Goal: Task Accomplishment & Management: Use online tool/utility

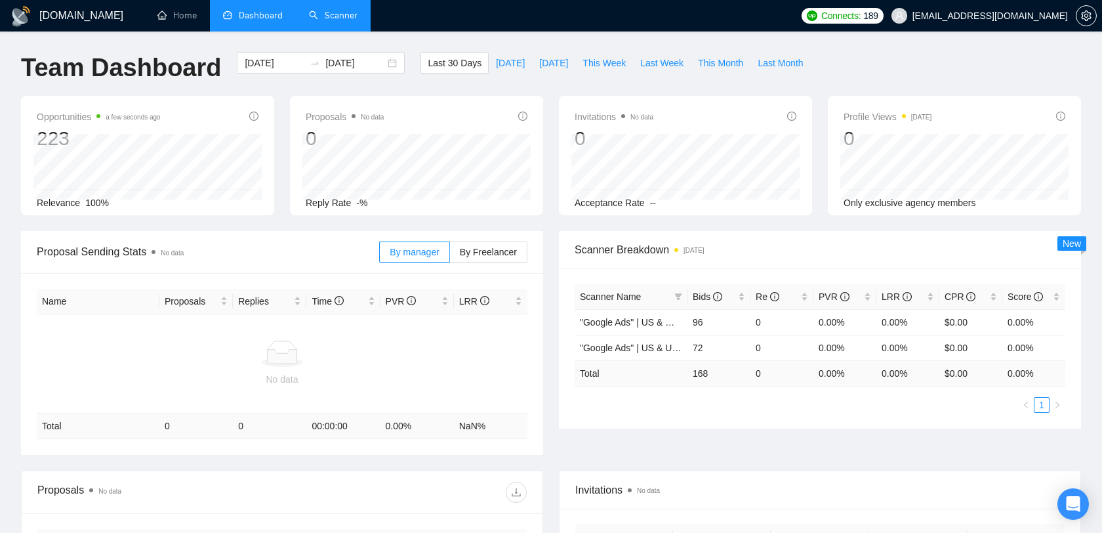
click at [331, 16] on link "Scanner" at bounding box center [333, 15] width 49 height 11
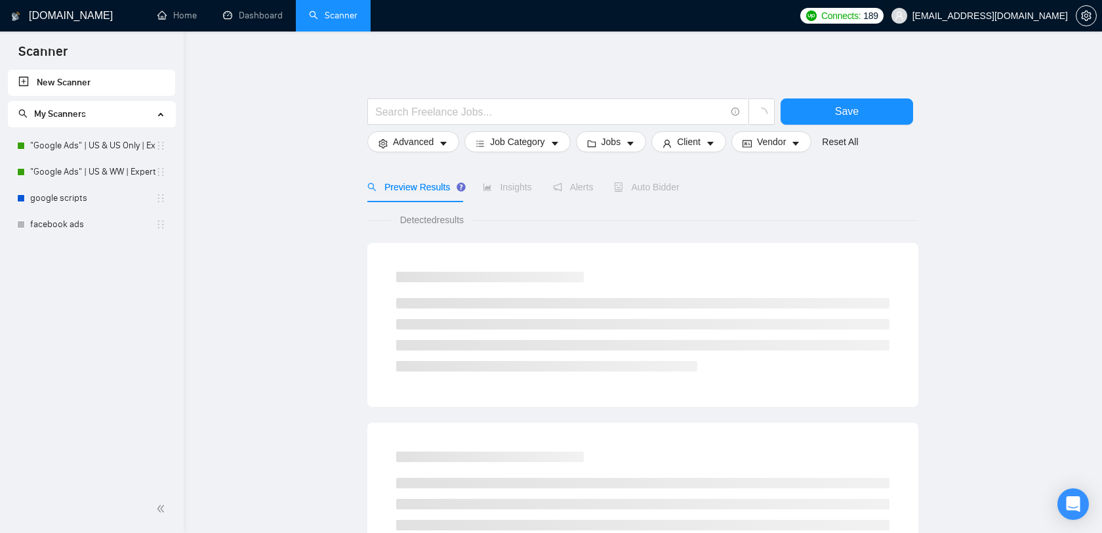
click at [1003, 9] on span "[EMAIL_ADDRESS][DOMAIN_NAME]" at bounding box center [980, 16] width 192 height 42
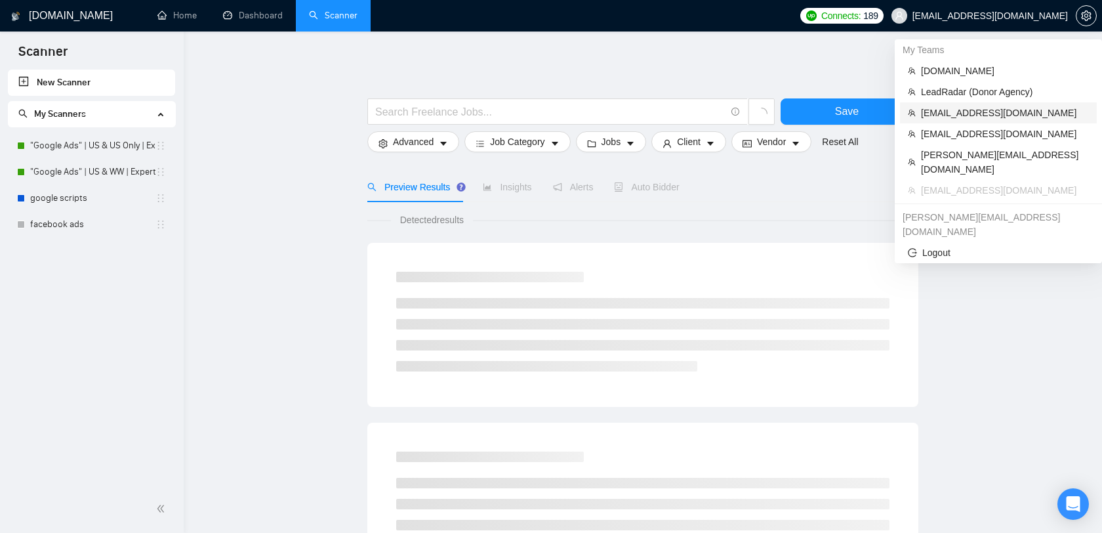
click at [964, 115] on span "[EMAIL_ADDRESS][DOMAIN_NAME]" at bounding box center [1005, 113] width 168 height 14
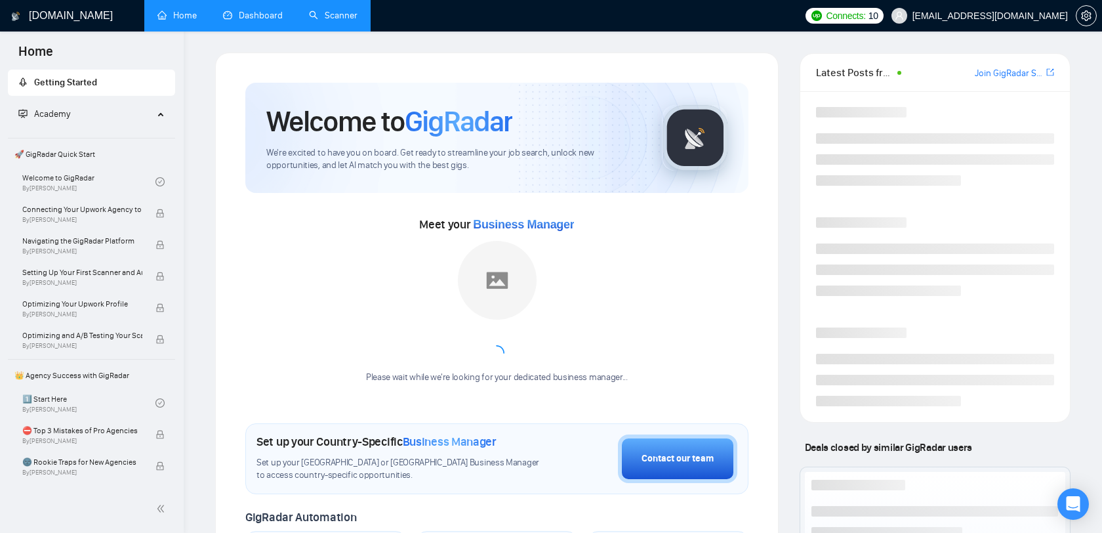
click at [276, 14] on link "Dashboard" at bounding box center [253, 15] width 60 height 11
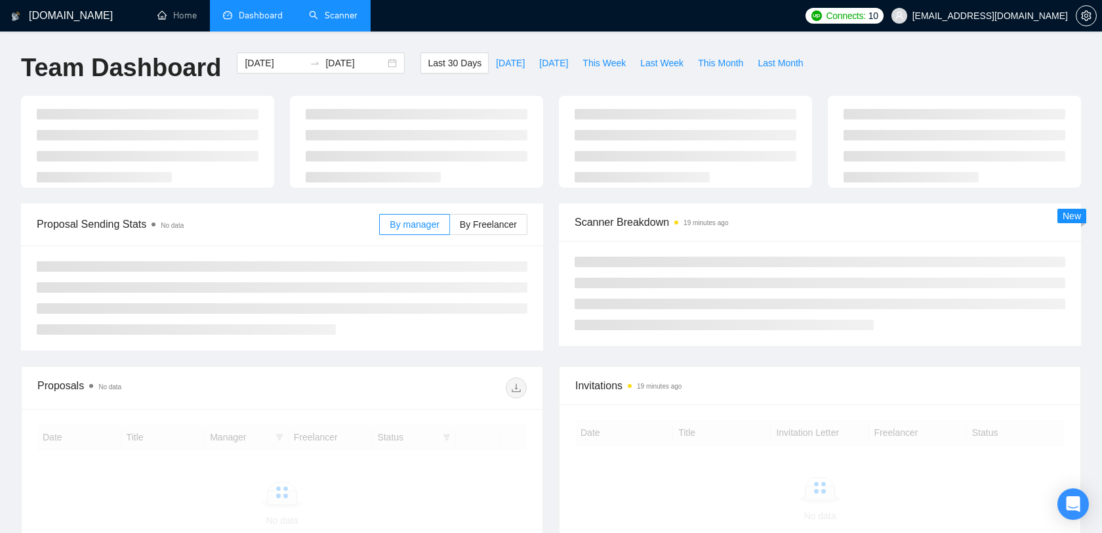
click at [334, 15] on link "Scanner" at bounding box center [333, 15] width 49 height 11
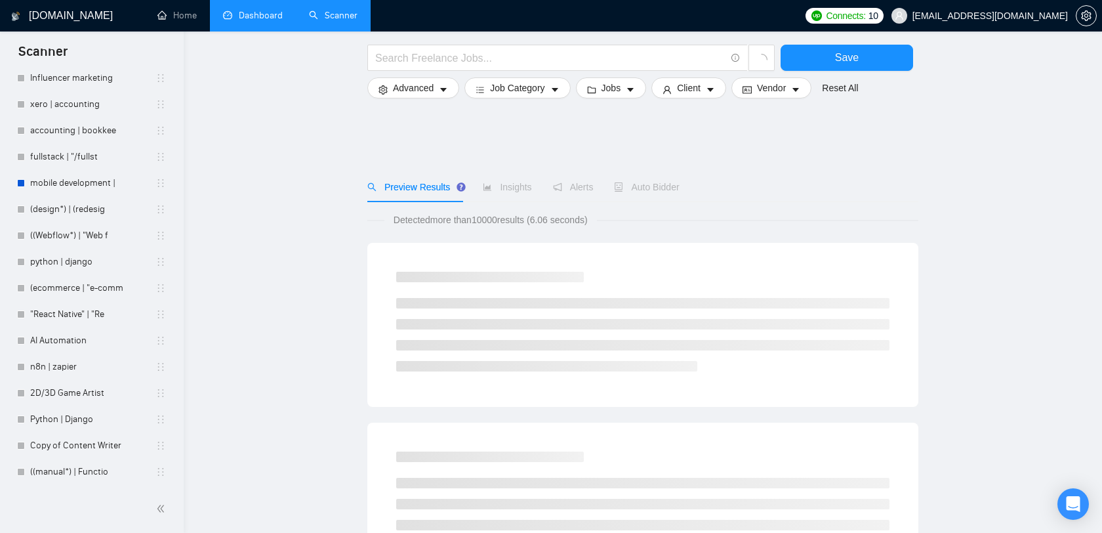
scroll to position [726, 0]
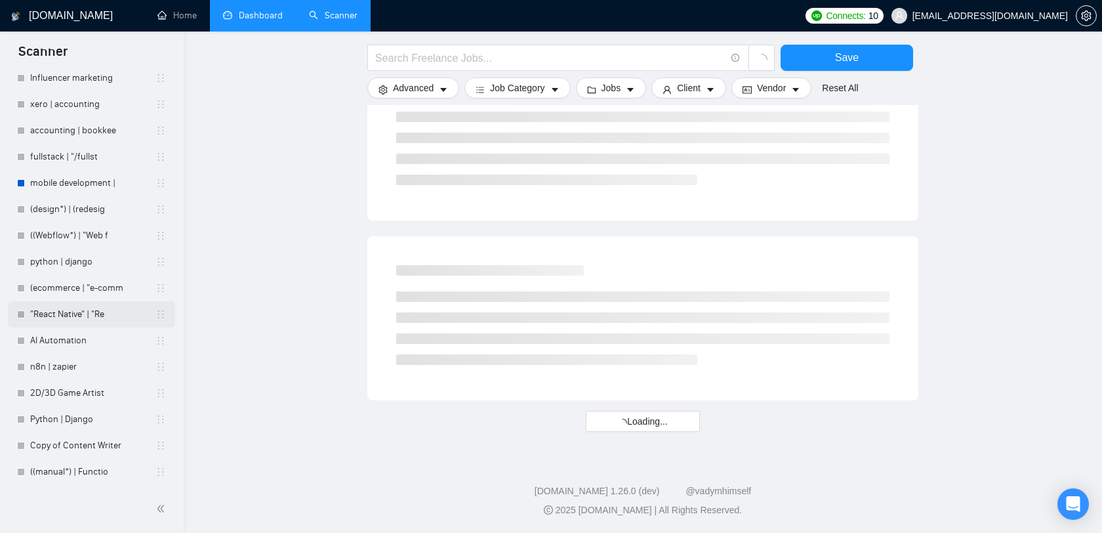
click at [100, 310] on link ""React Native" | "Re" at bounding box center [92, 314] width 125 height 26
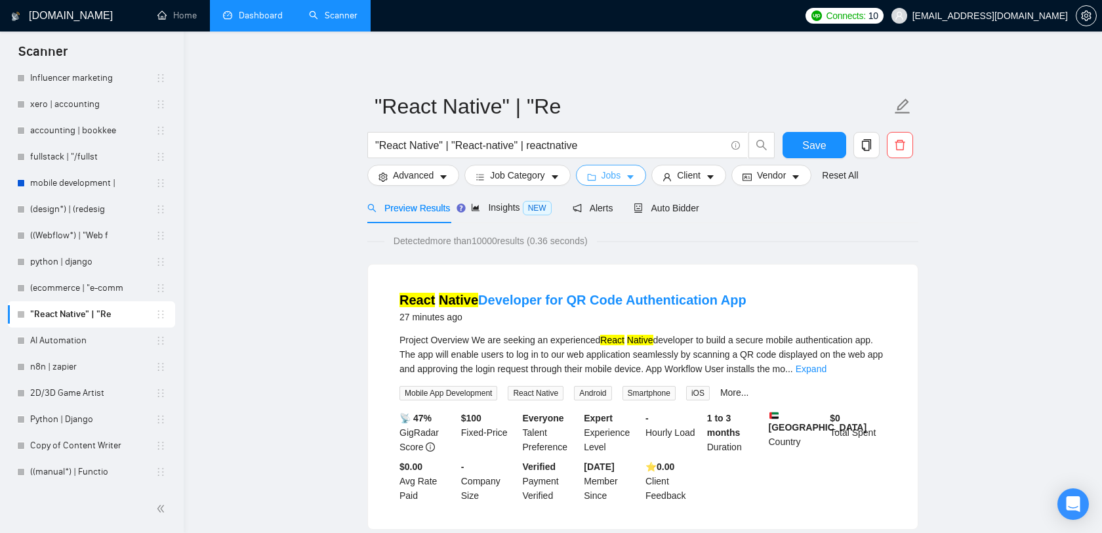
click at [604, 178] on button "Jobs" at bounding box center [611, 175] width 71 height 21
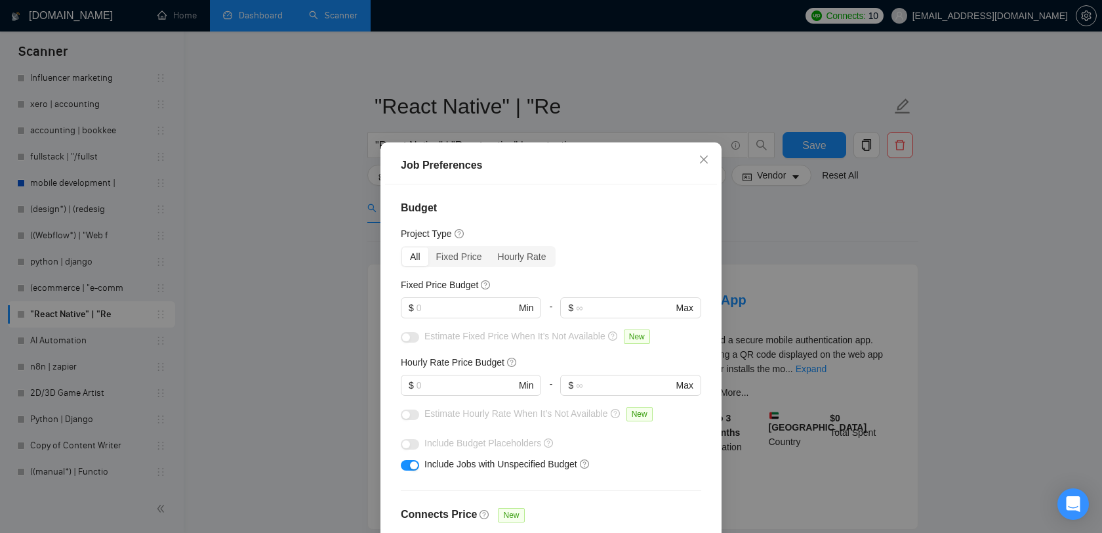
click at [702, 101] on div "Job Preferences Budget Project Type All Fixed Price Hourly Rate Fixed Price Bud…" at bounding box center [551, 266] width 1102 height 533
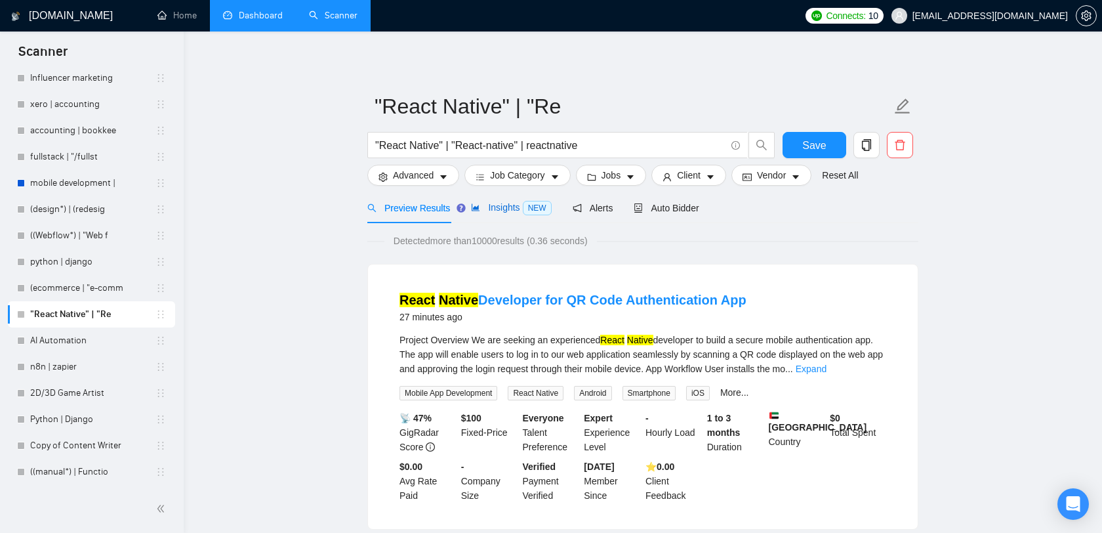
click at [501, 207] on span "Insights NEW" at bounding box center [511, 207] width 80 height 10
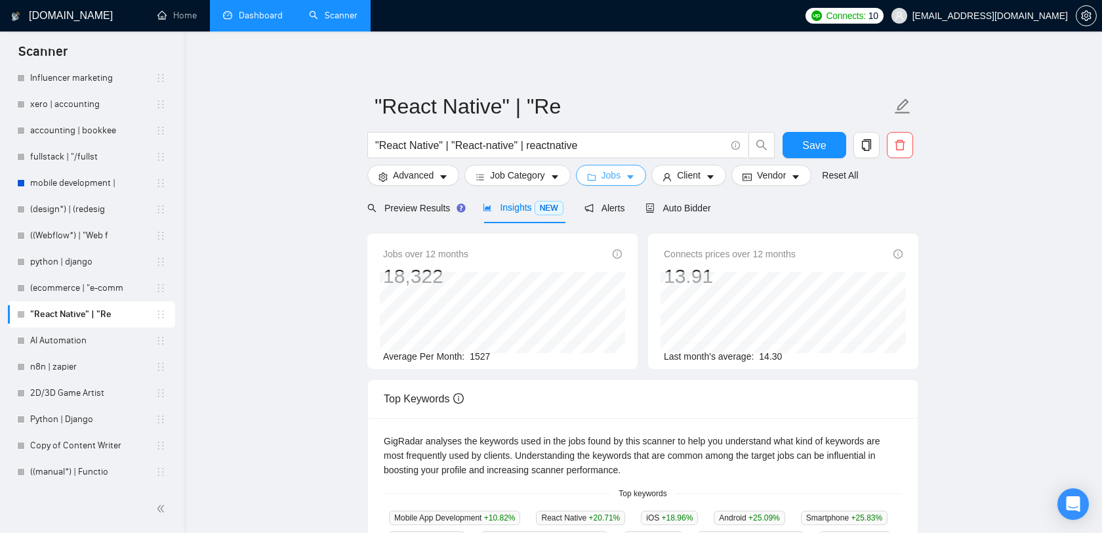
click at [620, 179] on span "Jobs" at bounding box center [612, 175] width 20 height 14
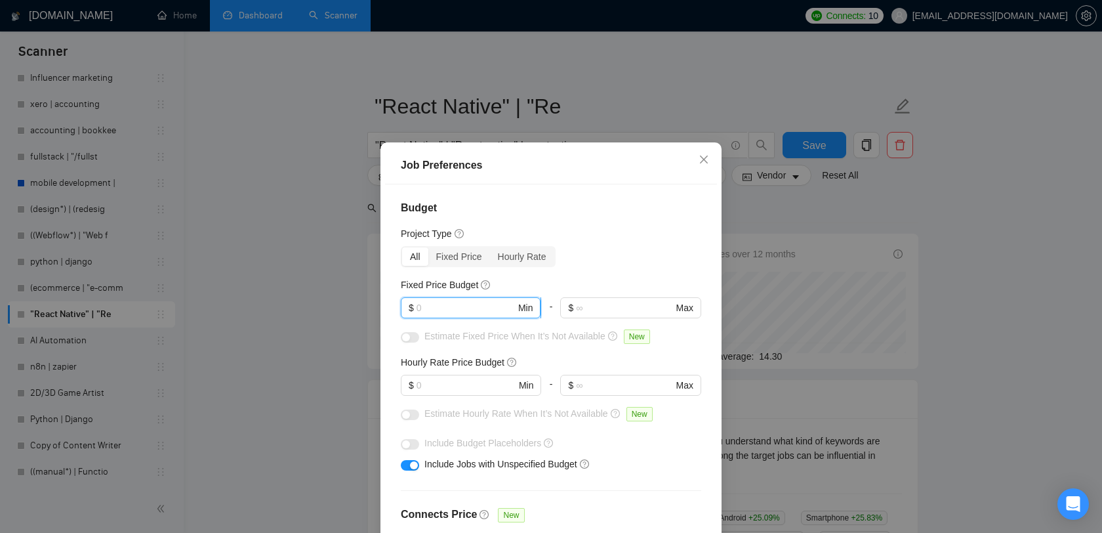
click at [465, 311] on input "text" at bounding box center [466, 308] width 99 height 14
type input "5000"
click at [407, 335] on div "button" at bounding box center [406, 337] width 8 height 8
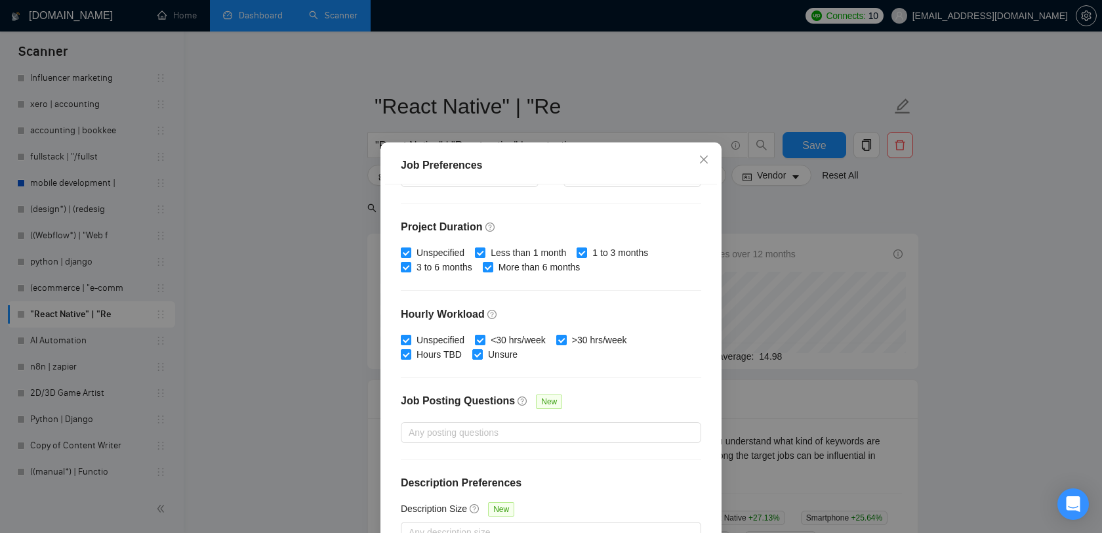
scroll to position [82, 0]
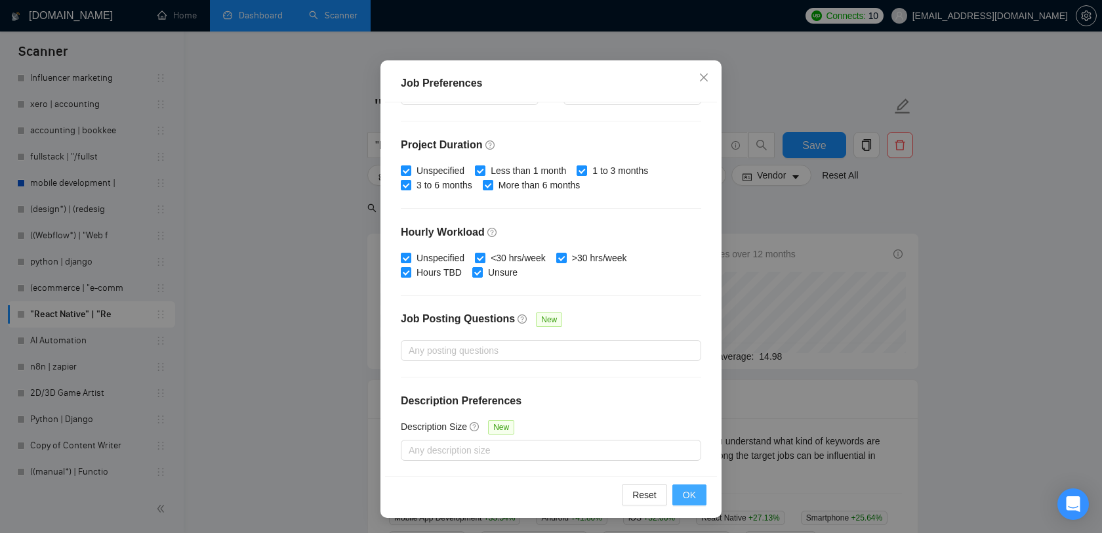
click at [692, 489] on span "OK" at bounding box center [689, 495] width 13 height 14
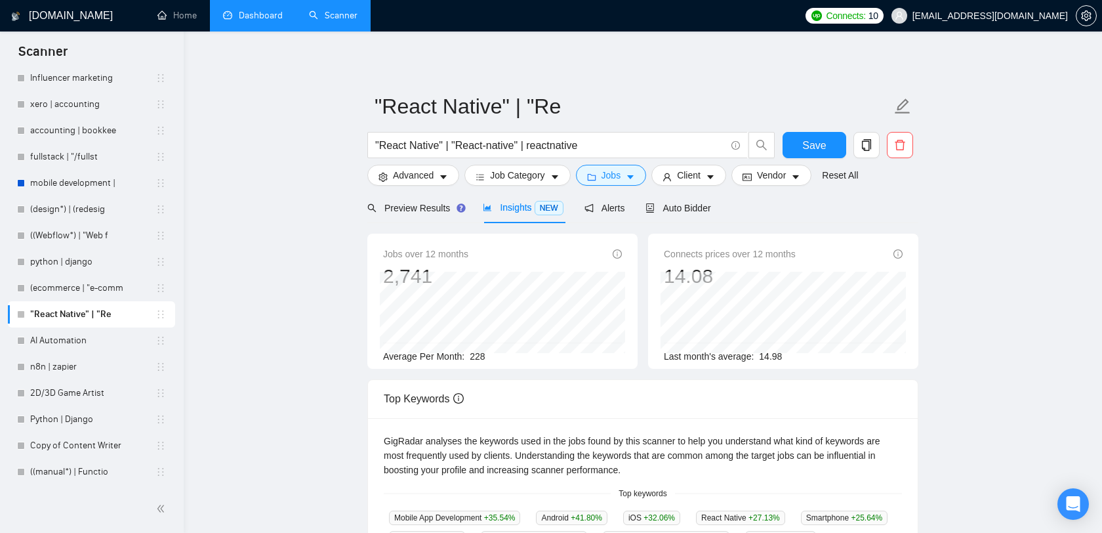
scroll to position [18, 0]
click at [691, 221] on div "Auto Bidder" at bounding box center [678, 207] width 65 height 31
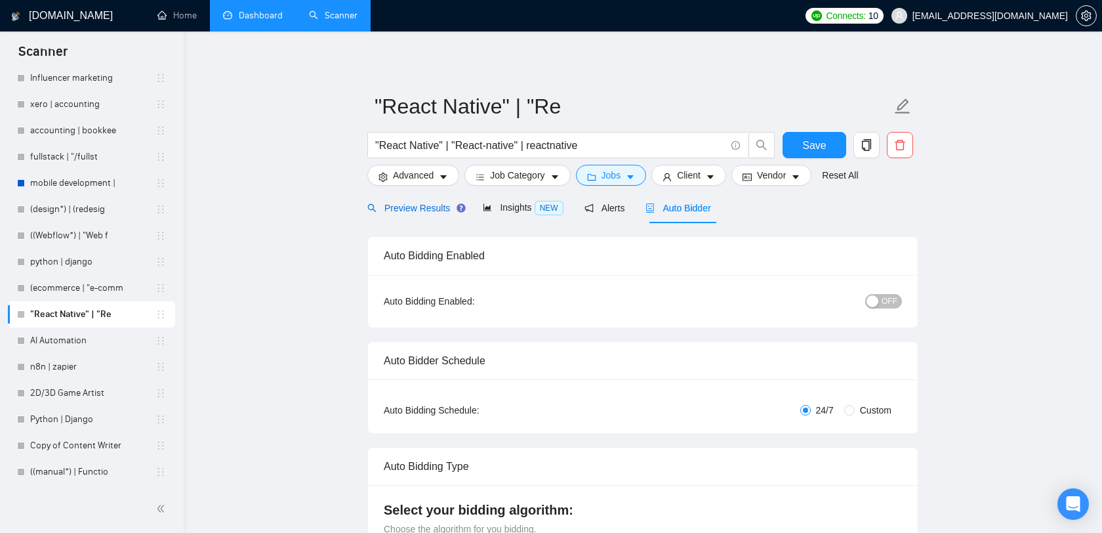
click at [414, 203] on span "Preview Results" at bounding box center [414, 208] width 94 height 10
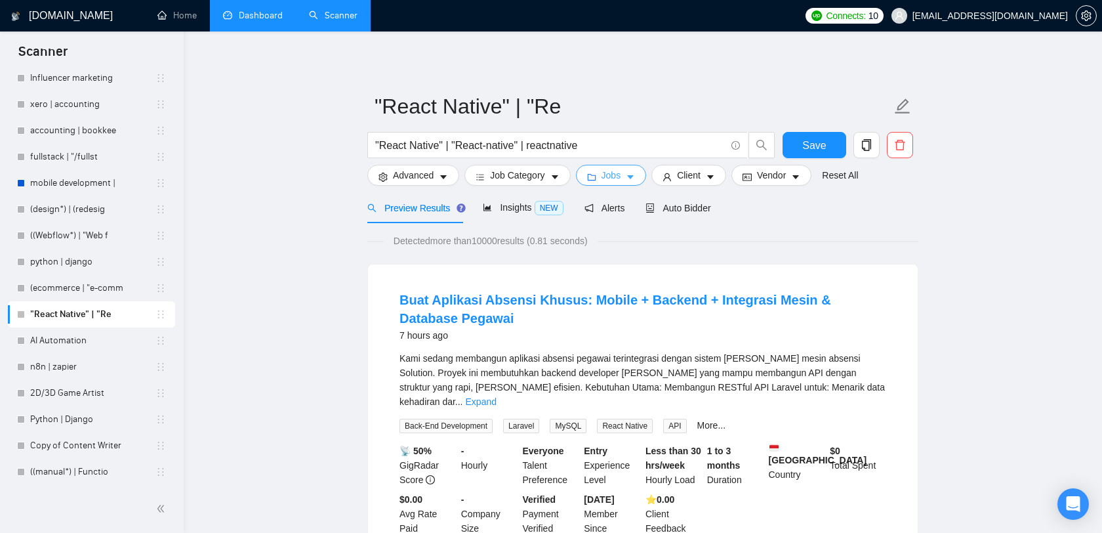
click at [612, 173] on span "Jobs" at bounding box center [612, 175] width 20 height 14
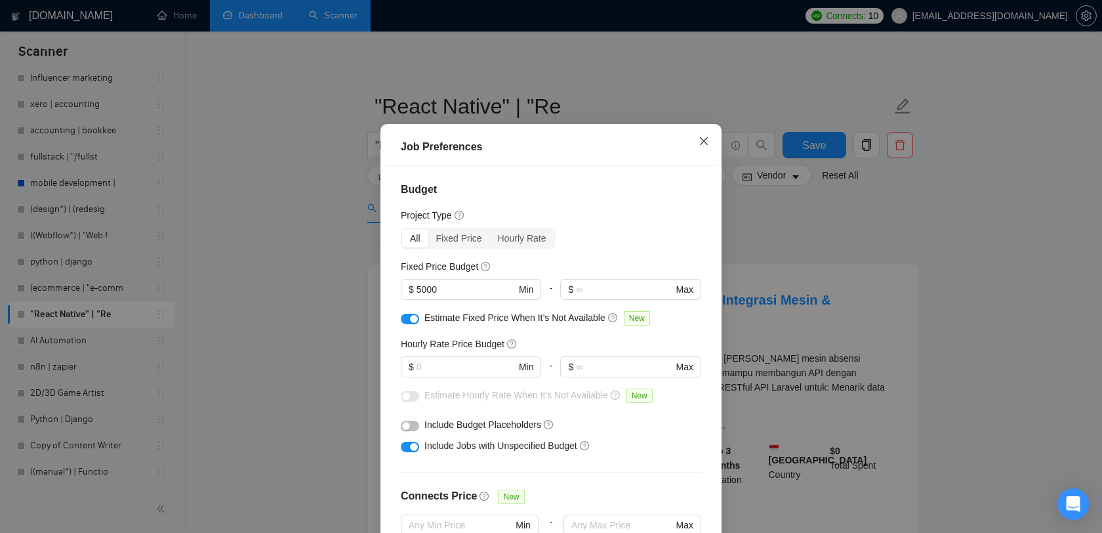
click at [705, 145] on icon "close" at bounding box center [704, 141] width 8 height 8
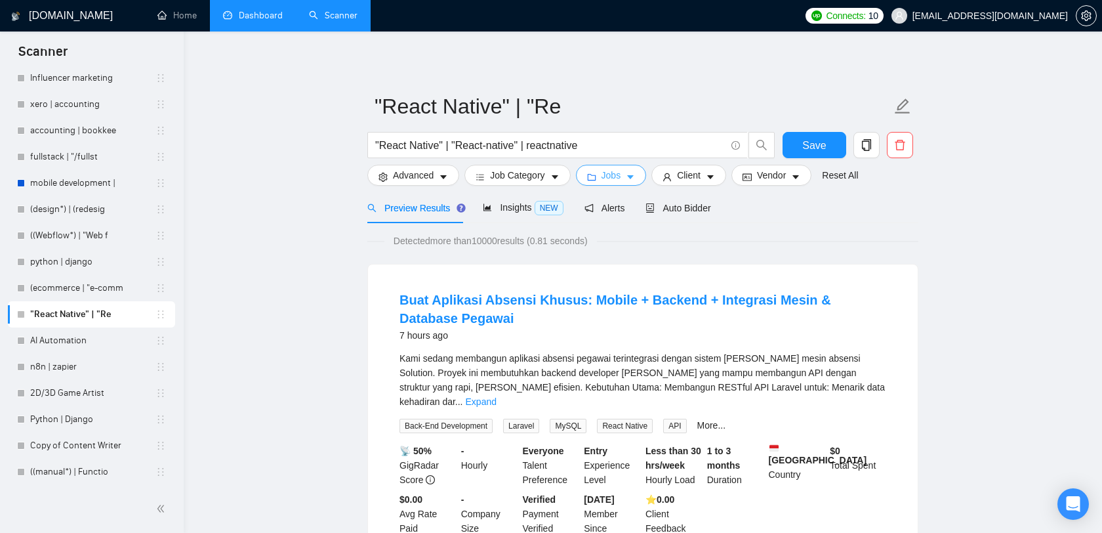
click at [611, 178] on span "Jobs" at bounding box center [612, 175] width 20 height 14
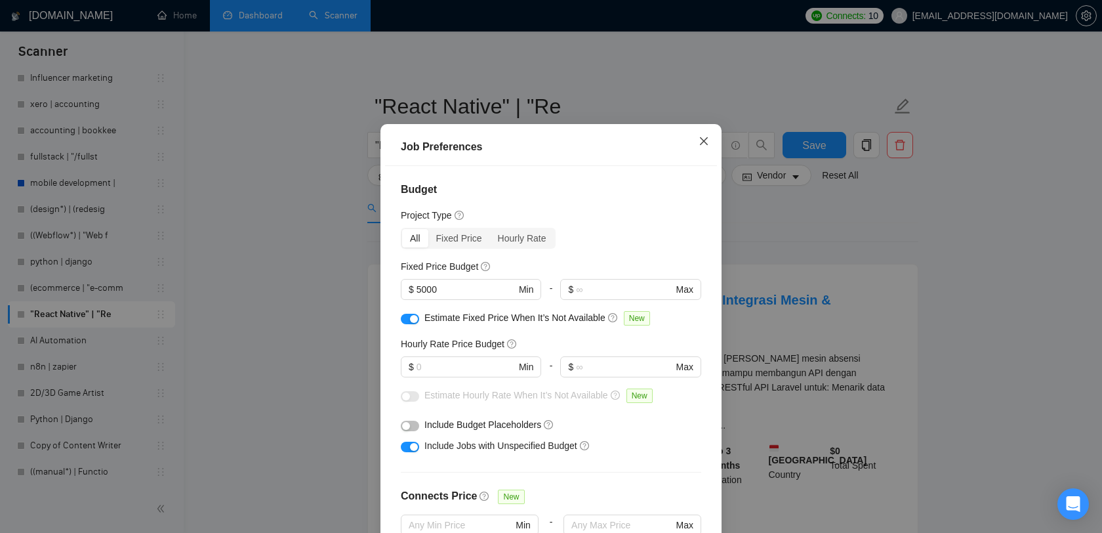
click at [705, 146] on icon "close" at bounding box center [704, 141] width 10 height 10
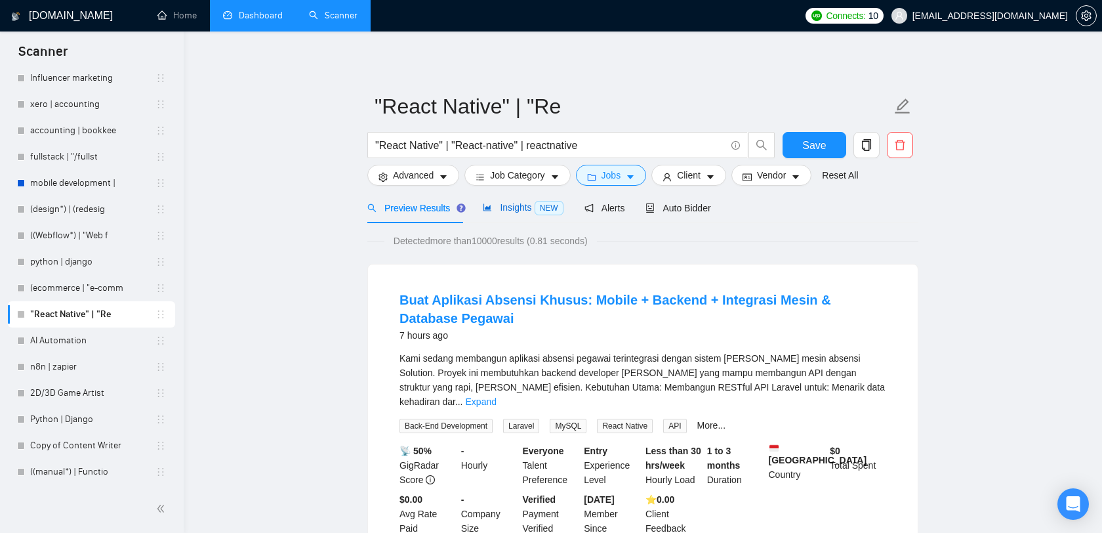
click at [526, 205] on span "Insights NEW" at bounding box center [523, 207] width 80 height 10
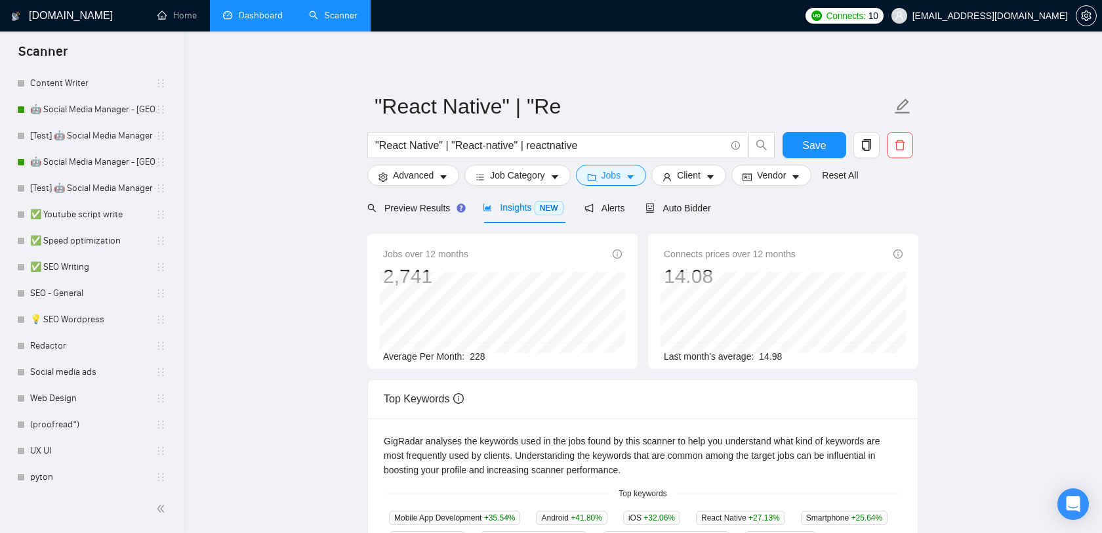
scroll to position [184, 0]
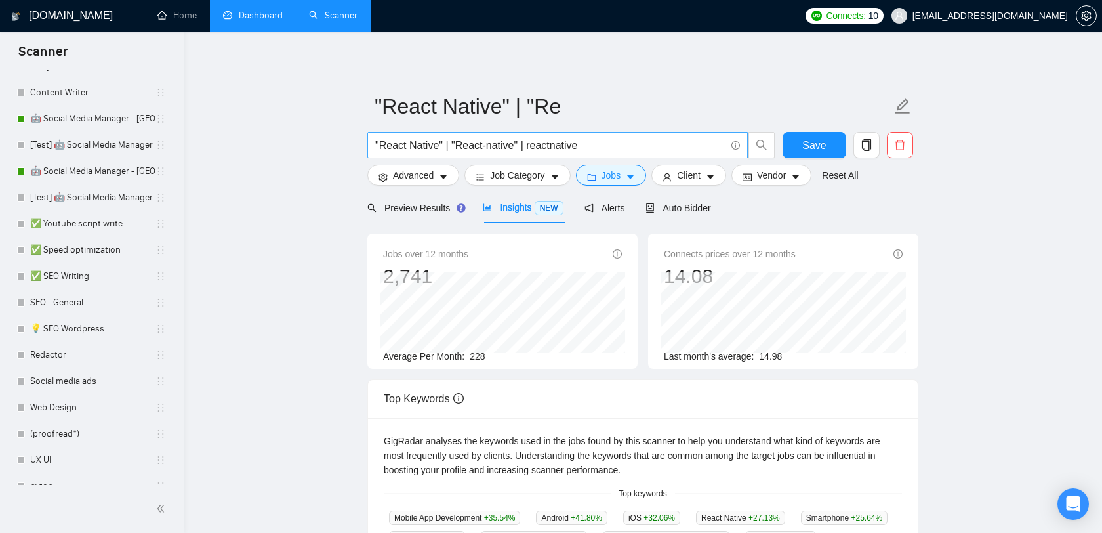
click at [564, 145] on input ""React Native" | "React-native" | reactnative" at bounding box center [550, 145] width 350 height 16
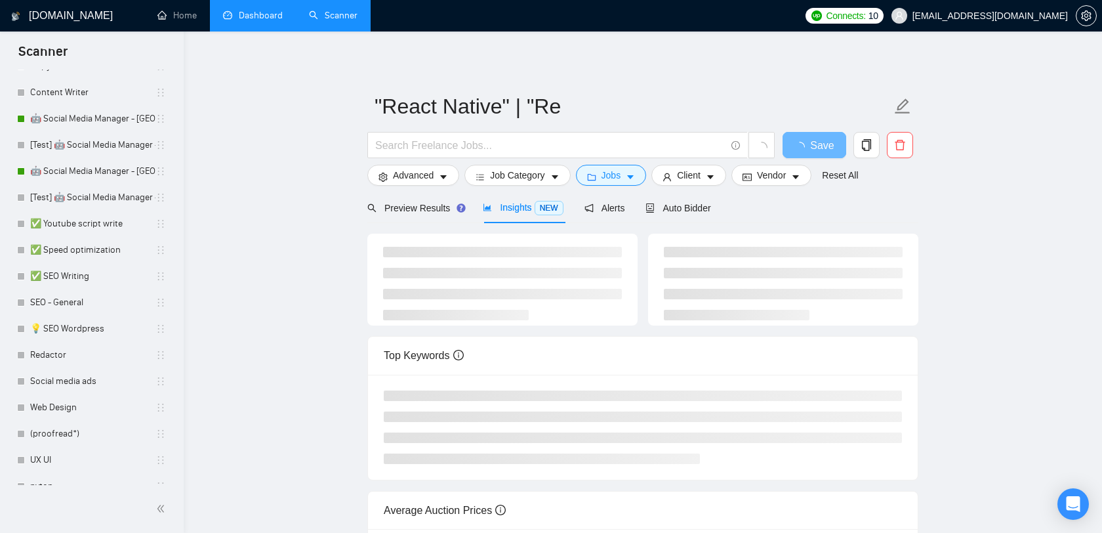
click at [799, 186] on form ""React Native" | "Re Save Advanced Job Category Jobs Client Vendor Reset All" at bounding box center [642, 138] width 551 height 107
click at [791, 184] on button "Vendor" at bounding box center [772, 175] width 80 height 21
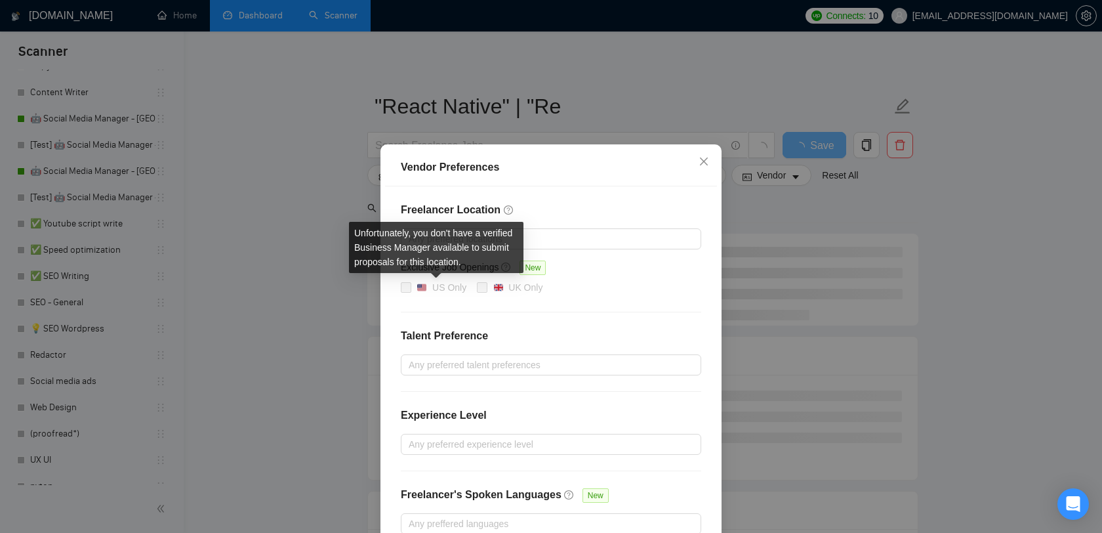
click at [421, 283] on img at bounding box center [421, 287] width 9 height 9
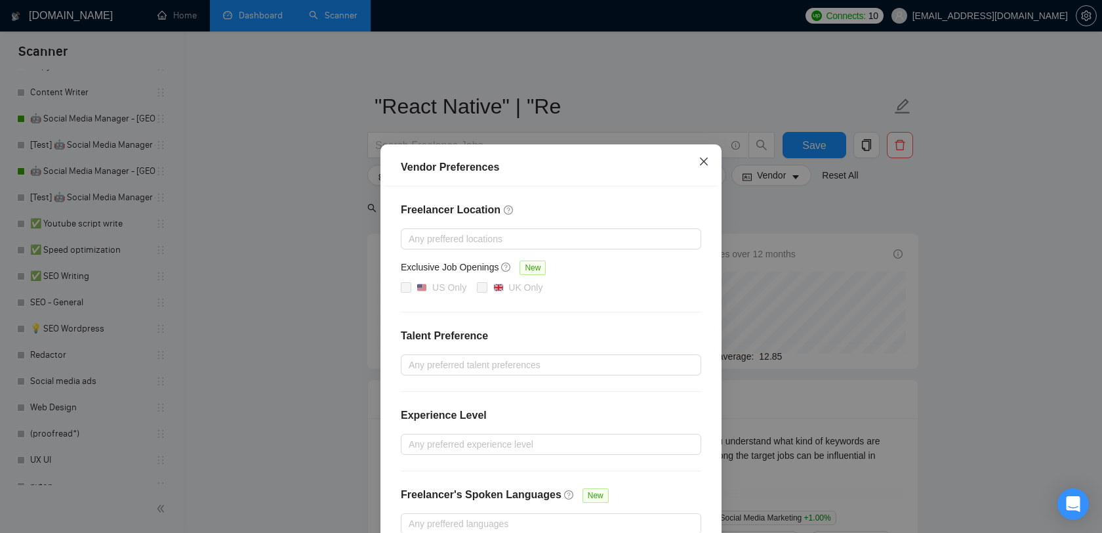
click at [701, 156] on span "Close" at bounding box center [703, 161] width 35 height 35
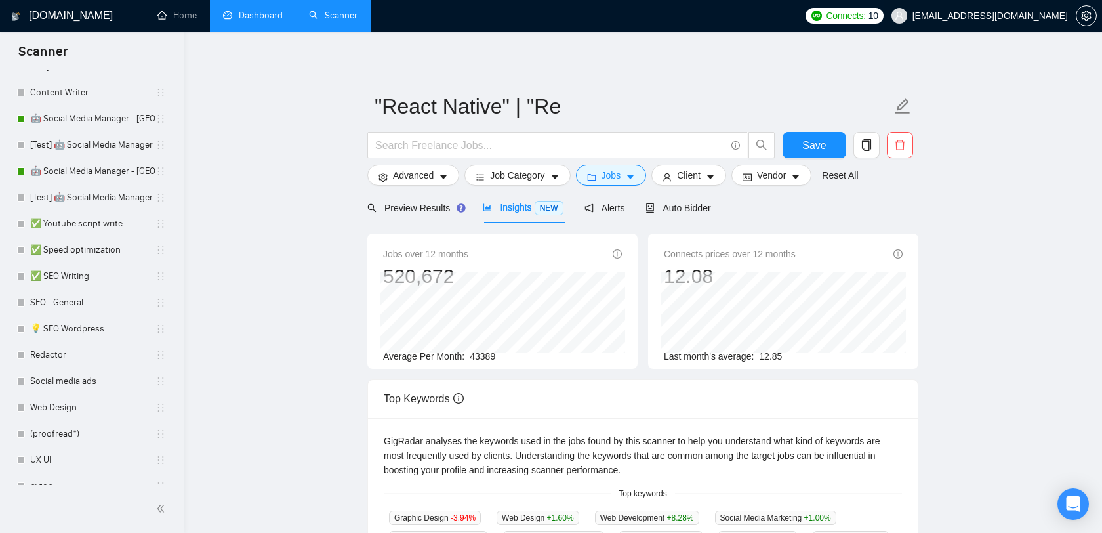
click at [1035, 16] on span "[EMAIL_ADDRESS][DOMAIN_NAME]" at bounding box center [991, 16] width 156 height 0
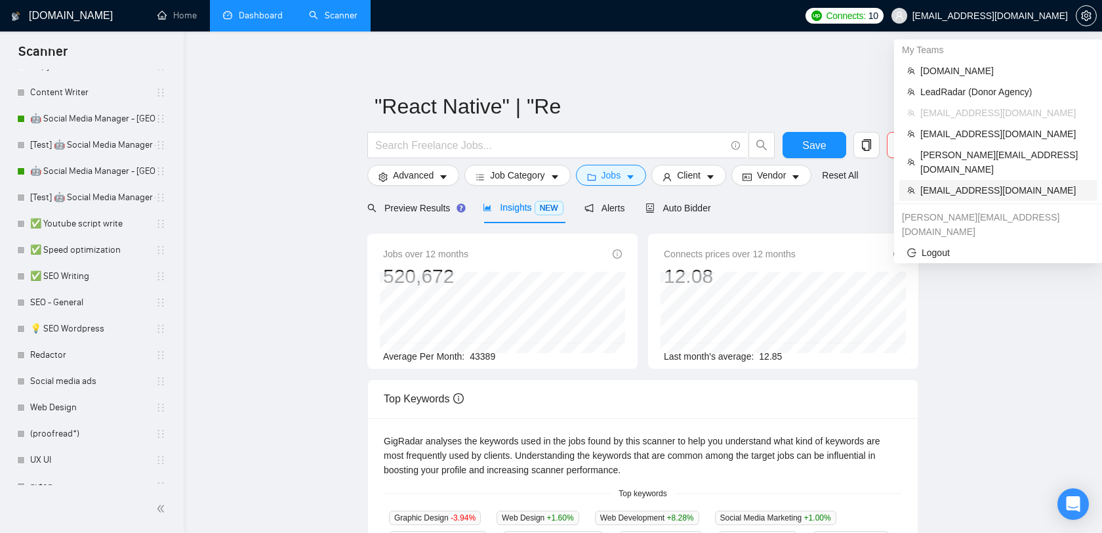
click at [968, 183] on span "[EMAIL_ADDRESS][DOMAIN_NAME]" at bounding box center [1005, 190] width 169 height 14
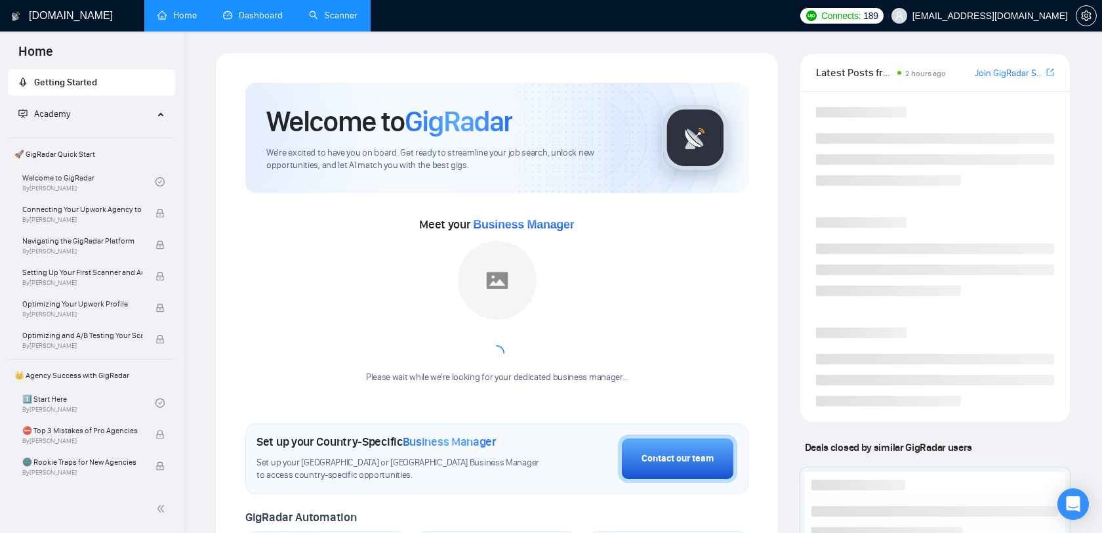
click at [350, 15] on link "Scanner" at bounding box center [333, 15] width 49 height 11
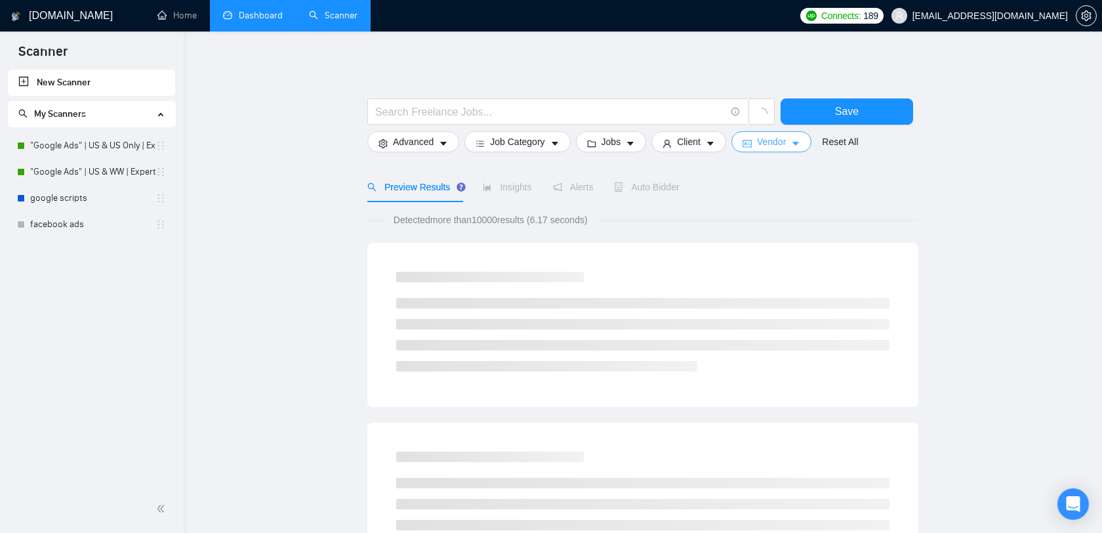
click at [797, 144] on button "Vendor" at bounding box center [772, 141] width 80 height 21
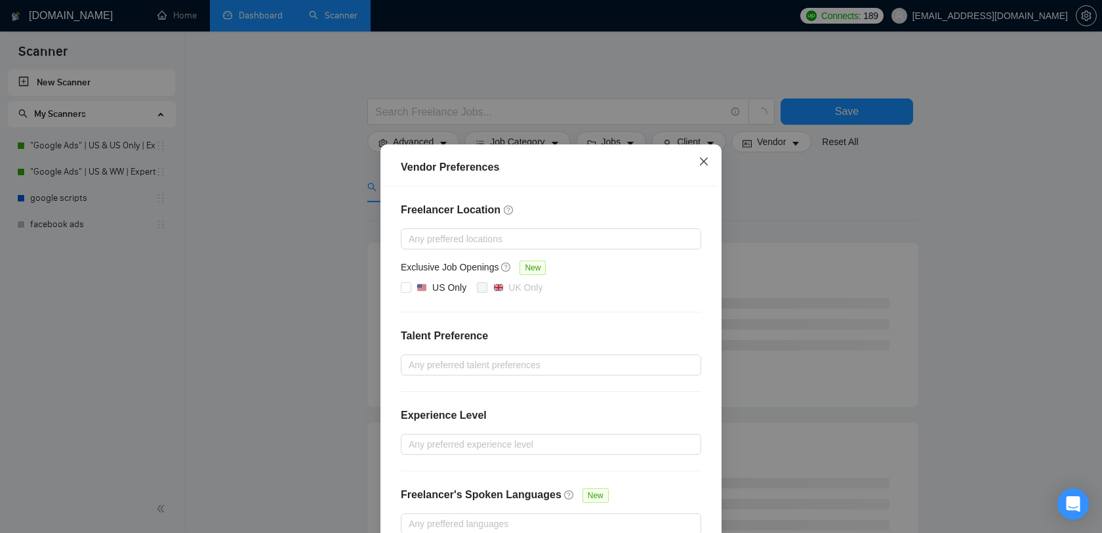
click at [702, 161] on icon "close" at bounding box center [704, 161] width 10 height 10
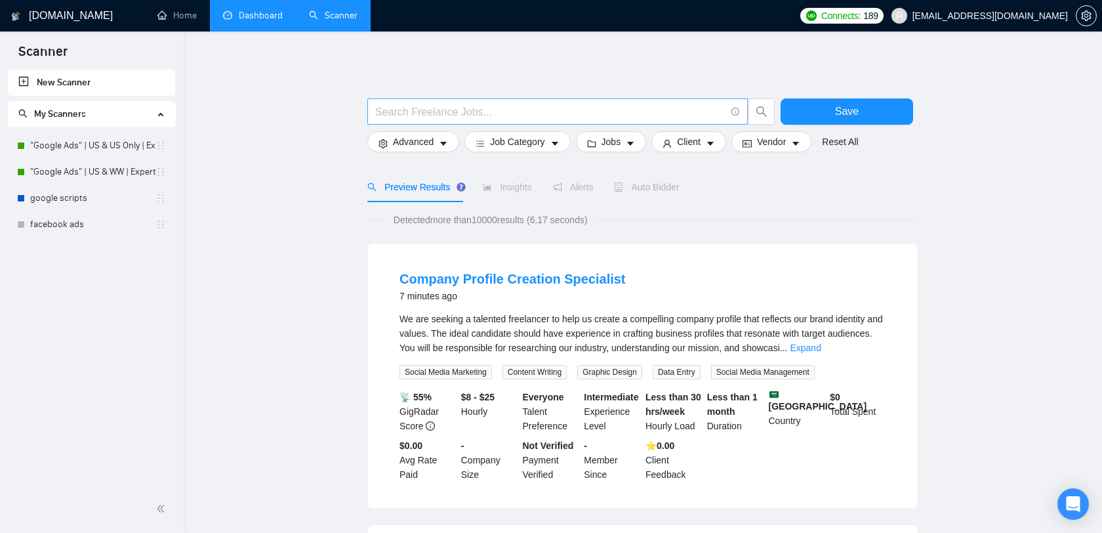
click at [445, 110] on input "text" at bounding box center [550, 112] width 350 height 16
click at [521, 116] on input "text" at bounding box center [550, 112] width 350 height 16
click at [108, 157] on link ""Google Ads" | US & US Only | Expert" at bounding box center [92, 146] width 125 height 26
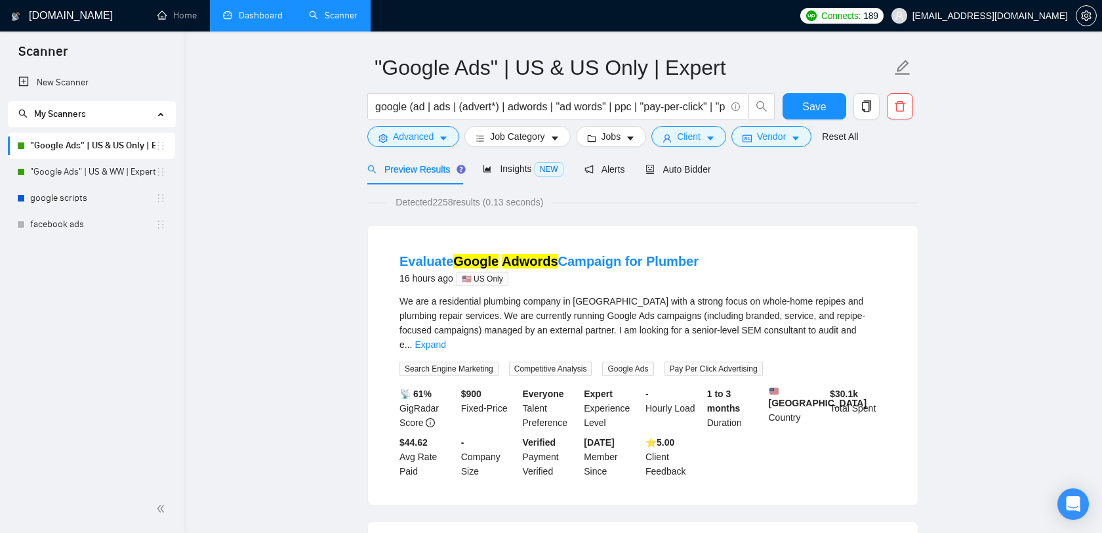
scroll to position [49, 0]
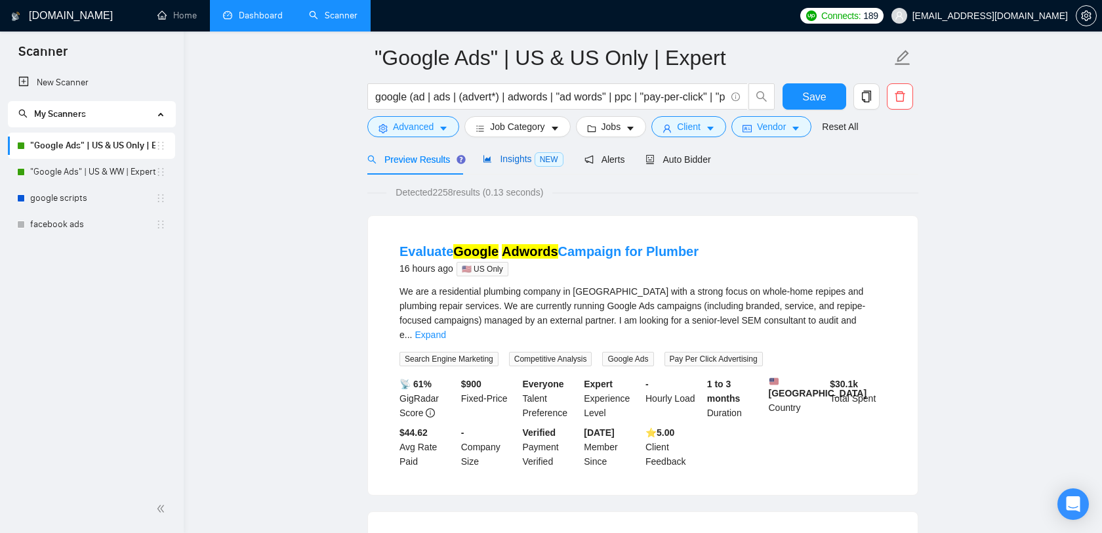
click at [537, 161] on span "NEW" at bounding box center [549, 159] width 29 height 14
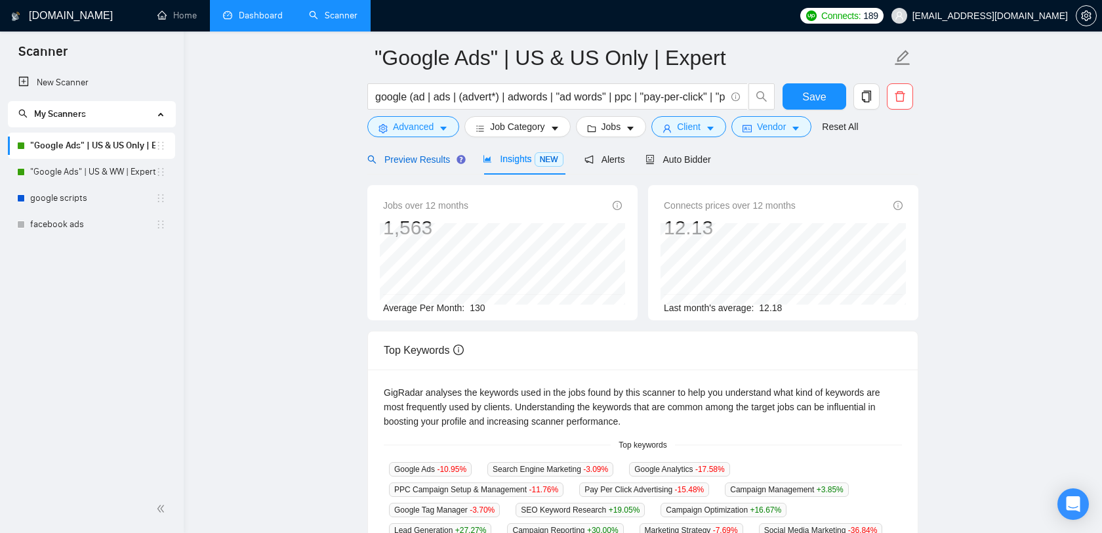
click at [435, 157] on span "Preview Results" at bounding box center [414, 159] width 94 height 10
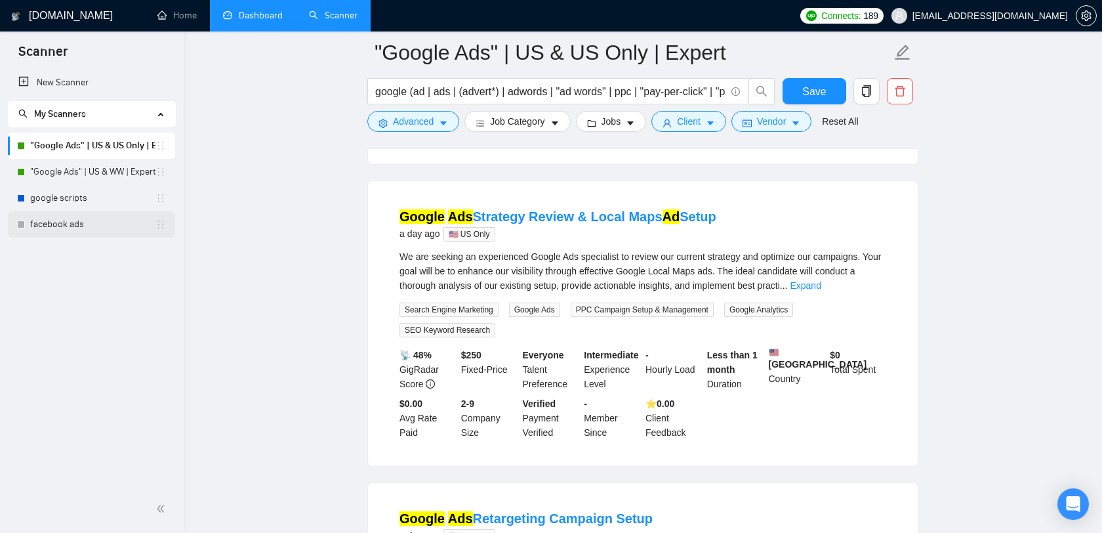
scroll to position [333, 0]
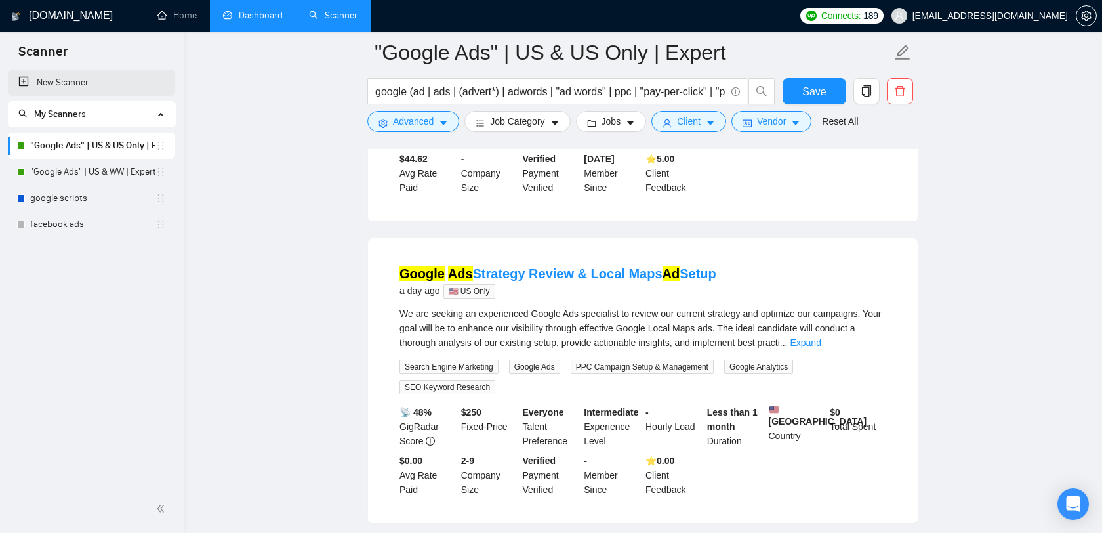
click at [109, 89] on link "New Scanner" at bounding box center [91, 83] width 146 height 26
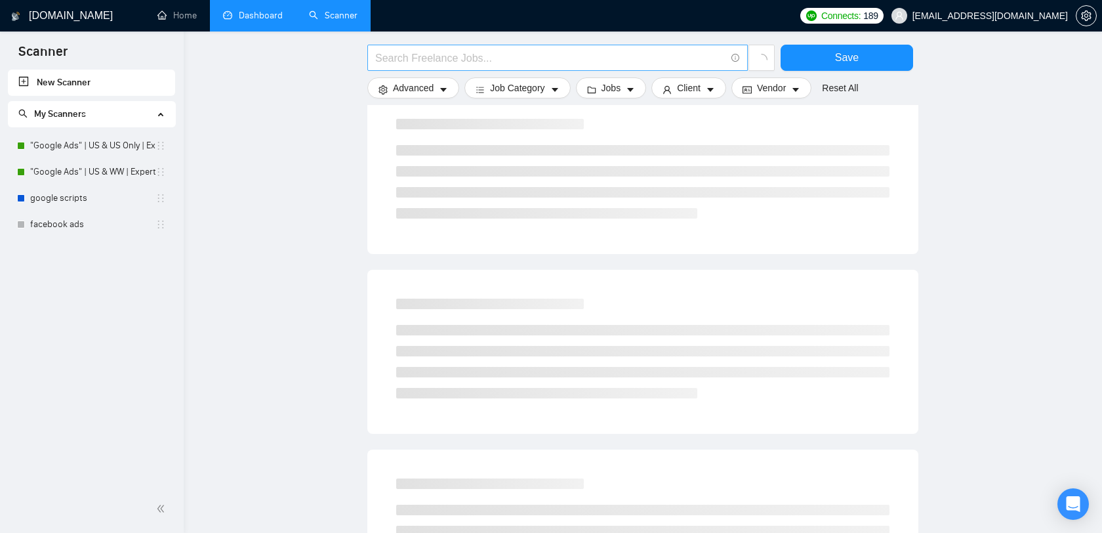
click at [446, 60] on input "text" at bounding box center [550, 58] width 350 height 16
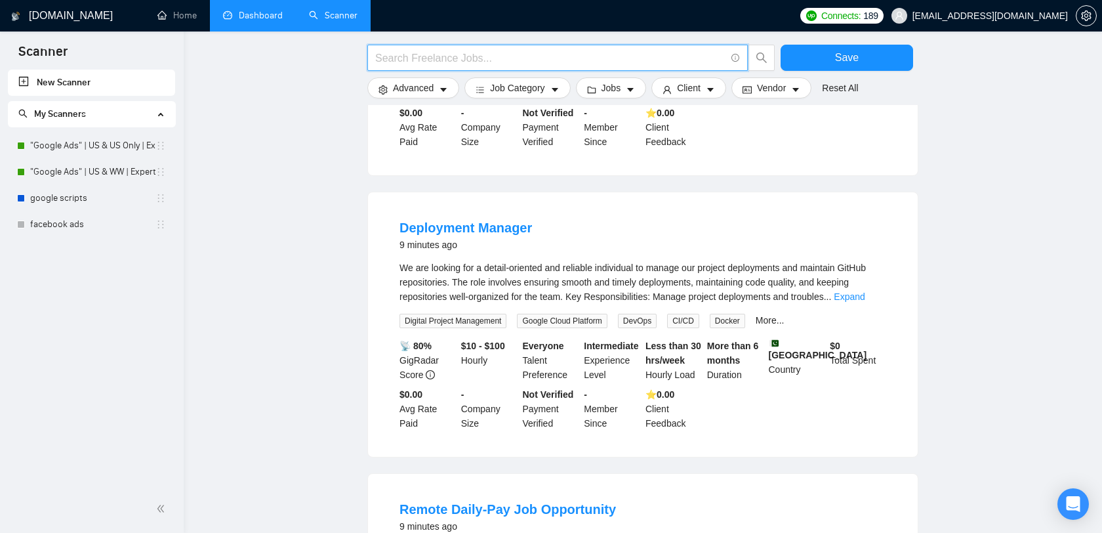
paste input "SEO | "Search Engine Optimization" | "Search Optimization" | "Search Engine Mar…"
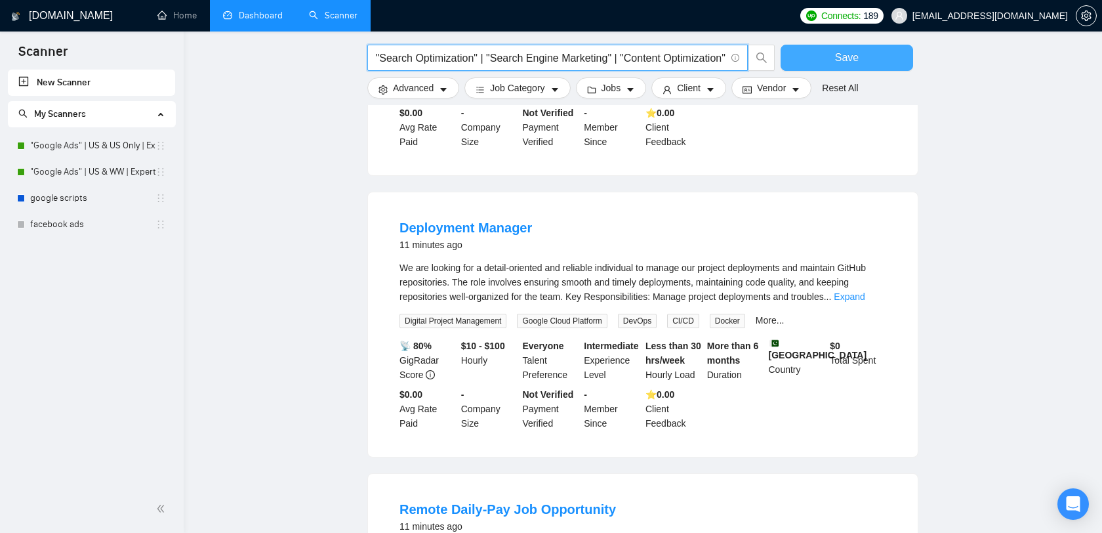
type input "SEO | "Search Engine Optimization" | "Search Optimization" | "Search Engine Mar…"
click at [830, 56] on button "Save" at bounding box center [847, 58] width 133 height 26
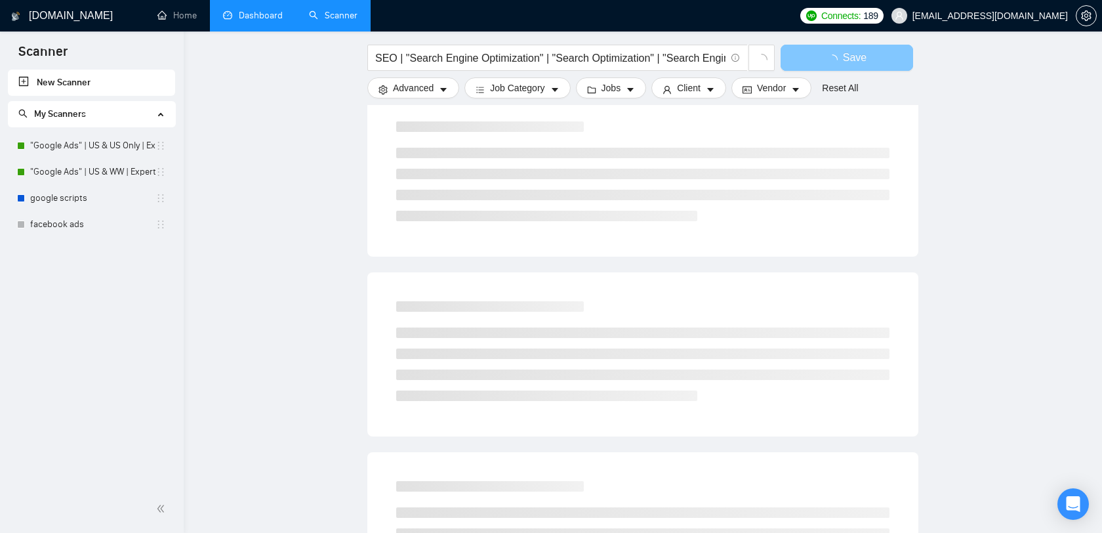
scroll to position [0, 0]
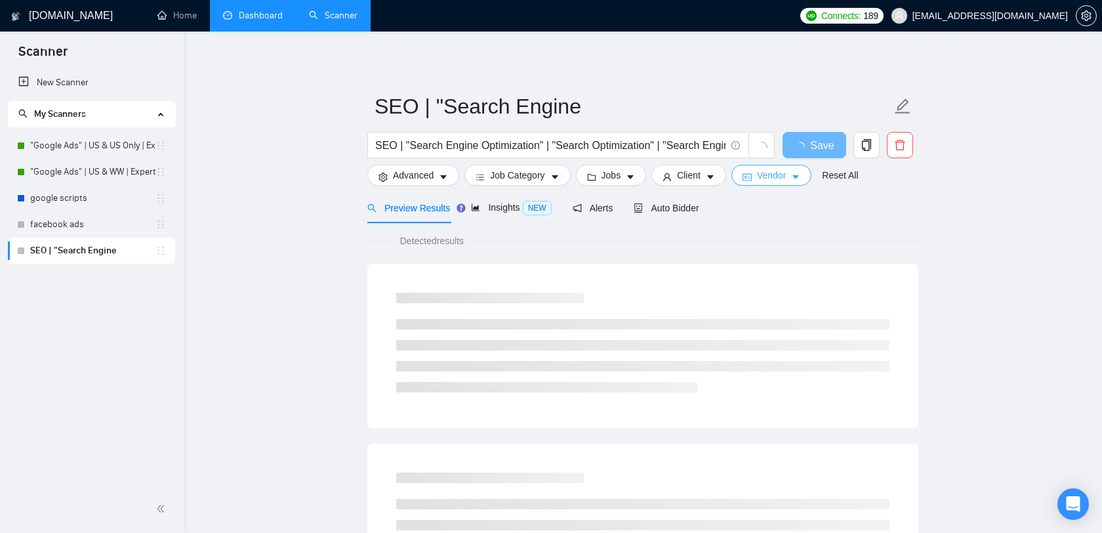
click at [786, 184] on button "Vendor" at bounding box center [772, 175] width 80 height 21
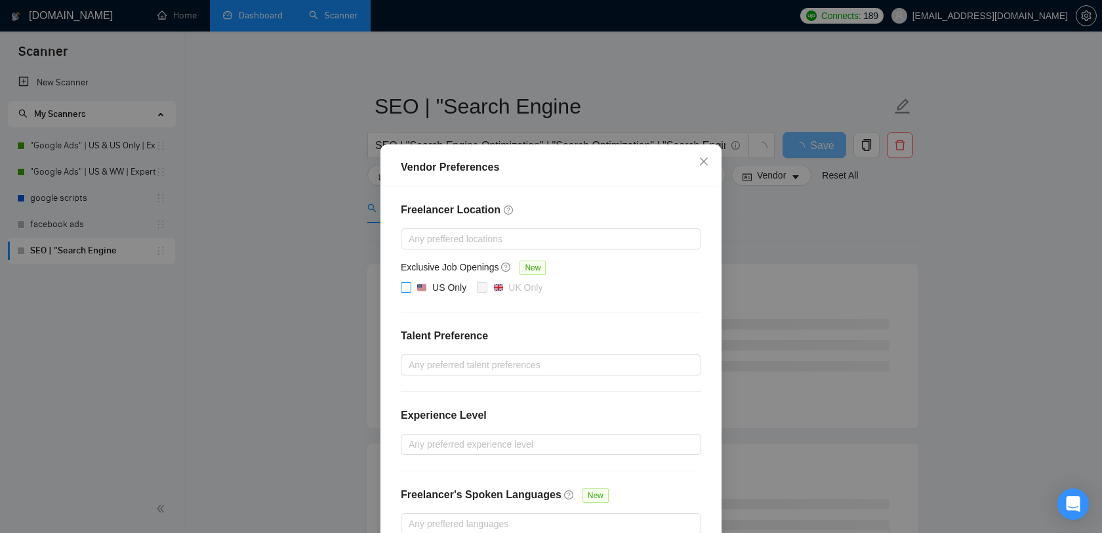
click at [434, 291] on div "US Only" at bounding box center [449, 287] width 34 height 14
click at [410, 291] on input "US Only" at bounding box center [405, 286] width 9 height 9
checkbox input "true"
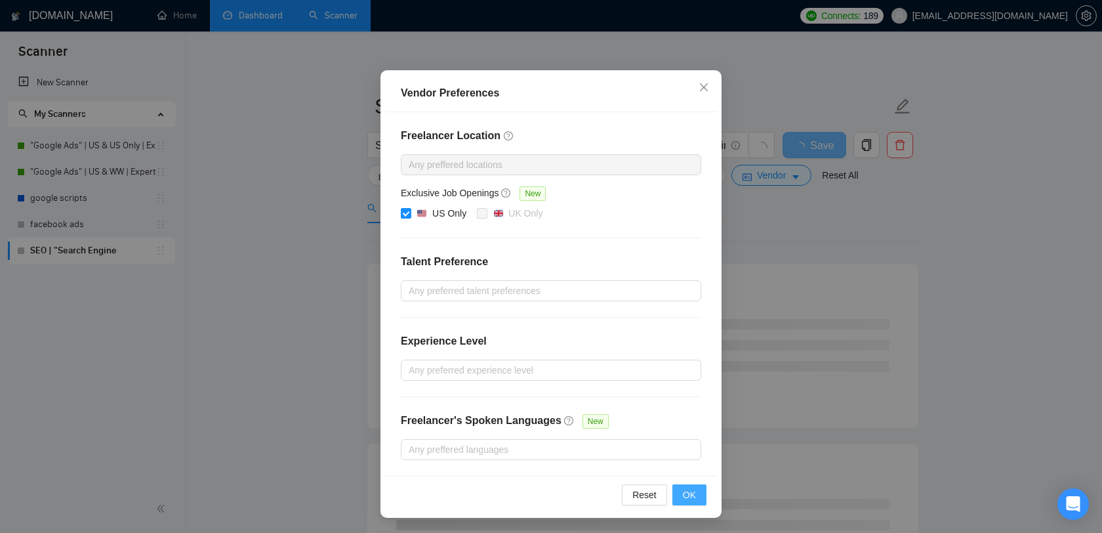
click at [681, 489] on button "OK" at bounding box center [690, 494] width 34 height 21
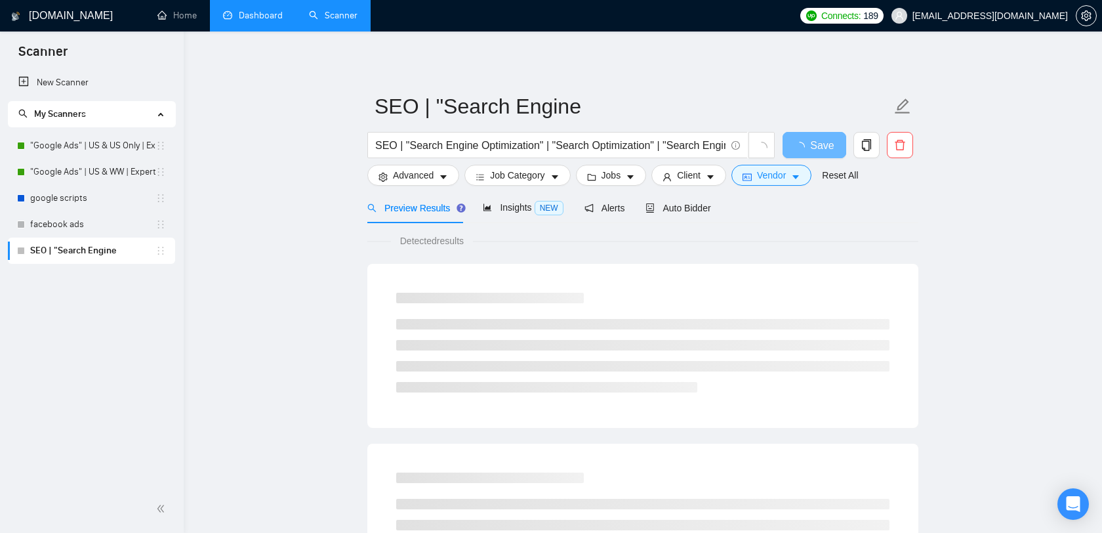
scroll to position [9, 0]
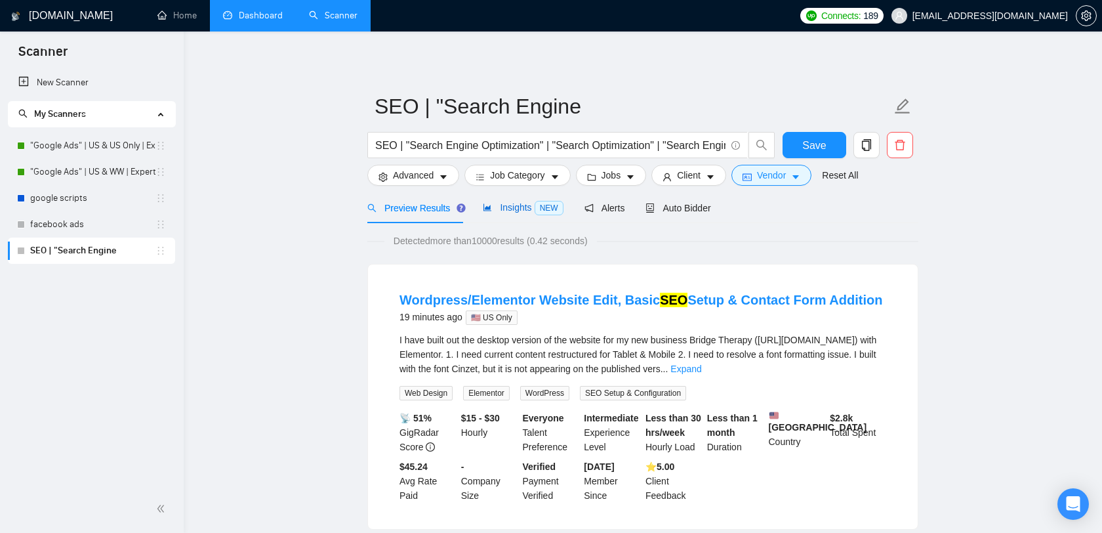
click at [514, 207] on span "Insights NEW" at bounding box center [523, 207] width 80 height 10
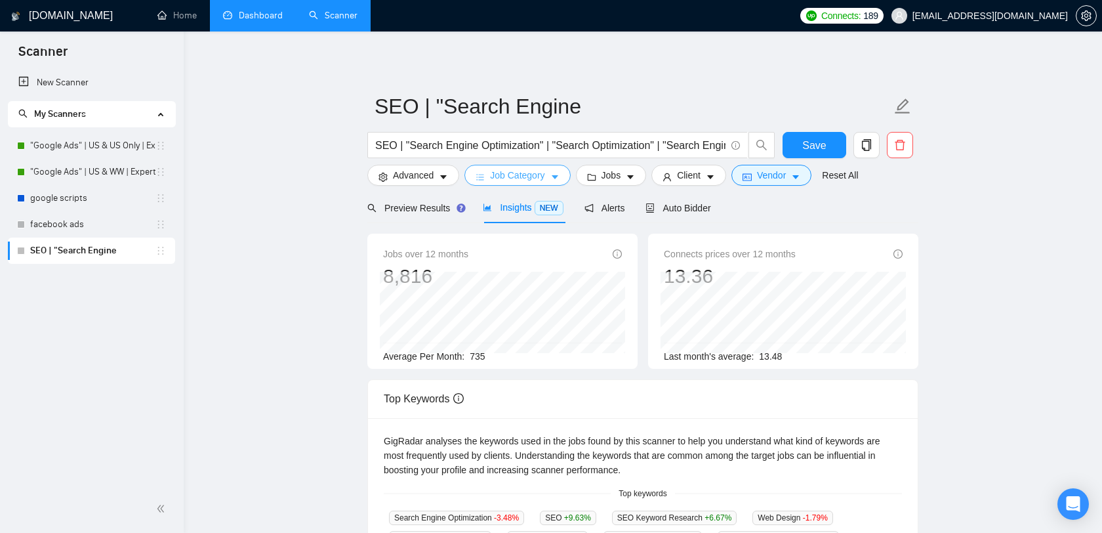
click at [540, 179] on span "Job Category" at bounding box center [517, 175] width 54 height 14
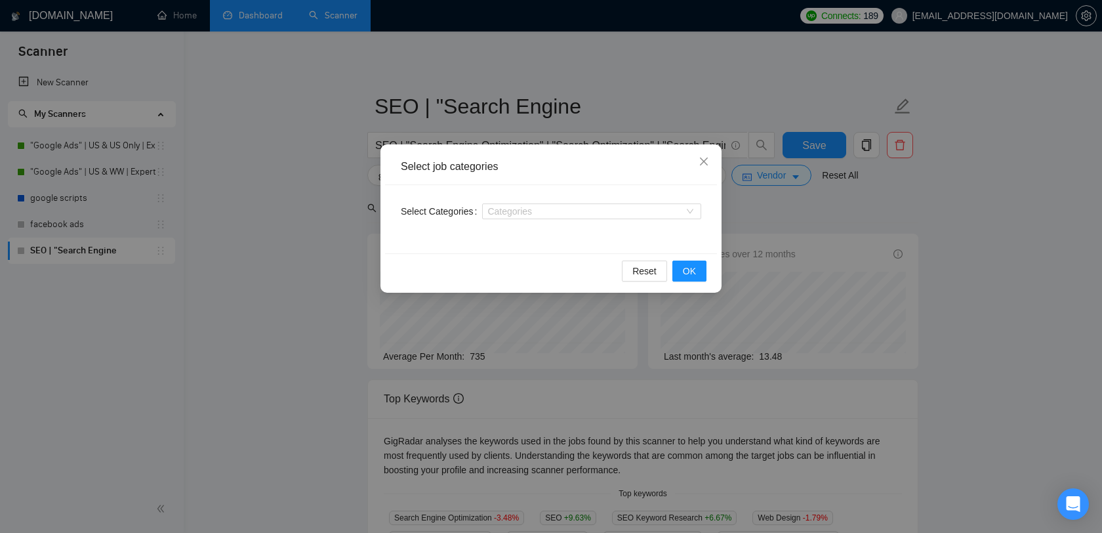
click at [603, 115] on div "Select job categories Select Categories Categories Reset OK" at bounding box center [551, 266] width 1102 height 533
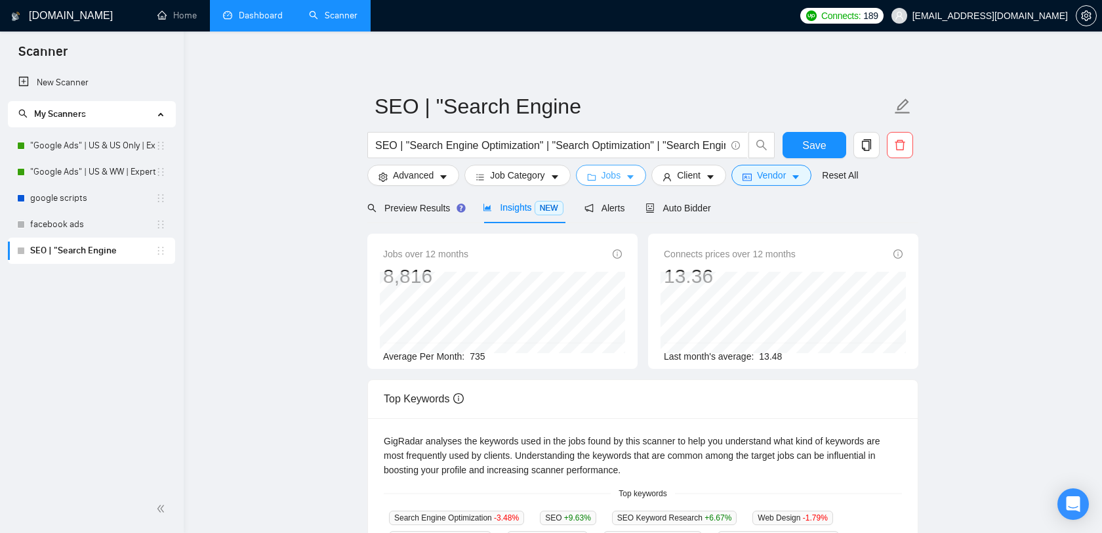
click at [619, 173] on span "Jobs" at bounding box center [612, 175] width 20 height 14
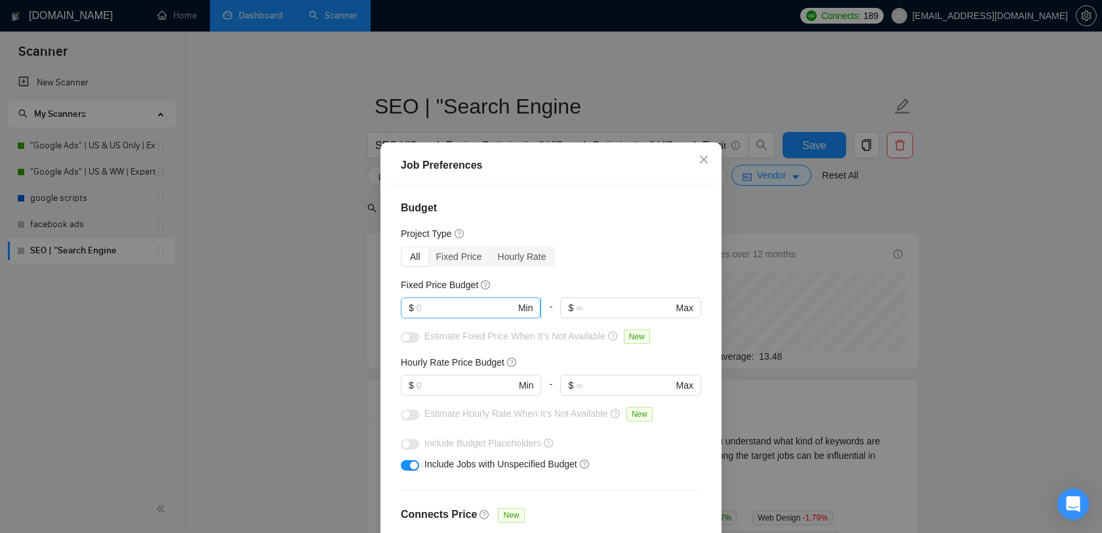
click at [467, 316] on span "$ Min" at bounding box center [471, 307] width 140 height 21
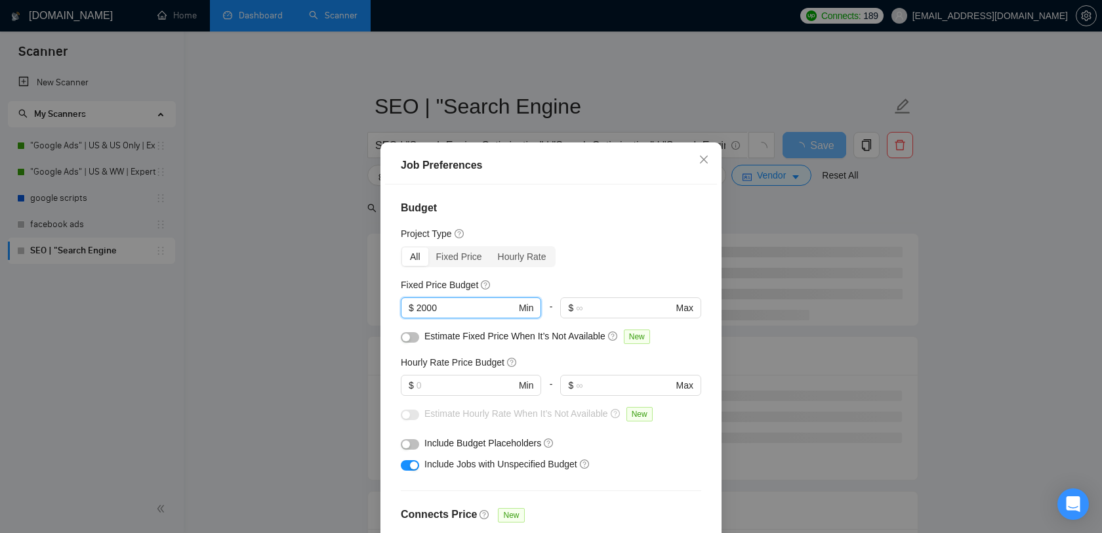
type input "2000"
click at [414, 338] on button "button" at bounding box center [410, 337] width 18 height 10
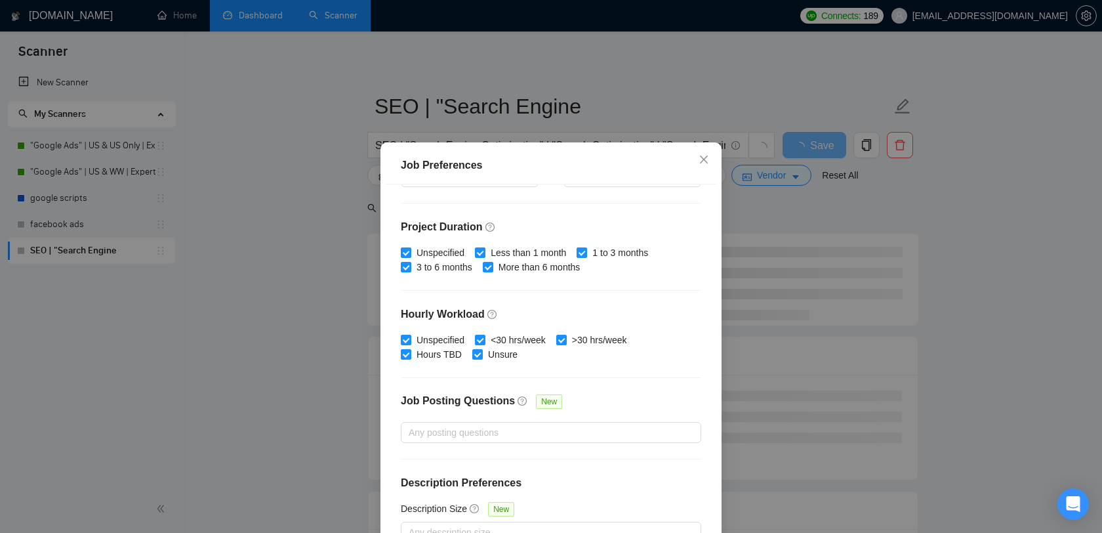
scroll to position [82, 0]
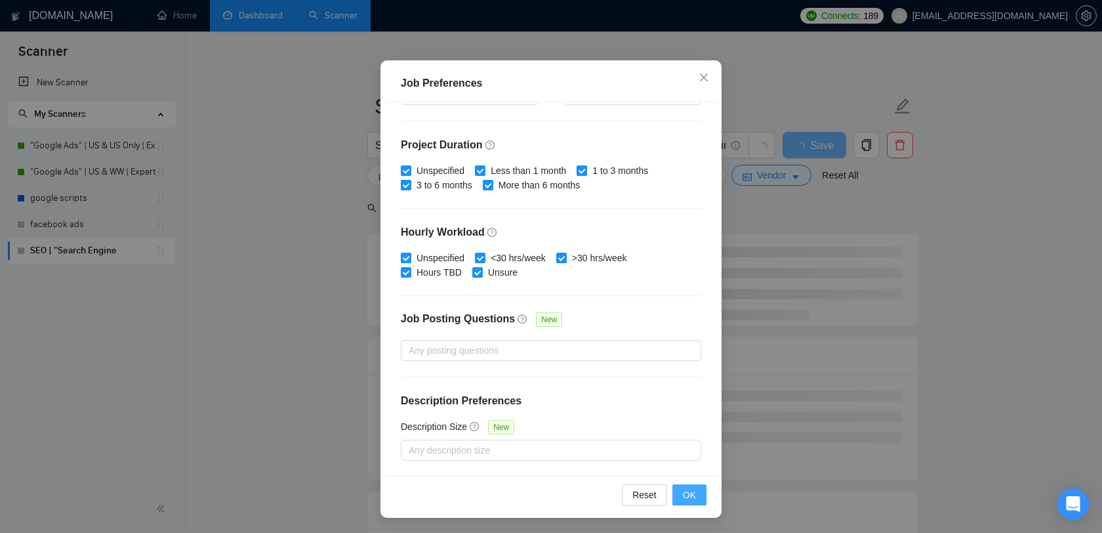
click at [683, 498] on span "OK" at bounding box center [689, 495] width 13 height 14
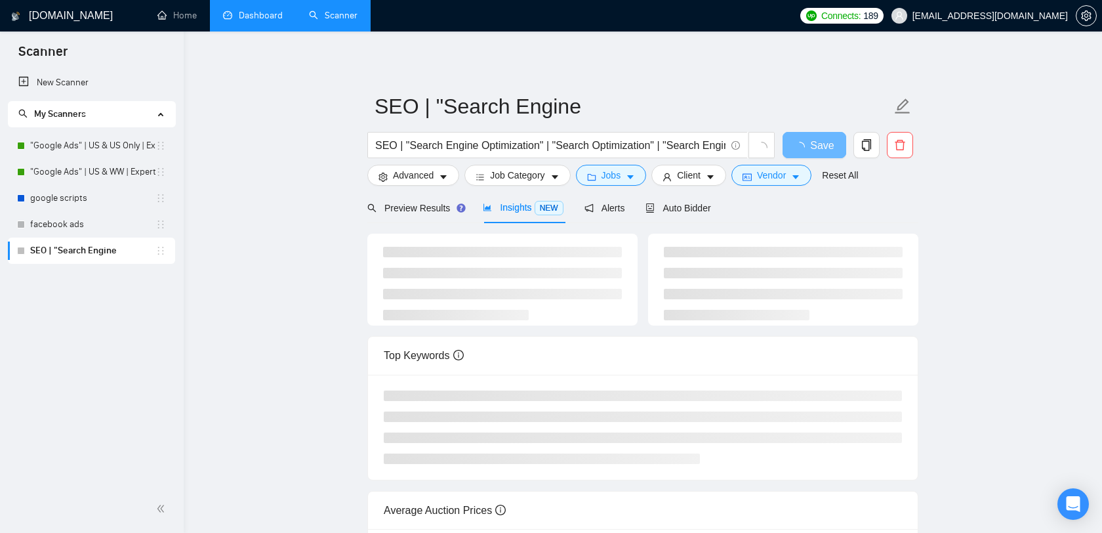
scroll to position [18, 0]
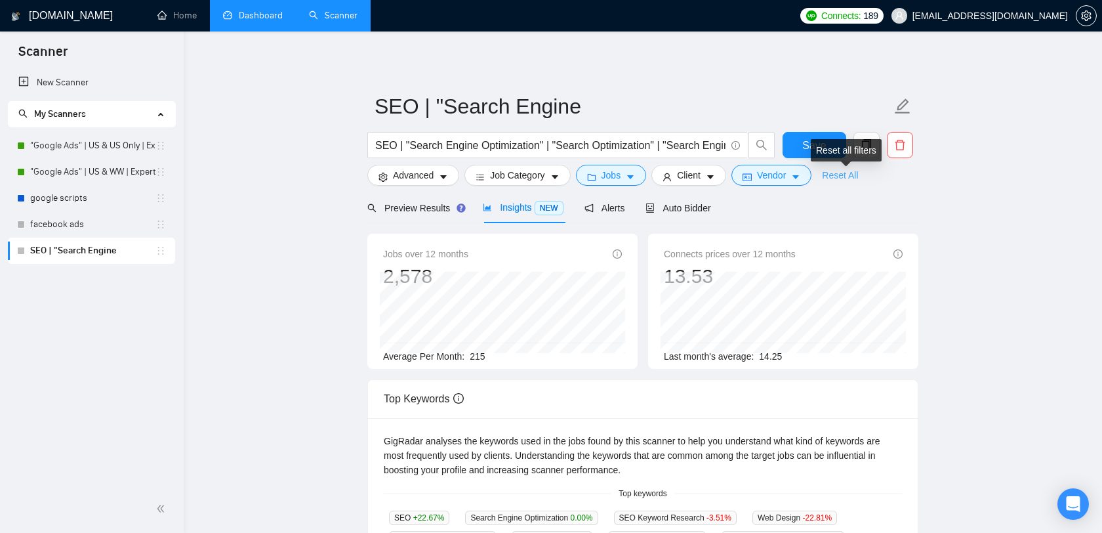
click at [842, 173] on link "Reset All" at bounding box center [840, 175] width 36 height 14
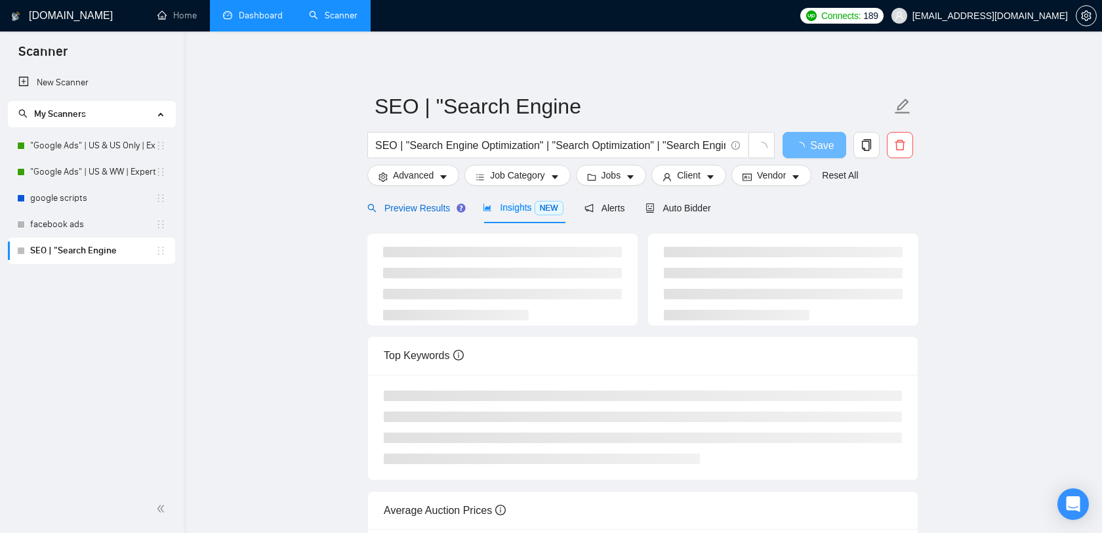
click at [430, 209] on span "Preview Results" at bounding box center [414, 208] width 94 height 10
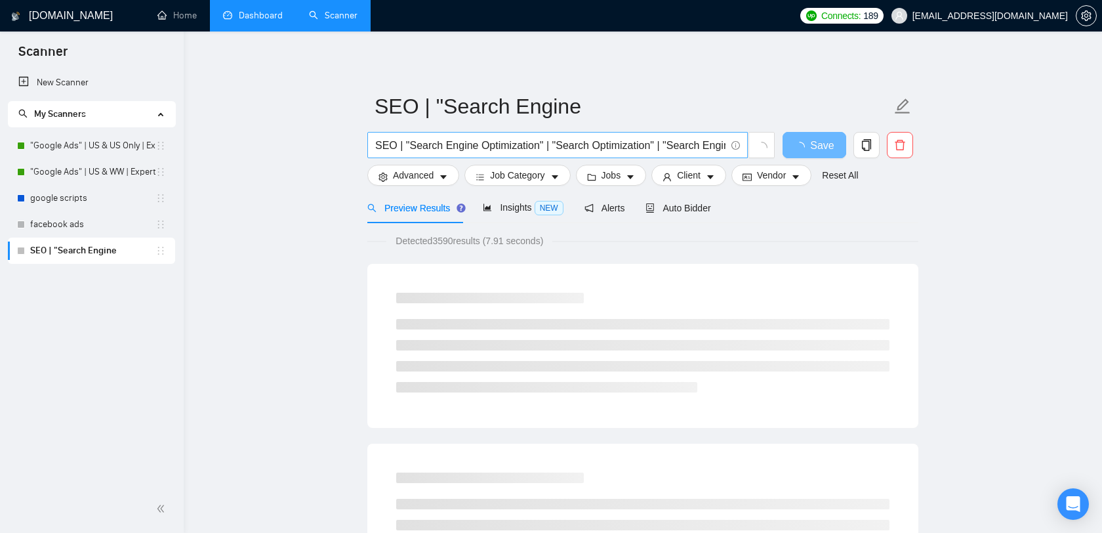
click at [507, 140] on input "SEO | "Search Engine Optimization" | "Search Optimization" | "Search Engine Mar…" at bounding box center [550, 145] width 350 height 16
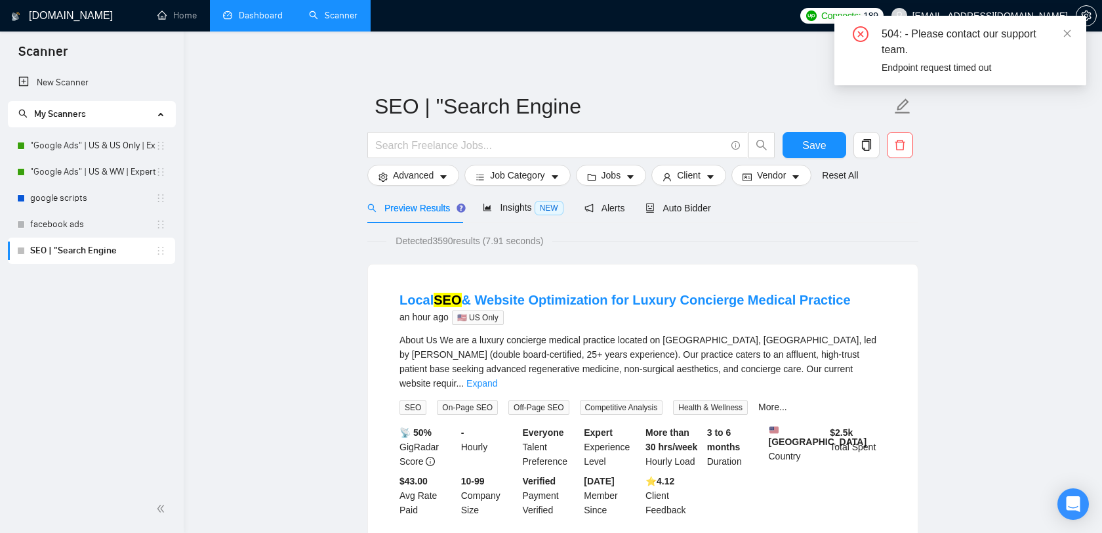
click at [1060, 30] on div "504: - Please contact our support team." at bounding box center [976, 41] width 189 height 31
click at [1073, 32] on div "504: - Please contact our support team. Endpoint request timed out" at bounding box center [961, 51] width 252 height 70
click at [1065, 31] on icon "close" at bounding box center [1067, 33] width 9 height 9
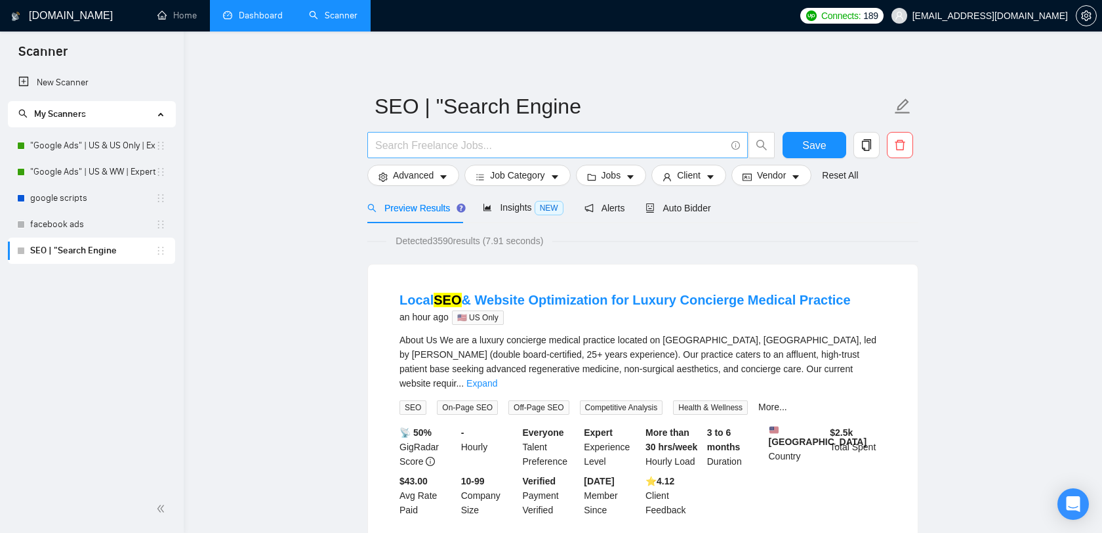
click at [600, 137] on input "text" at bounding box center [550, 145] width 350 height 16
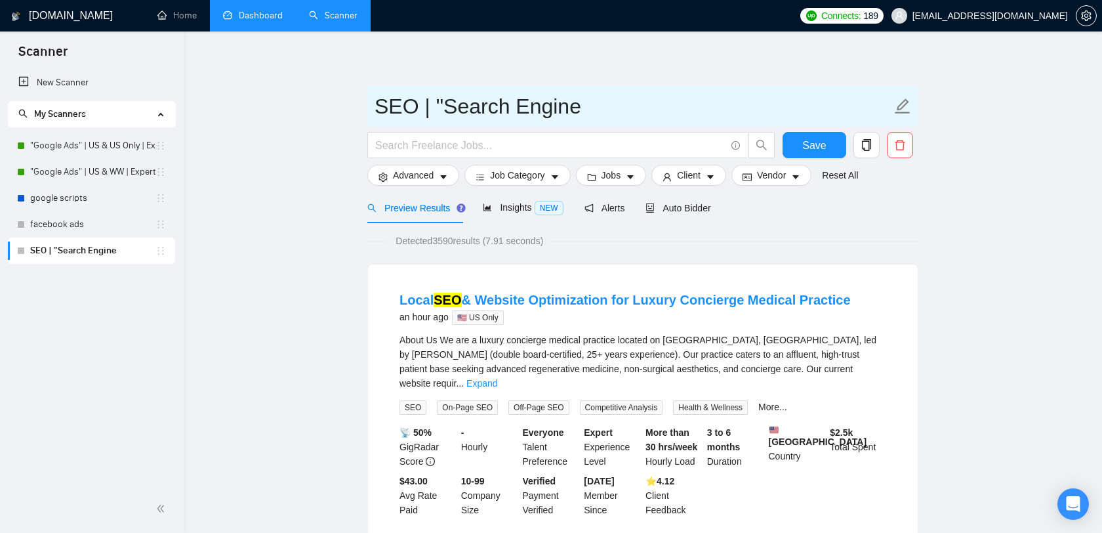
click at [600, 108] on input "SEO | "Search Engine" at bounding box center [633, 106] width 517 height 33
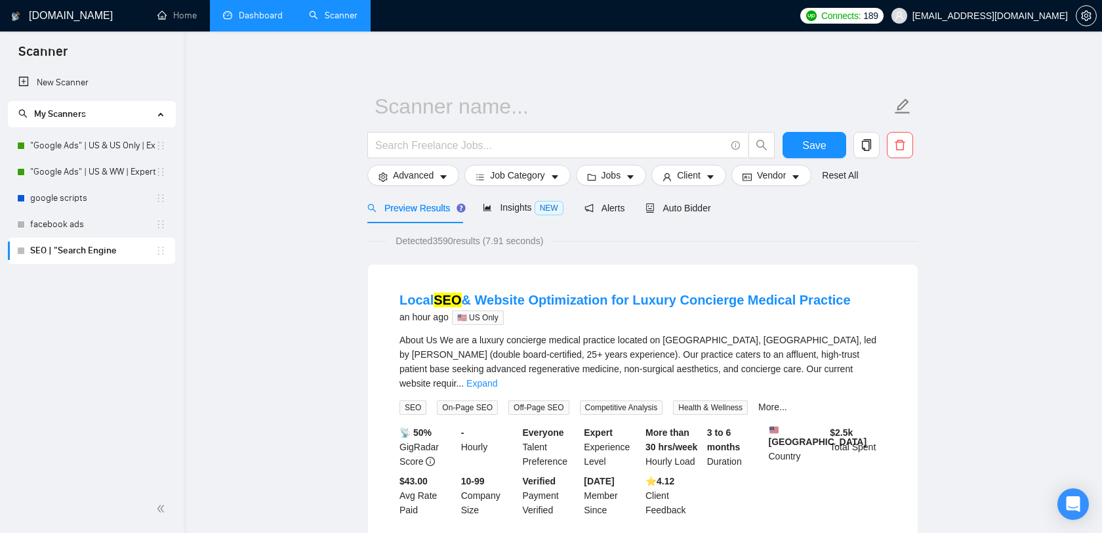
click at [889, 236] on div "Detected 3590 results (7.91 seconds)" at bounding box center [642, 241] width 551 height 14
click at [666, 145] on input "text" at bounding box center [550, 145] width 350 height 16
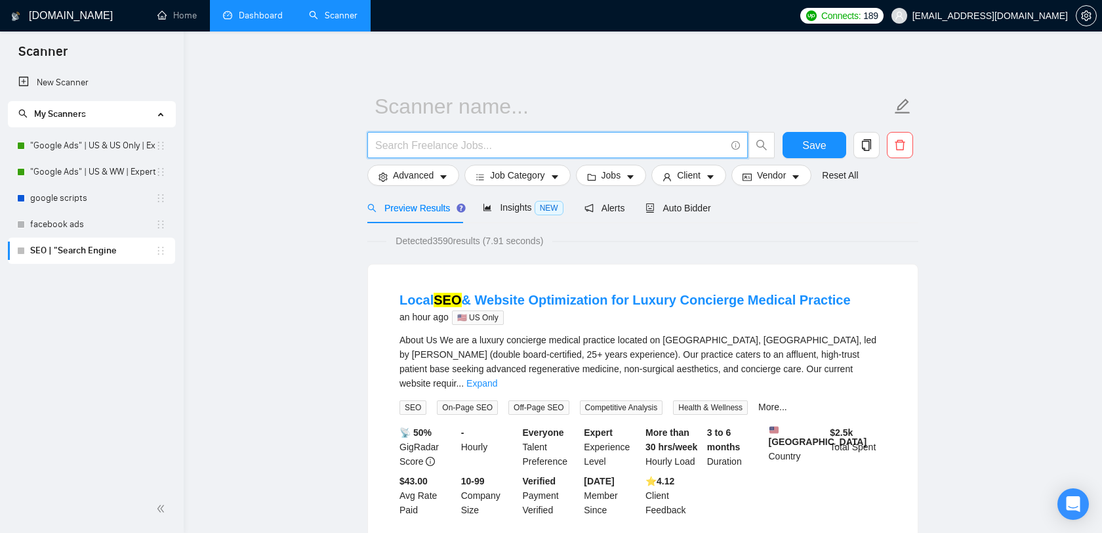
click at [544, 144] on input "text" at bounding box center [550, 145] width 350 height 16
paste input "SEO | "Search Engine Optimization" | "Search Optimization" | "Search Engine Mar…"
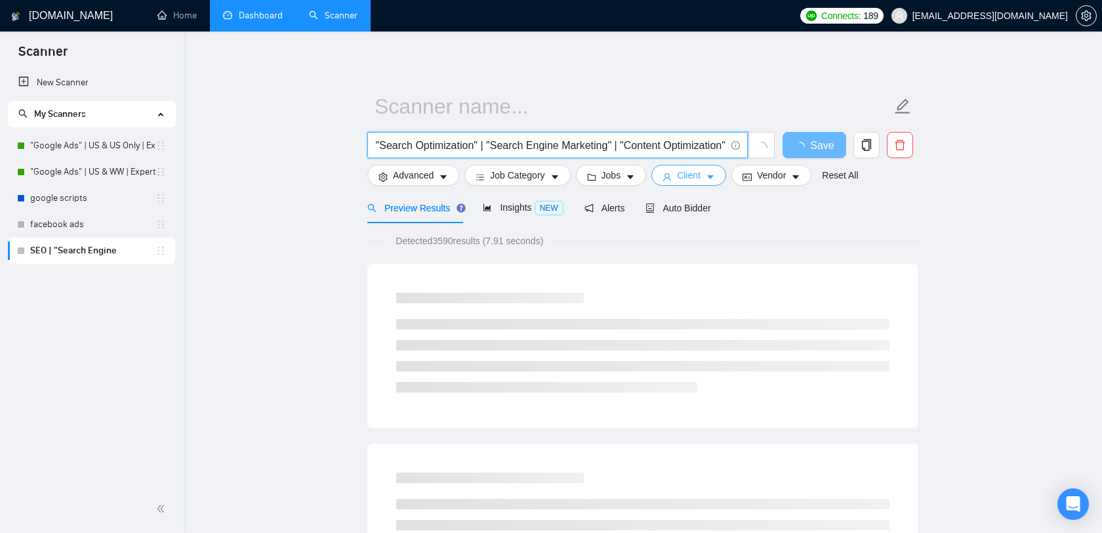
type input "SEO | "Search Engine Optimization" | "Search Optimization" | "Search Engine Mar…"
click at [690, 173] on span "Client" at bounding box center [689, 175] width 24 height 14
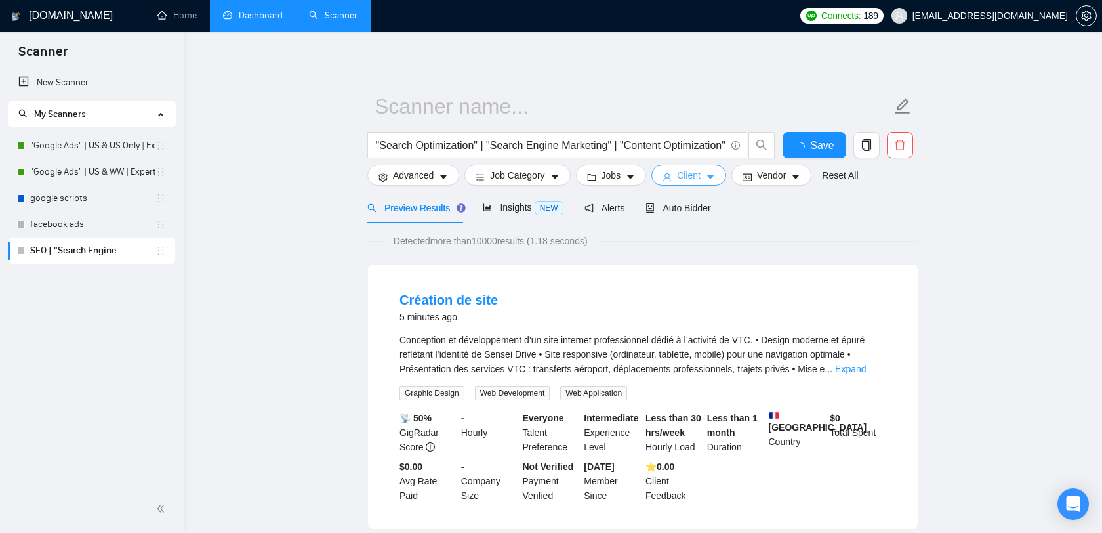
scroll to position [0, 0]
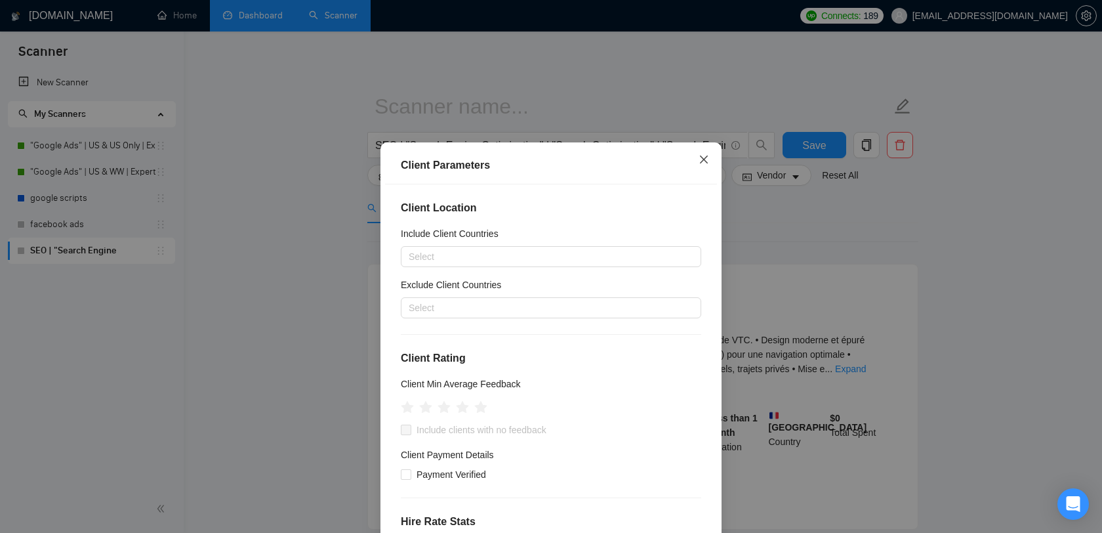
click at [704, 158] on icon "close" at bounding box center [704, 159] width 10 height 10
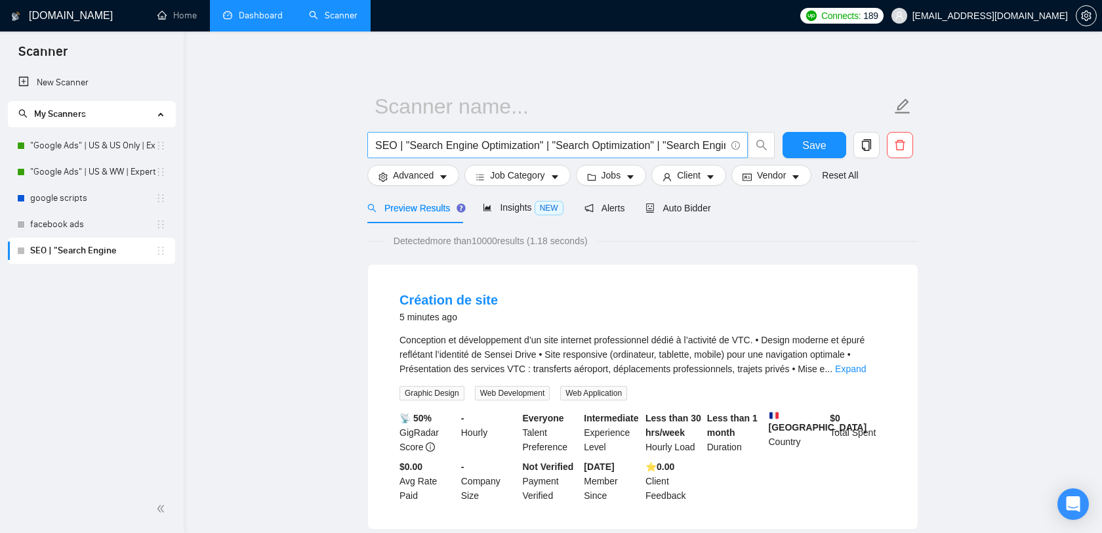
click at [456, 138] on input "SEO | "Search Engine Optimization" | "Search Optimization" | "Search Engine Mar…" at bounding box center [550, 145] width 350 height 16
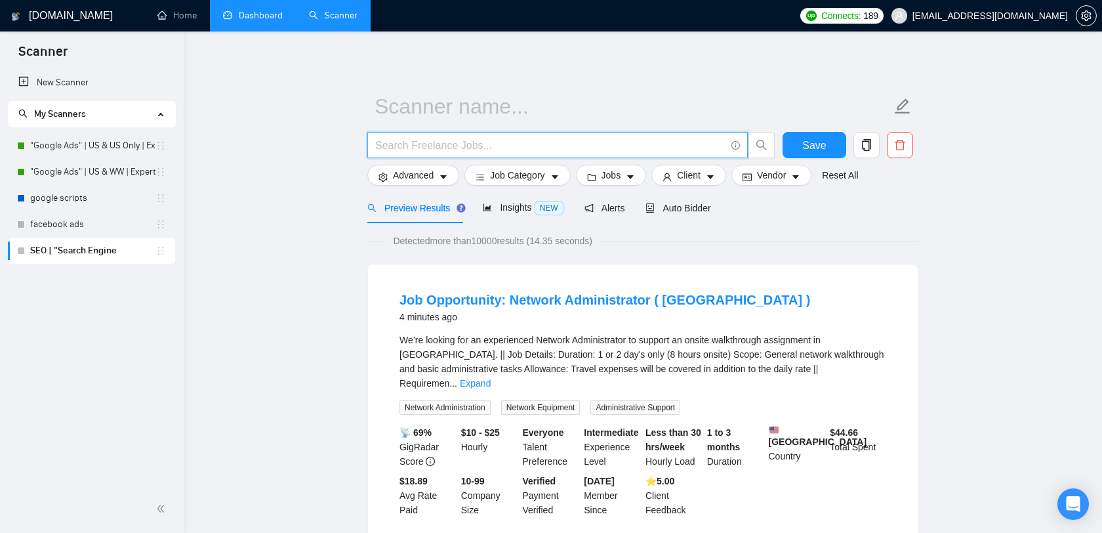
paste input "SEO | "Search Engine Optimization" | "Search Optimization" | "Search Engine Mar…"
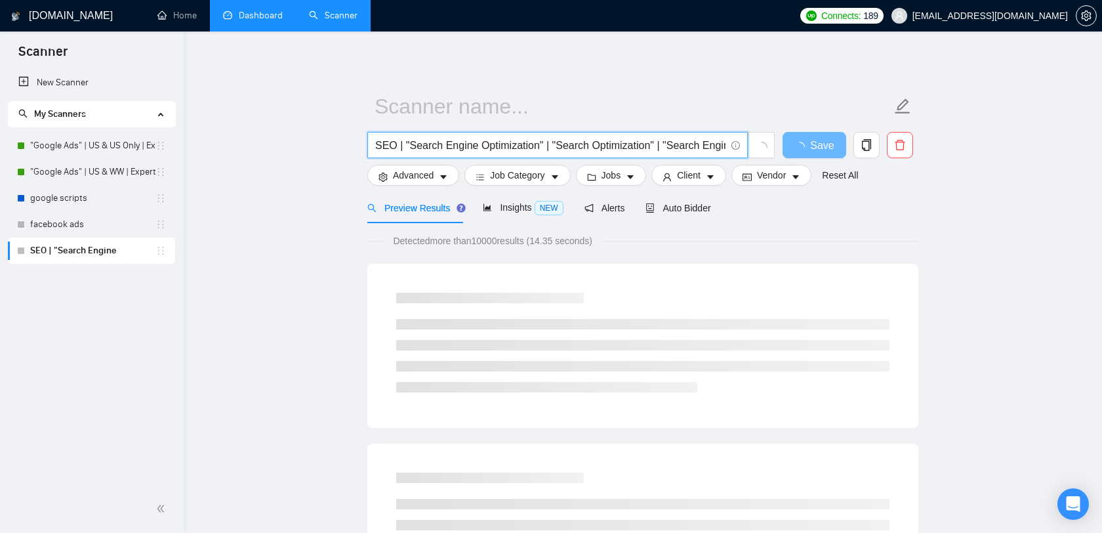
drag, startPoint x: 587, startPoint y: 146, endPoint x: 332, endPoint y: 133, distance: 254.9
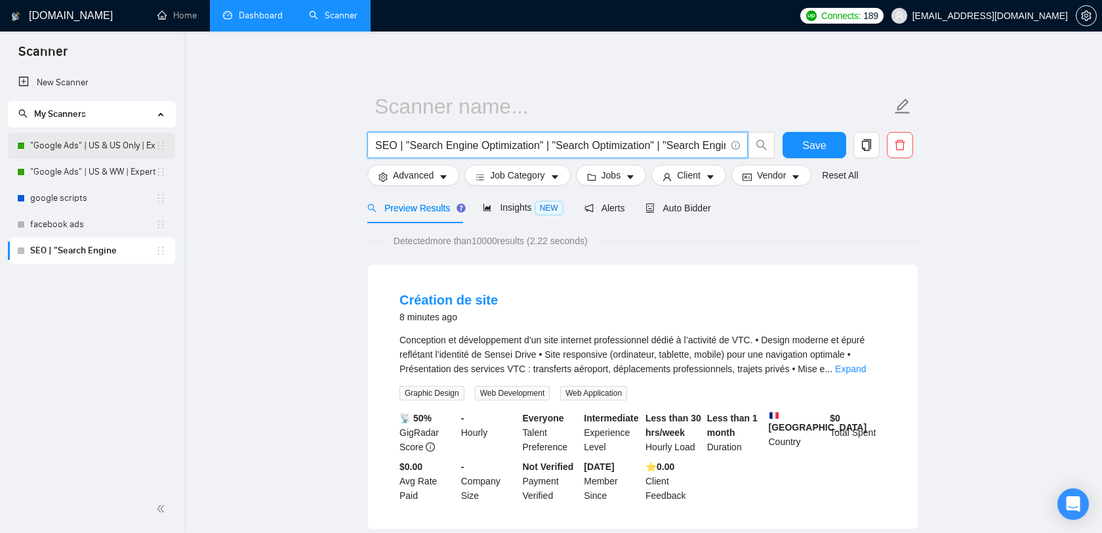
type input "SEO | "Search Engine Optimization" | "Search Optimization" | "Search Engine Mar…"
click at [647, 148] on input "SEO | "Search Engine Optimization" | "Search Optimization" | "Search Engine Mar…" at bounding box center [550, 145] width 350 height 16
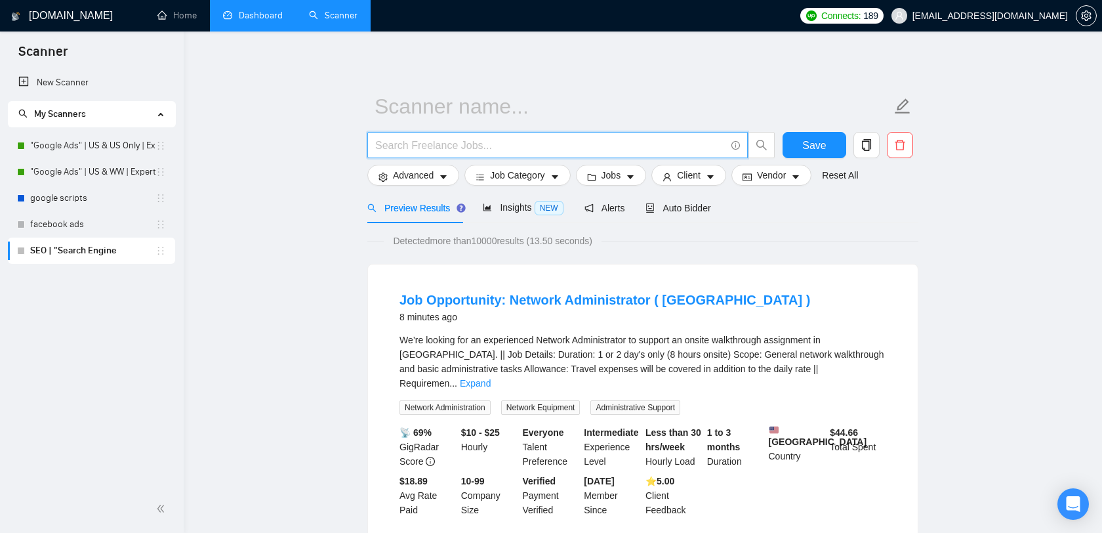
paste input "SEO | "Search Engine Optimization" | "Search Optimization" | "Search Engine Mar…"
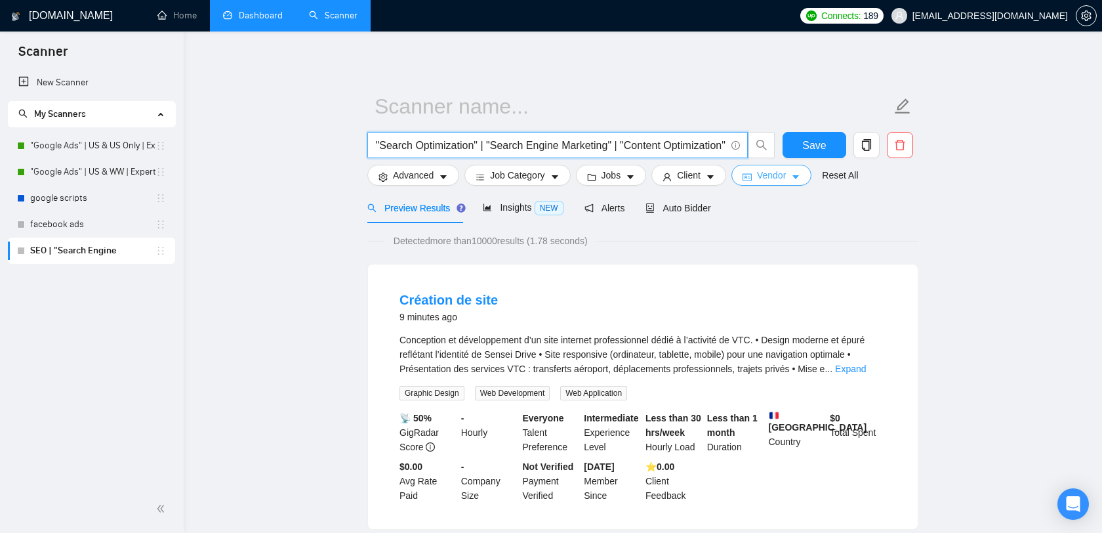
type input "SEO | "Search Engine Optimization" | "Search Optimization" | "Search Engine Mar…"
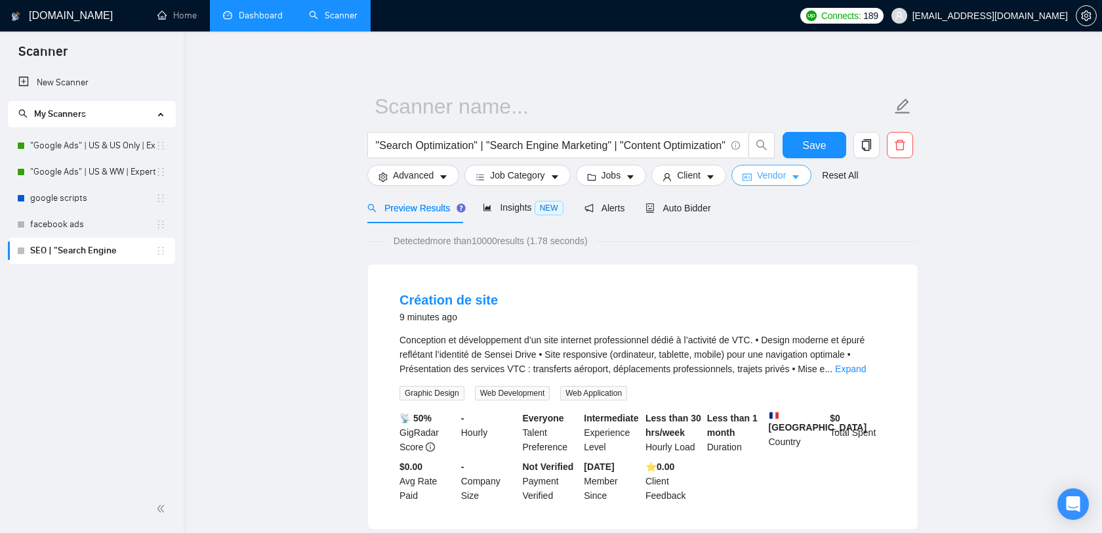
click at [777, 174] on span "Vendor" at bounding box center [771, 175] width 29 height 14
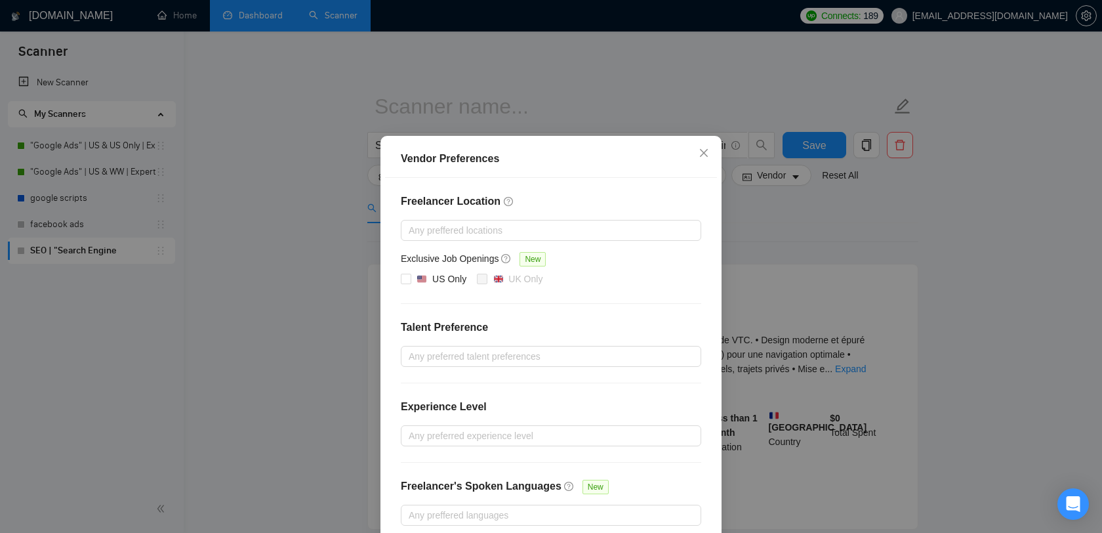
click at [439, 272] on div "Exclusive Job Openings New" at bounding box center [551, 261] width 301 height 20
click at [415, 287] on span "US Only" at bounding box center [441, 280] width 60 height 16
click at [410, 283] on input "US Only" at bounding box center [405, 278] width 9 height 9
checkbox input "true"
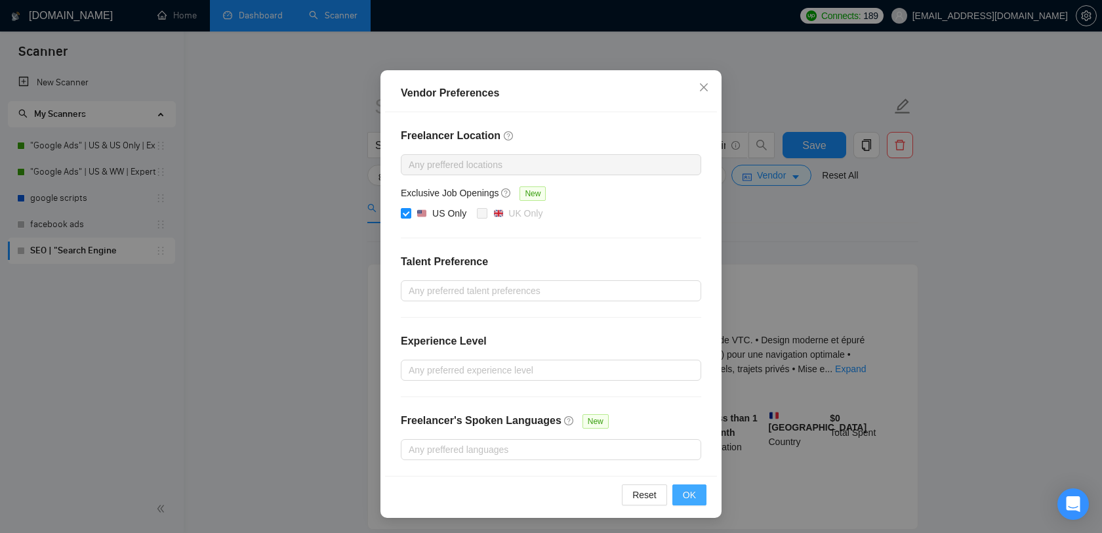
click at [698, 494] on button "OK" at bounding box center [690, 494] width 34 height 21
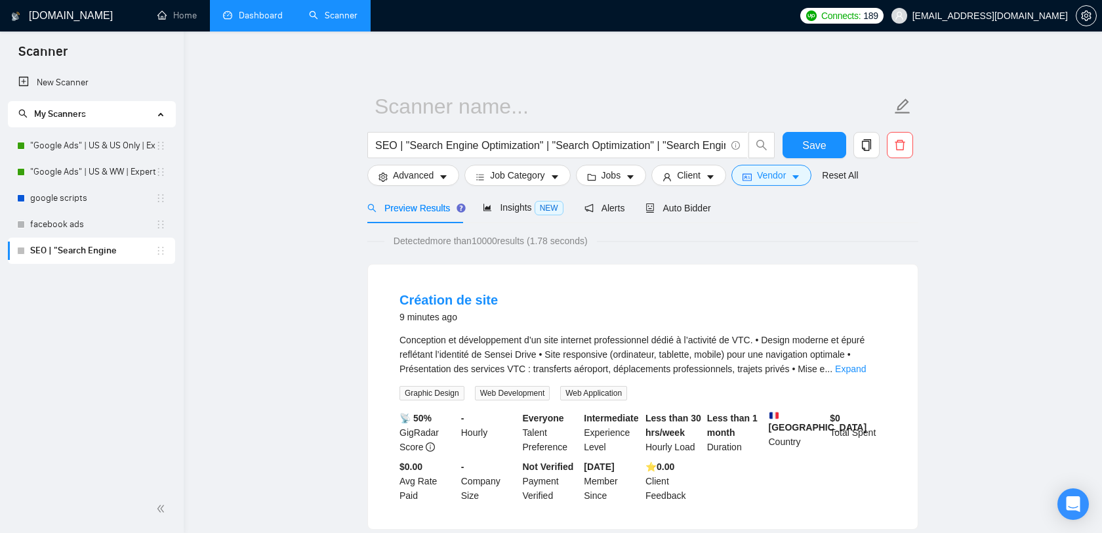
scroll to position [9, 0]
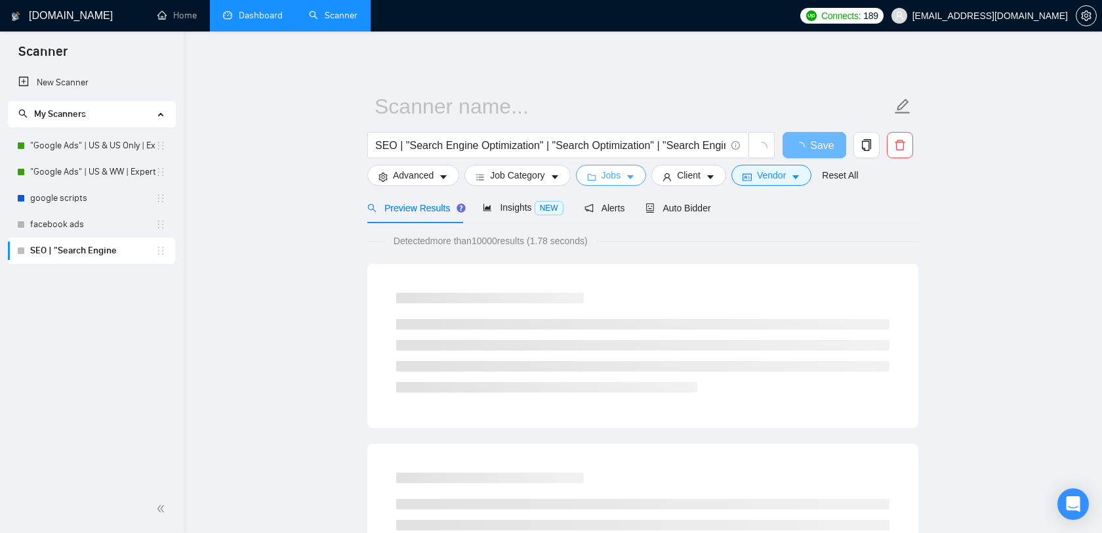
click at [600, 177] on button "Jobs" at bounding box center [611, 175] width 71 height 21
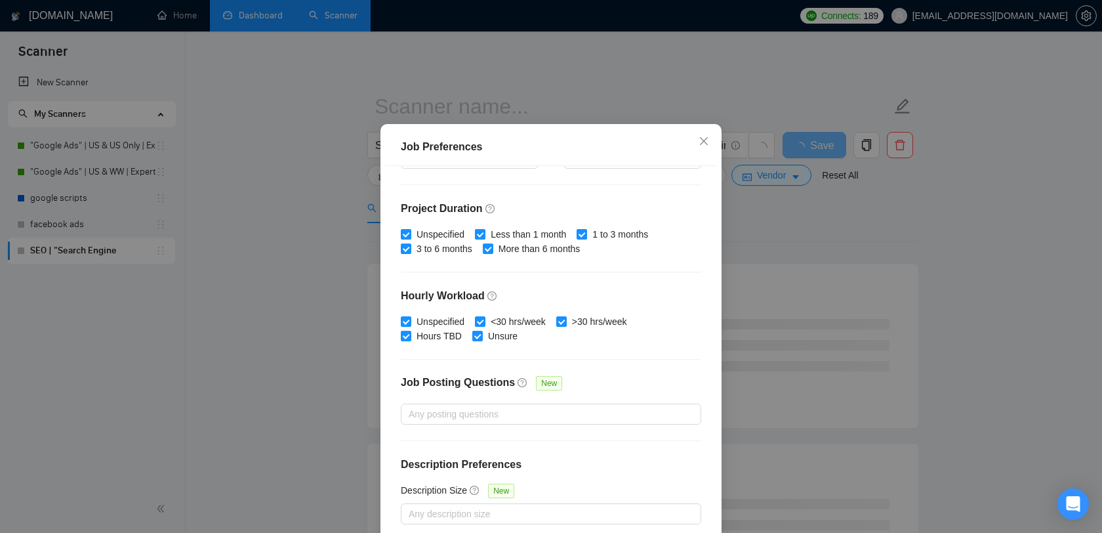
scroll to position [0, 0]
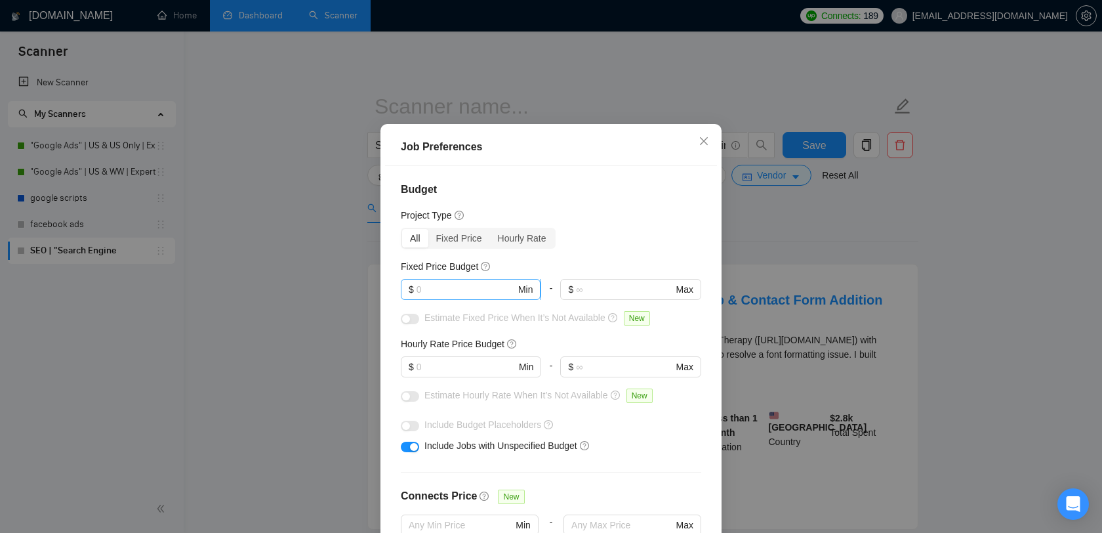
click at [481, 297] on input "text" at bounding box center [466, 289] width 99 height 14
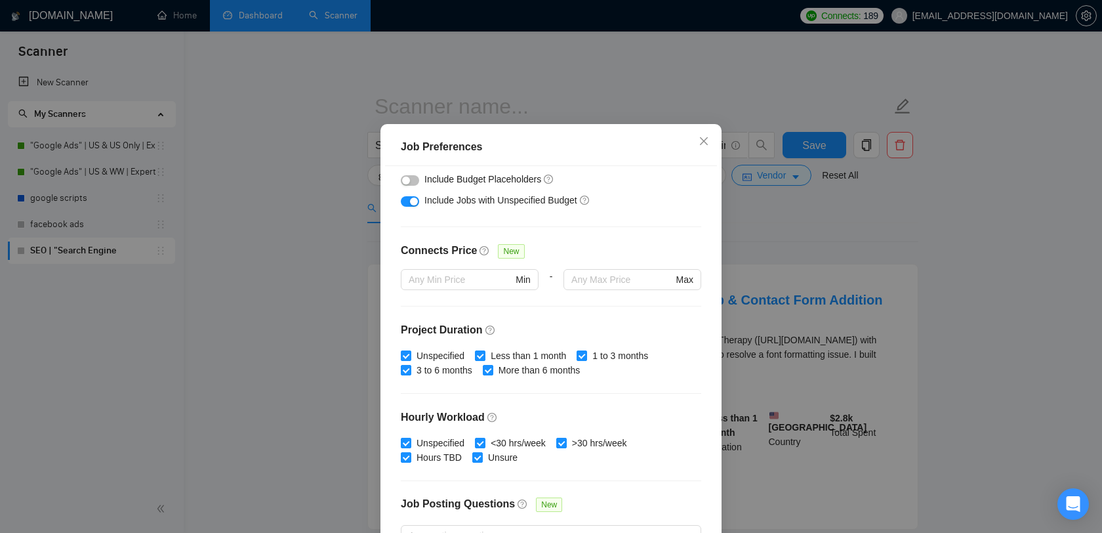
scroll to position [367, 0]
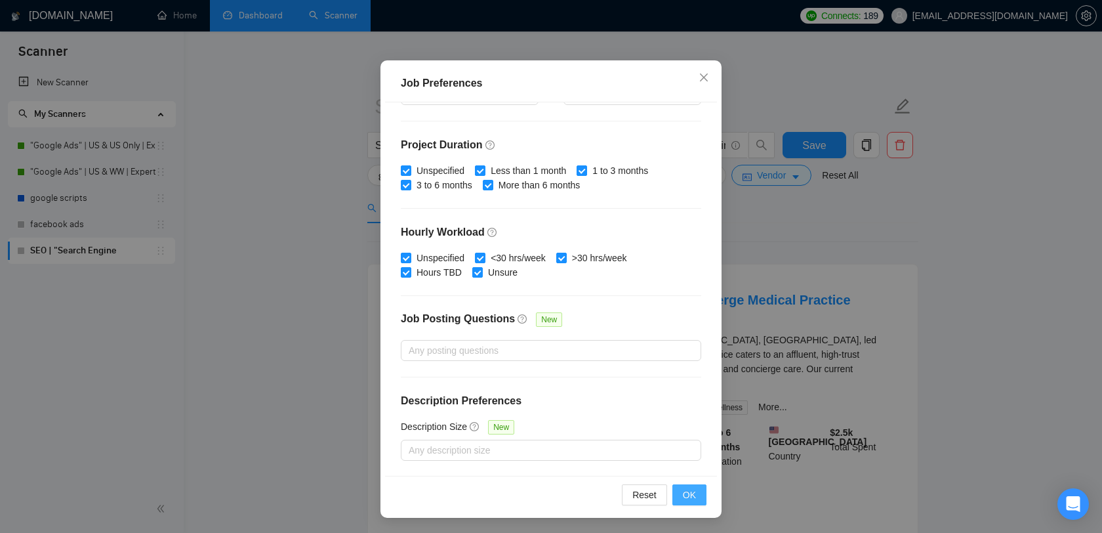
type input "2000"
click at [701, 497] on button "OK" at bounding box center [690, 494] width 34 height 21
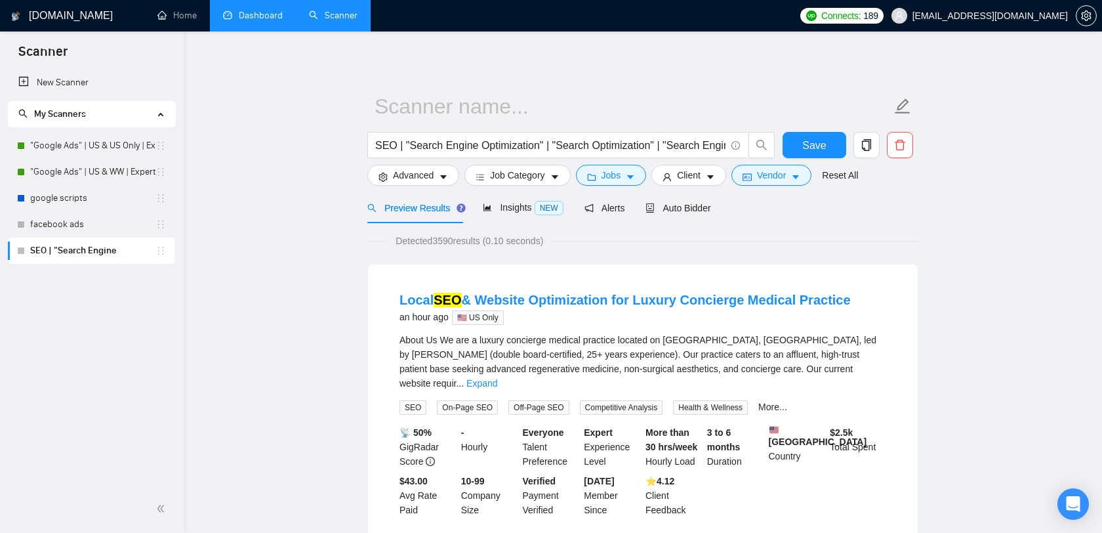
scroll to position [18, 0]
click at [531, 202] on span "Insights NEW" at bounding box center [523, 207] width 80 height 10
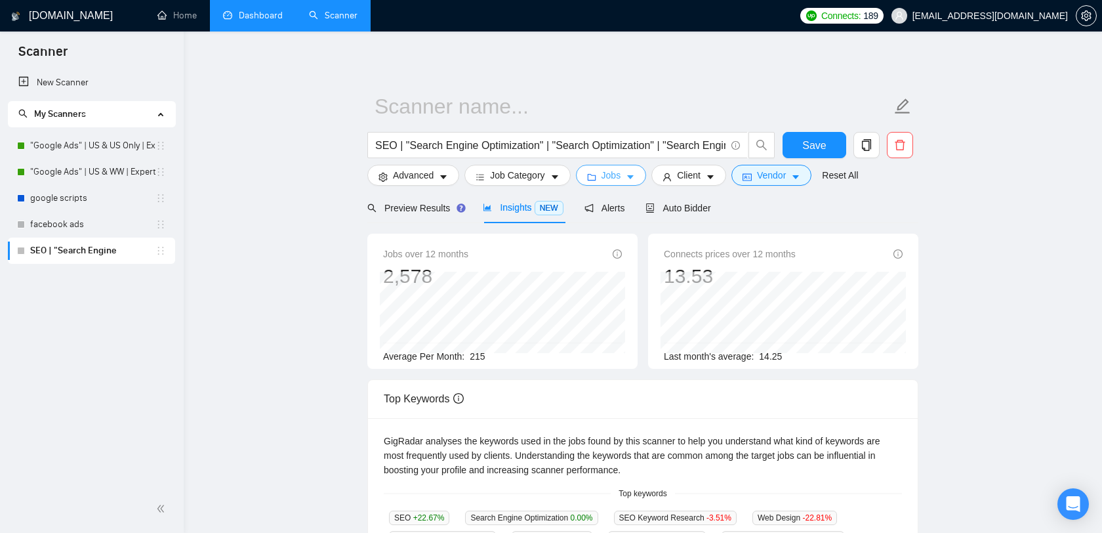
click at [616, 176] on span "Jobs" at bounding box center [612, 175] width 20 height 14
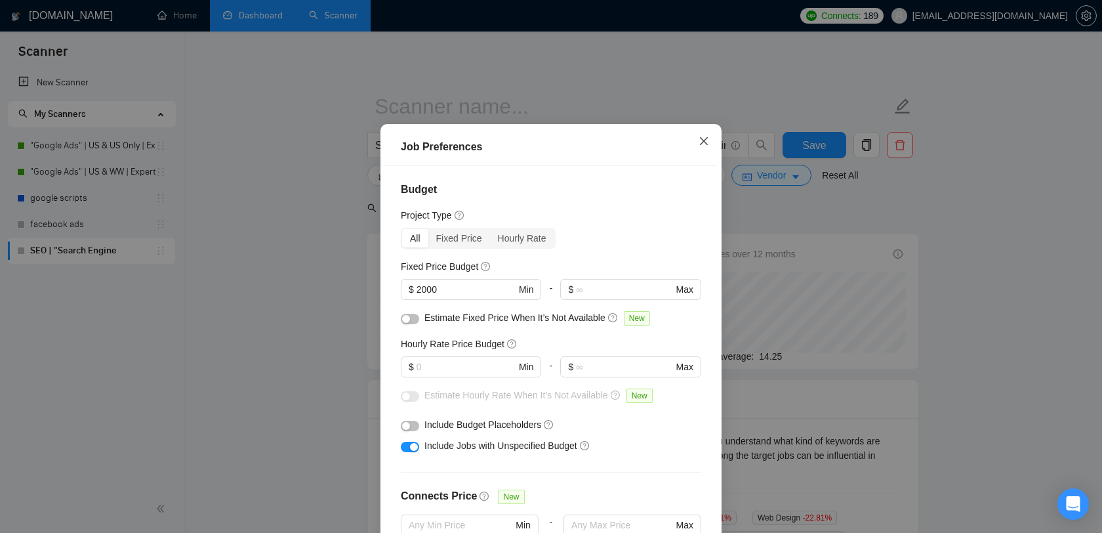
click at [708, 153] on span "Close" at bounding box center [703, 141] width 35 height 35
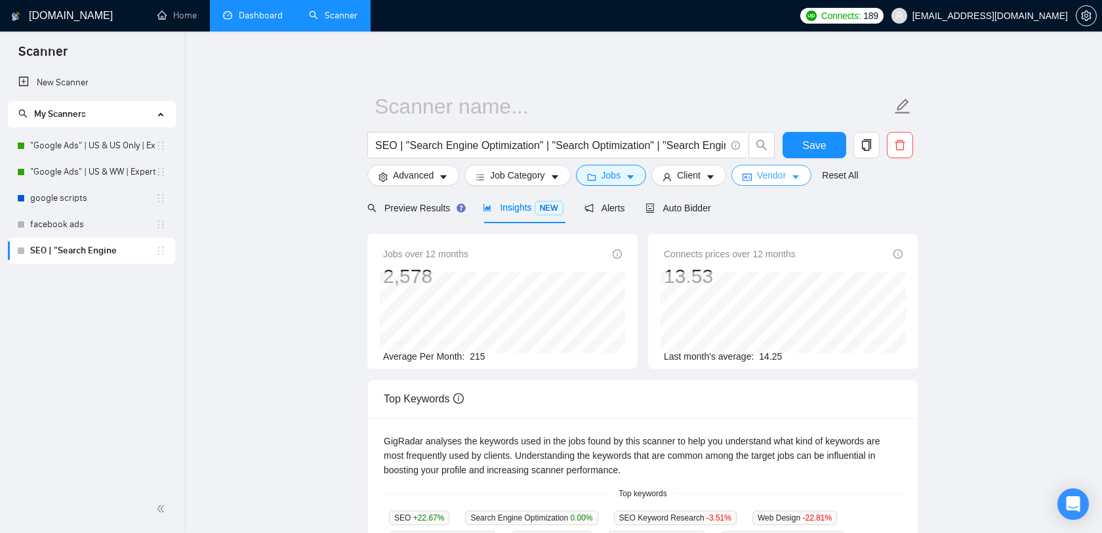
click at [776, 176] on span "Vendor" at bounding box center [771, 175] width 29 height 14
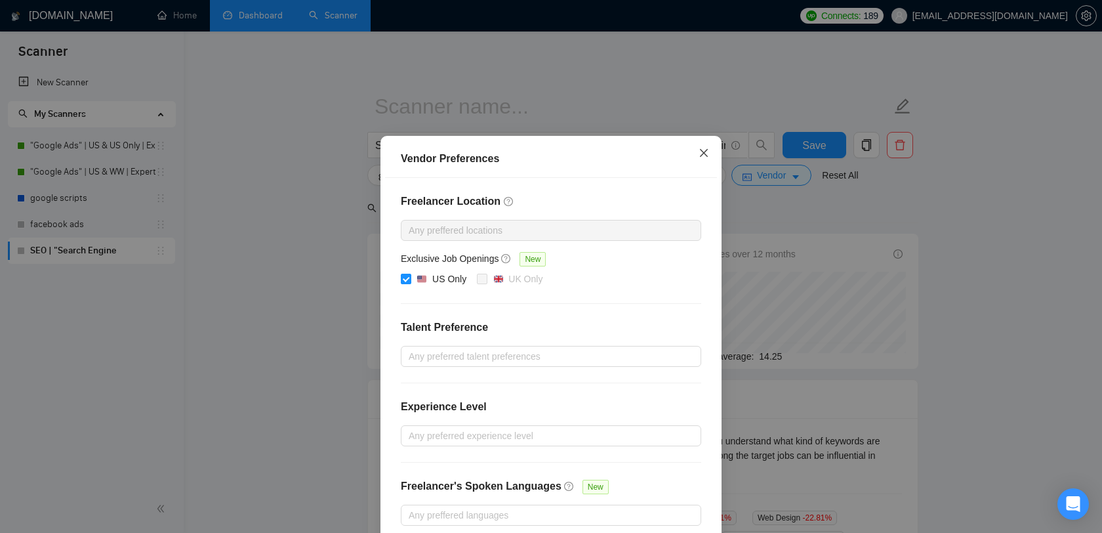
click at [699, 158] on icon "close" at bounding box center [704, 153] width 10 height 10
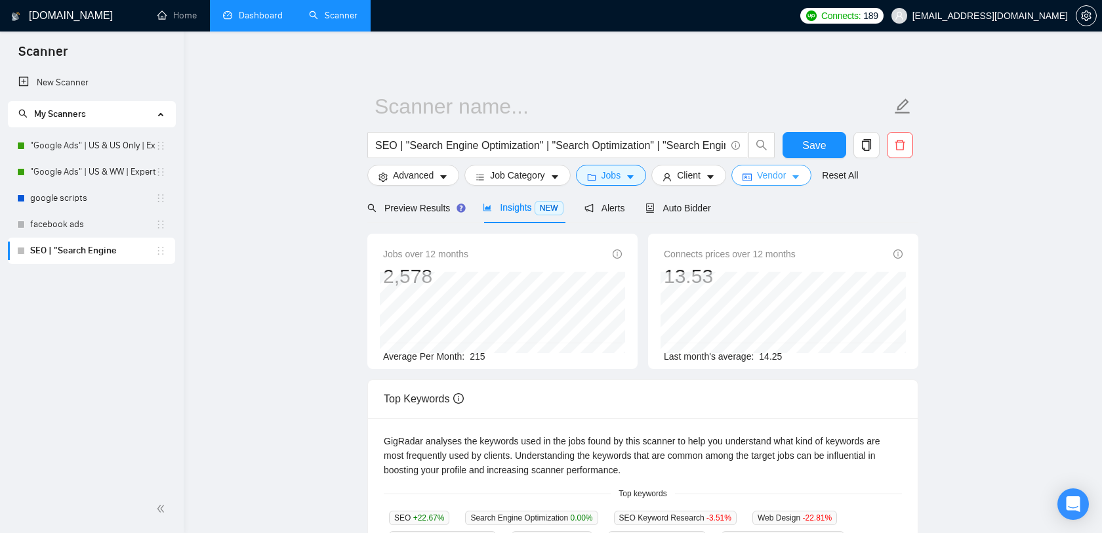
click at [782, 174] on span "Vendor" at bounding box center [771, 175] width 29 height 14
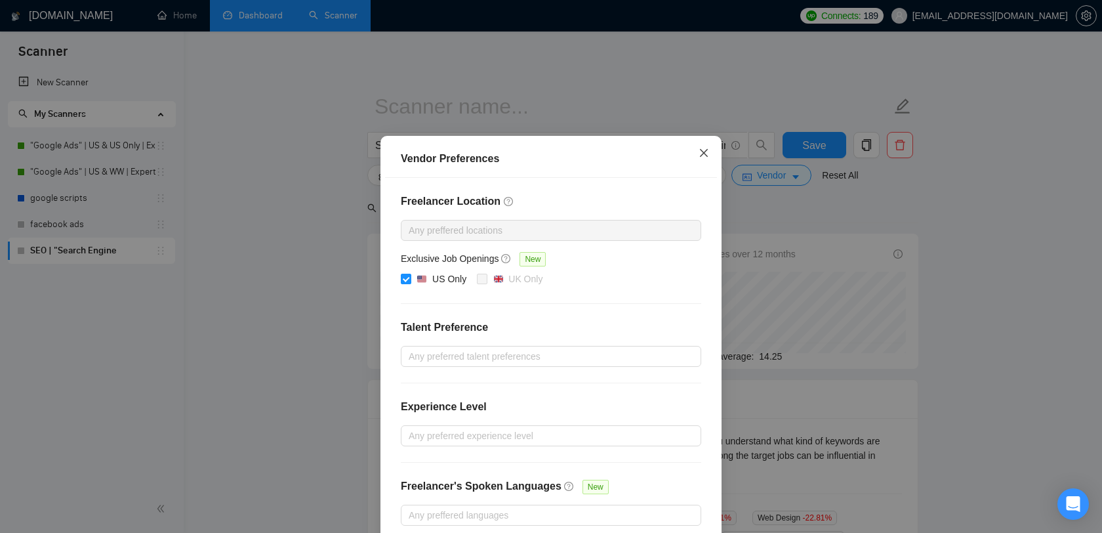
click at [713, 161] on span "Close" at bounding box center [703, 153] width 35 height 35
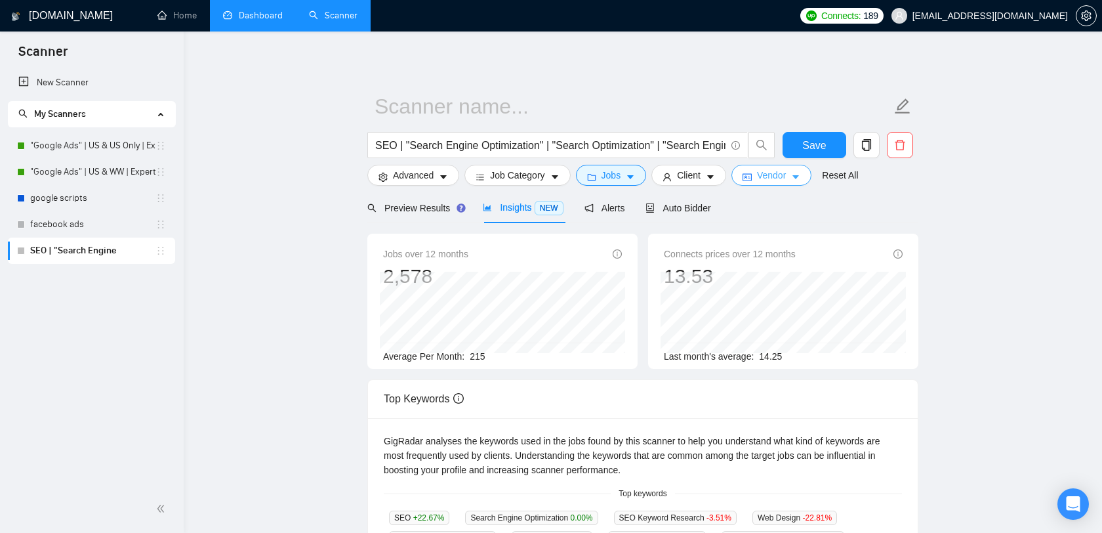
click at [778, 178] on span "Vendor" at bounding box center [771, 175] width 29 height 14
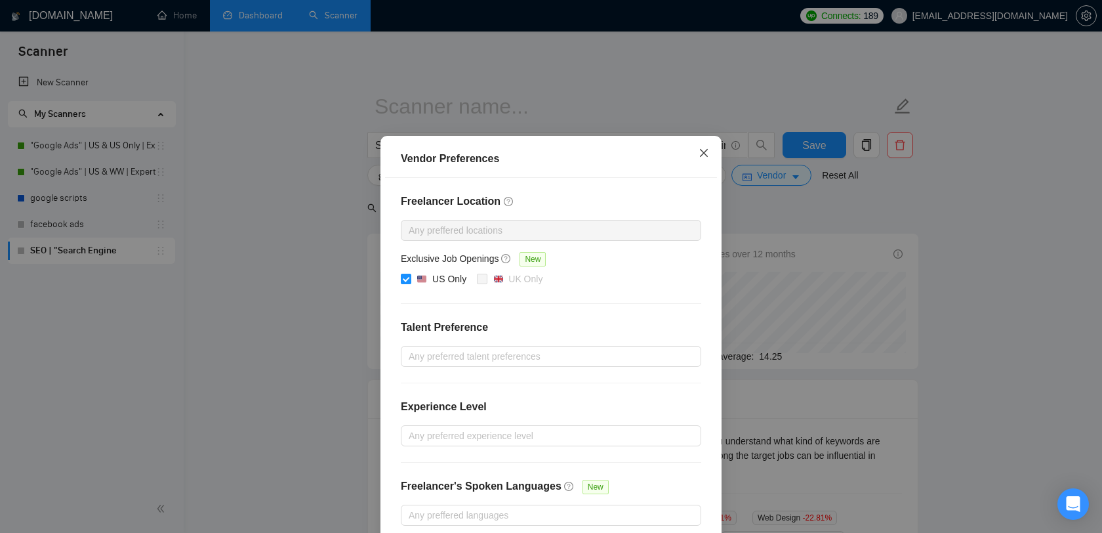
click at [711, 161] on span "Close" at bounding box center [703, 153] width 35 height 35
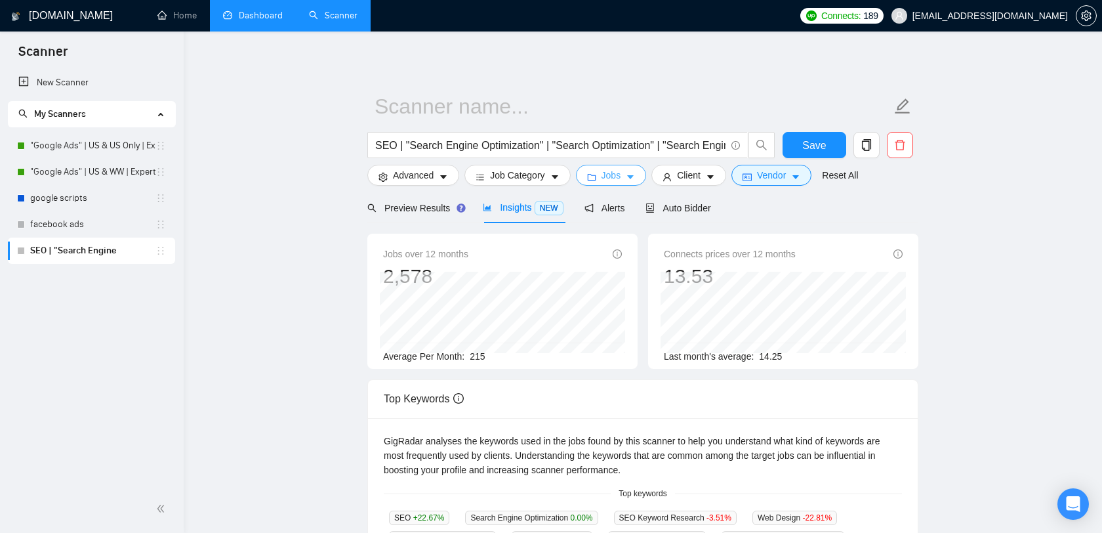
click at [613, 175] on span "Jobs" at bounding box center [612, 175] width 20 height 14
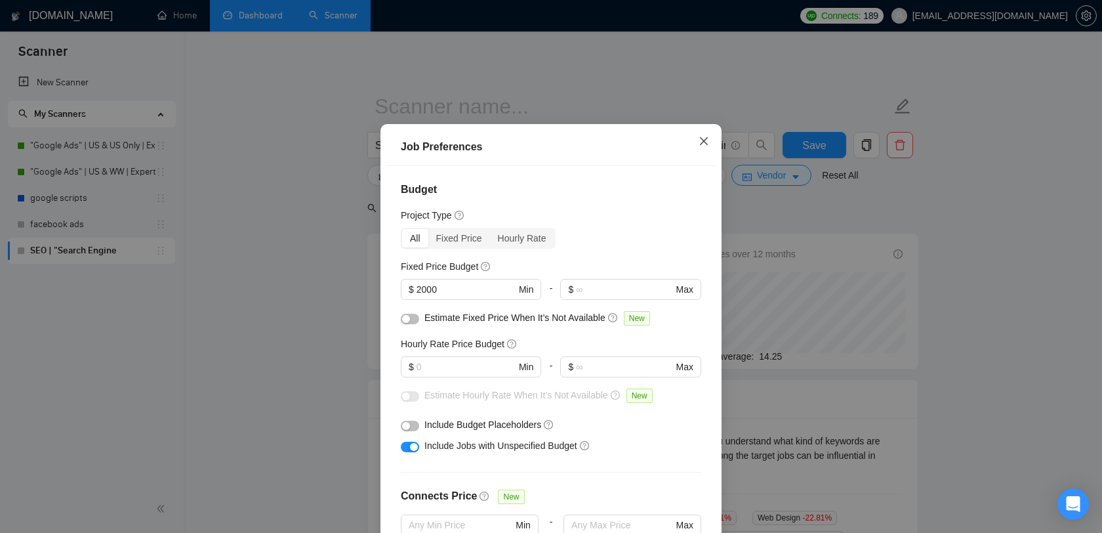
click at [705, 145] on icon "close" at bounding box center [704, 141] width 8 height 8
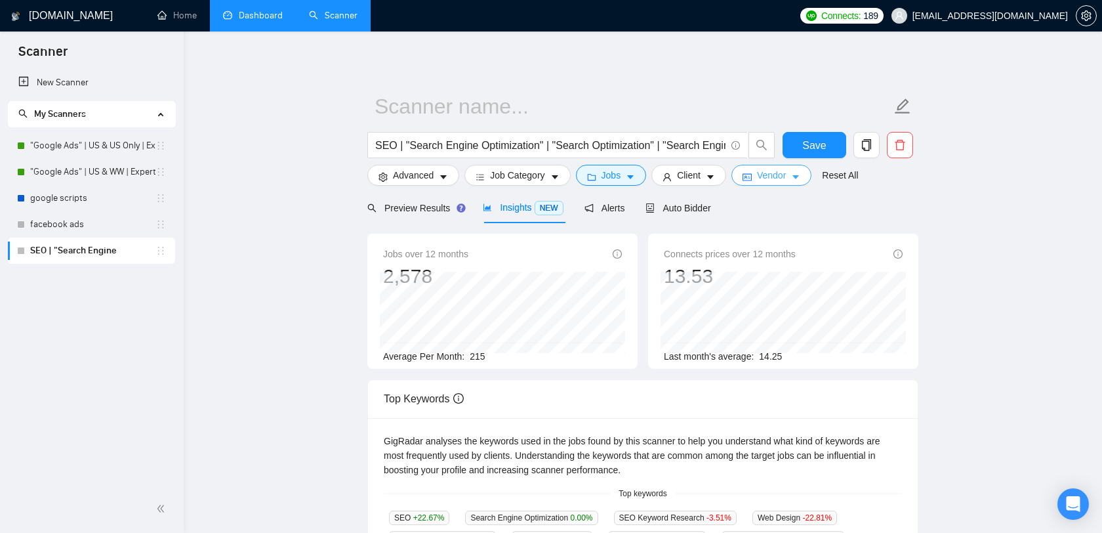
click at [781, 182] on span "Vendor" at bounding box center [771, 175] width 29 height 14
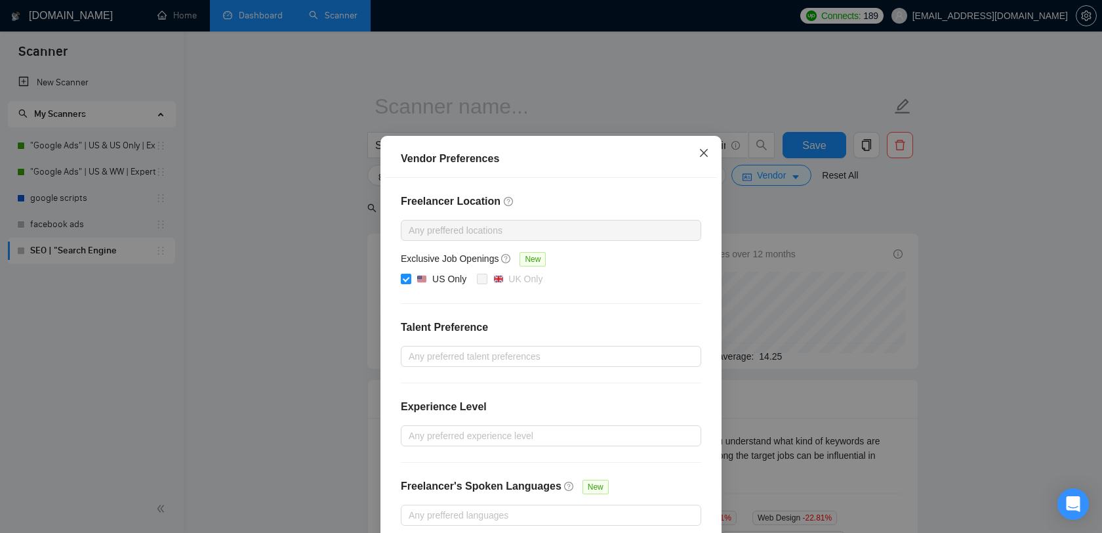
click at [703, 158] on icon "close" at bounding box center [704, 153] width 10 height 10
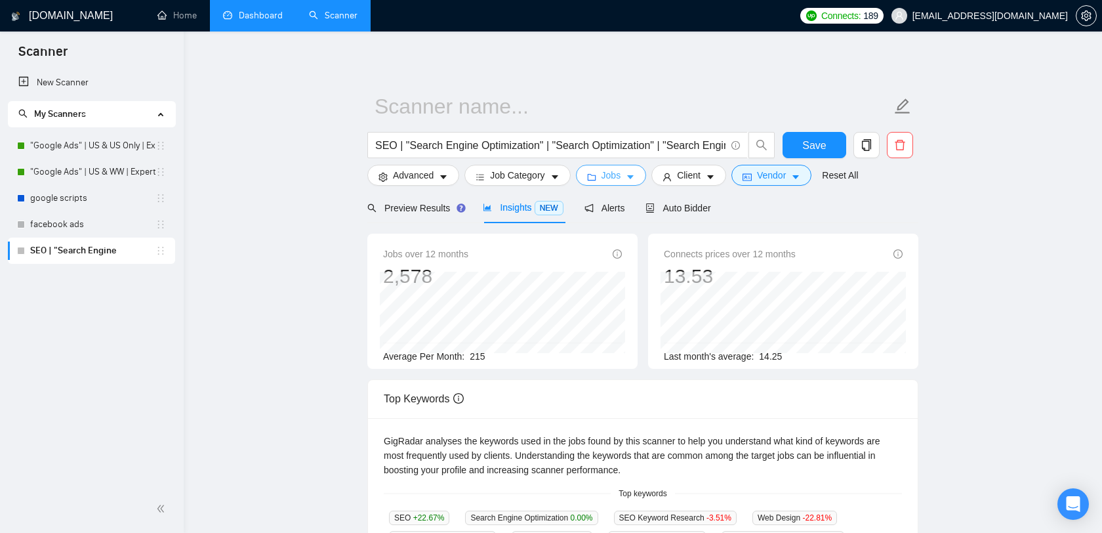
click at [617, 180] on span "Jobs" at bounding box center [612, 175] width 20 height 14
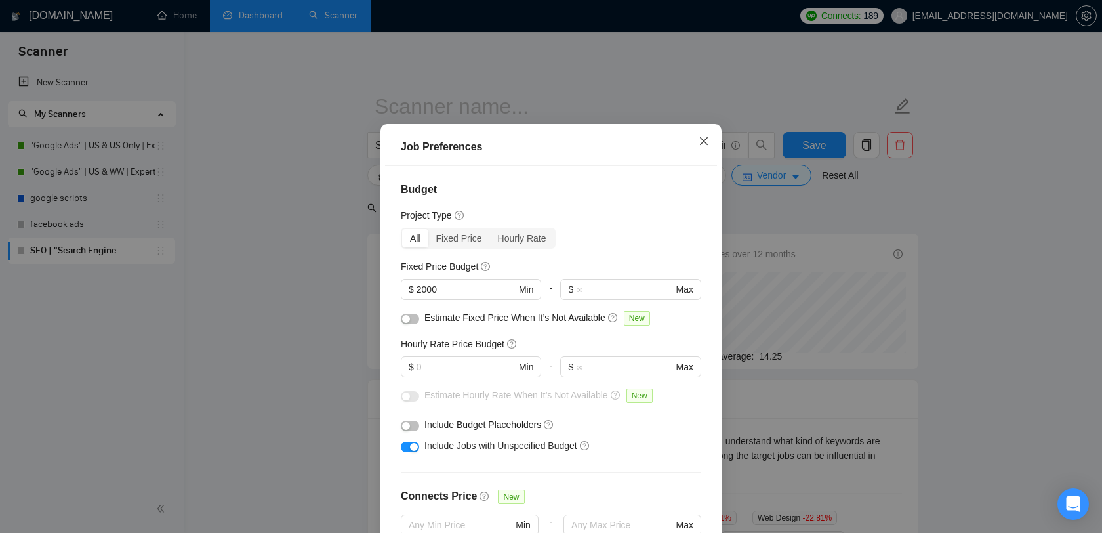
click at [693, 159] on span "Close" at bounding box center [703, 141] width 35 height 35
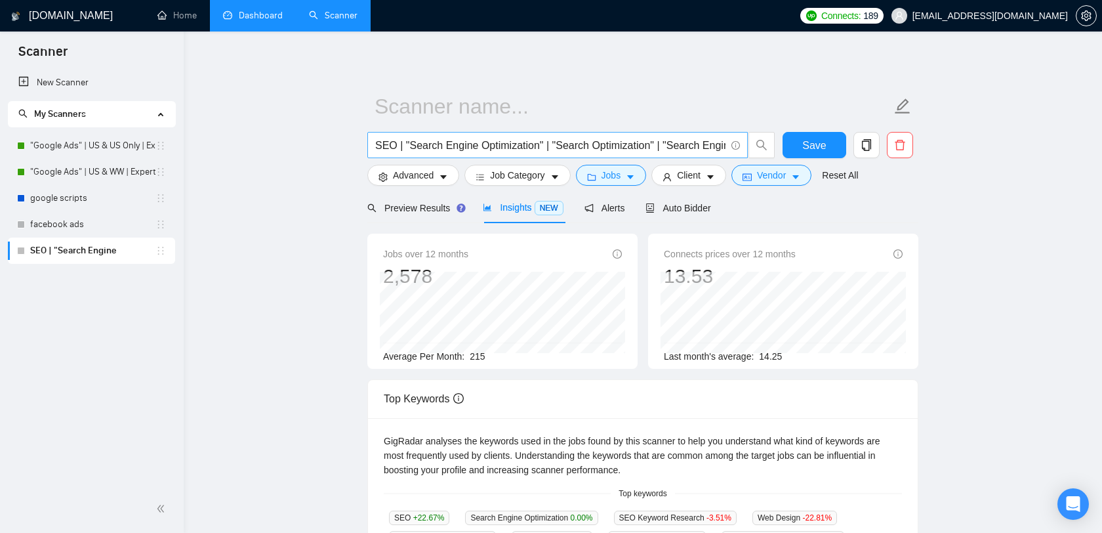
click at [491, 146] on input "SEO | "Search Engine Optimization" | "Search Optimization" | "Search Engine Mar…" at bounding box center [550, 145] width 350 height 16
click at [633, 176] on icon "caret-down" at bounding box center [630, 178] width 7 height 4
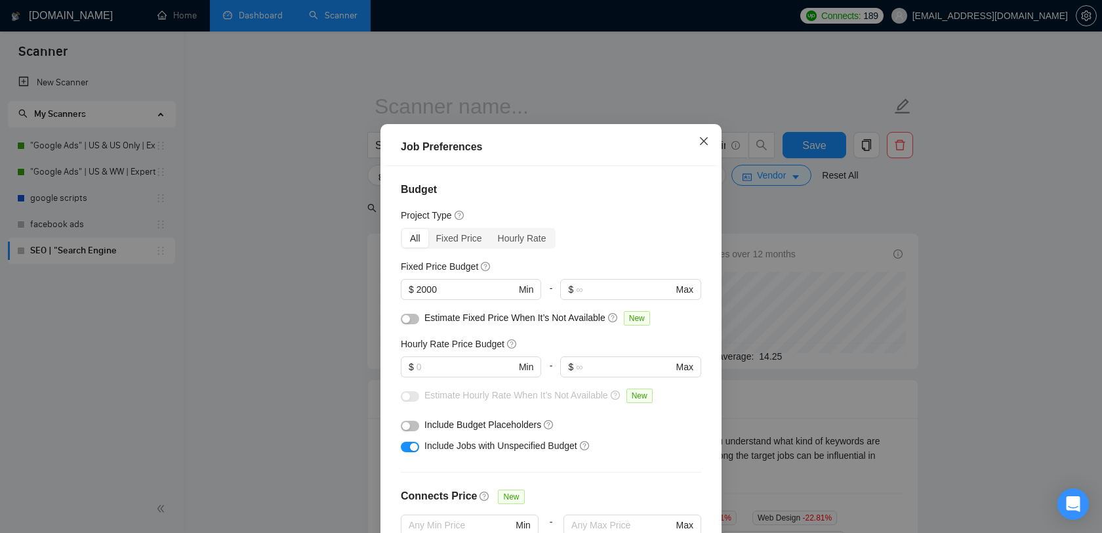
click at [701, 145] on icon "close" at bounding box center [704, 141] width 8 height 8
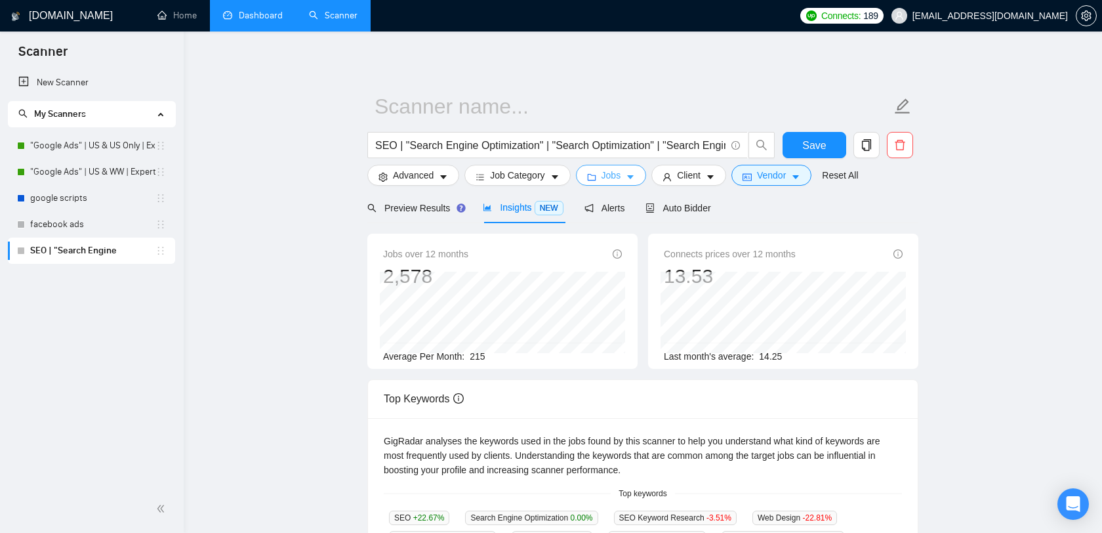
click at [635, 180] on icon "caret-down" at bounding box center [630, 177] width 9 height 9
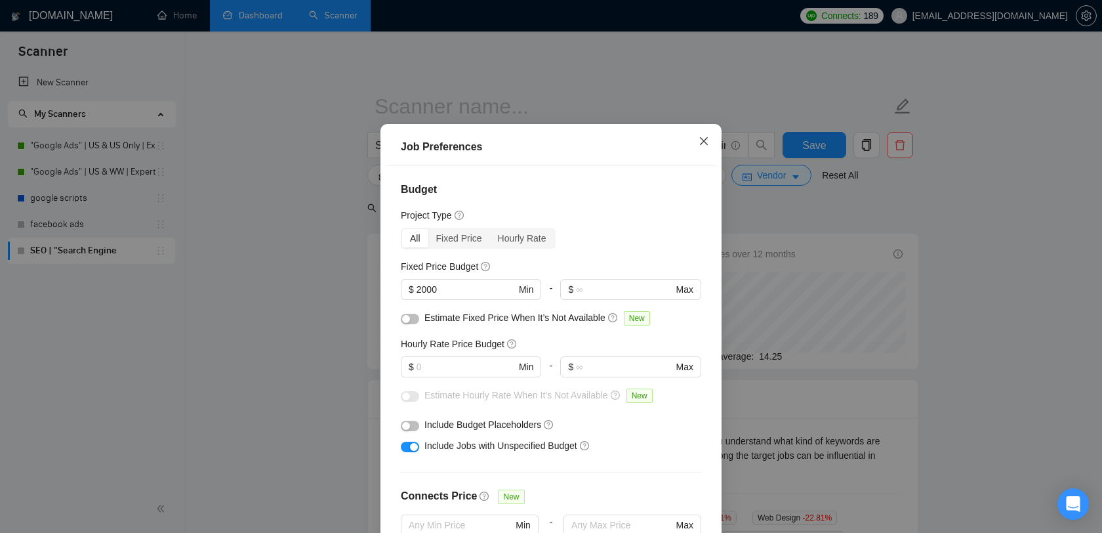
click at [693, 159] on span "Close" at bounding box center [703, 141] width 35 height 35
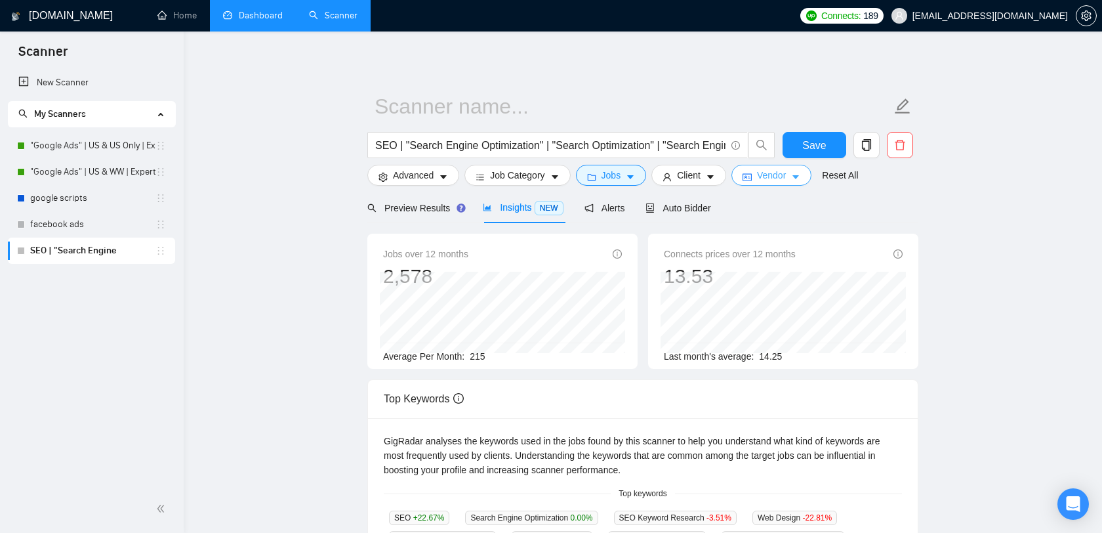
click at [771, 180] on span "Vendor" at bounding box center [771, 175] width 29 height 14
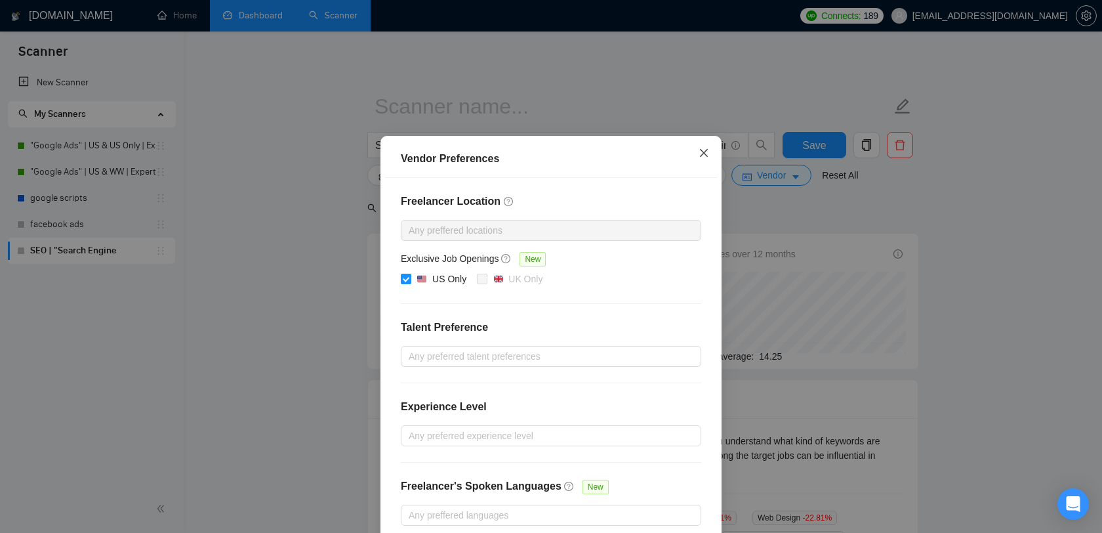
click at [706, 158] on icon "close" at bounding box center [704, 153] width 10 height 10
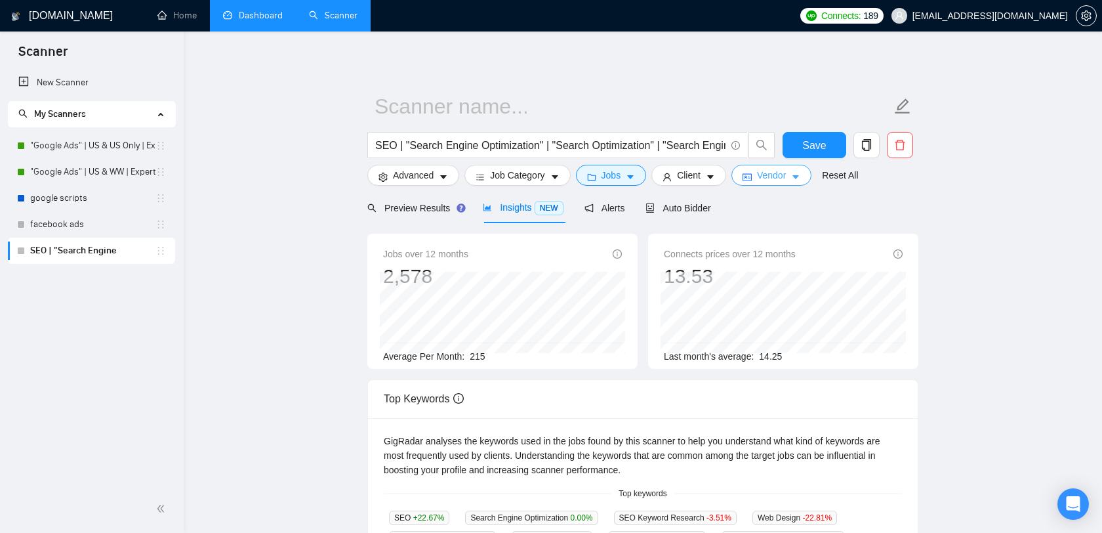
click at [778, 177] on span "Vendor" at bounding box center [771, 175] width 29 height 14
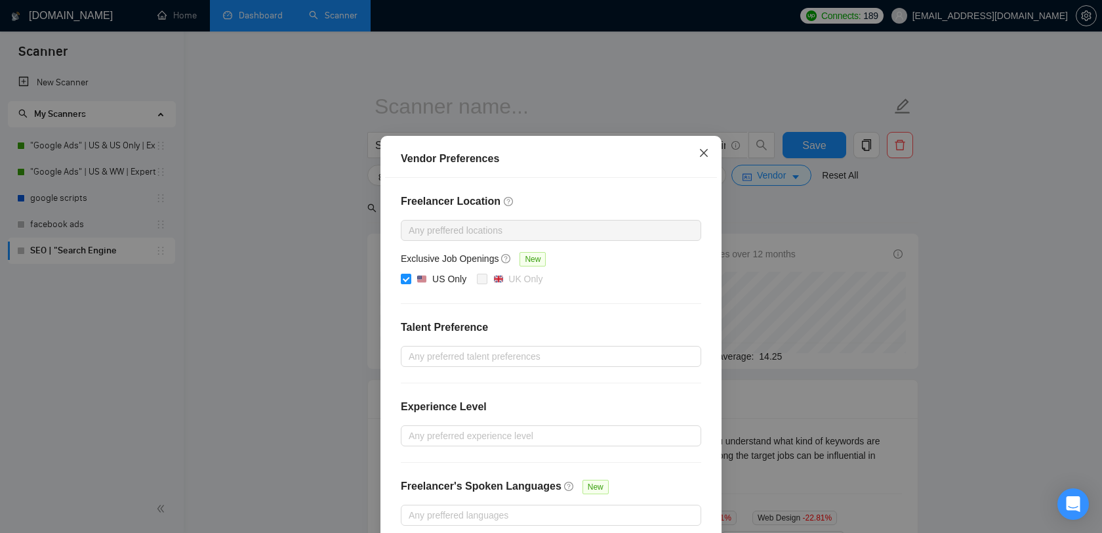
click at [696, 169] on span "Close" at bounding box center [703, 153] width 35 height 35
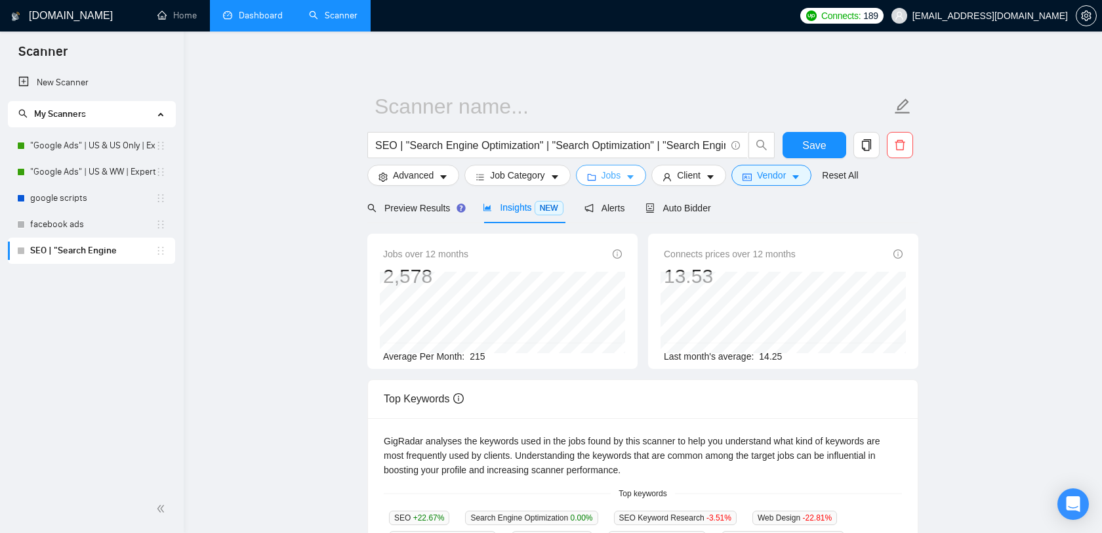
click at [619, 179] on span "Jobs" at bounding box center [612, 175] width 20 height 14
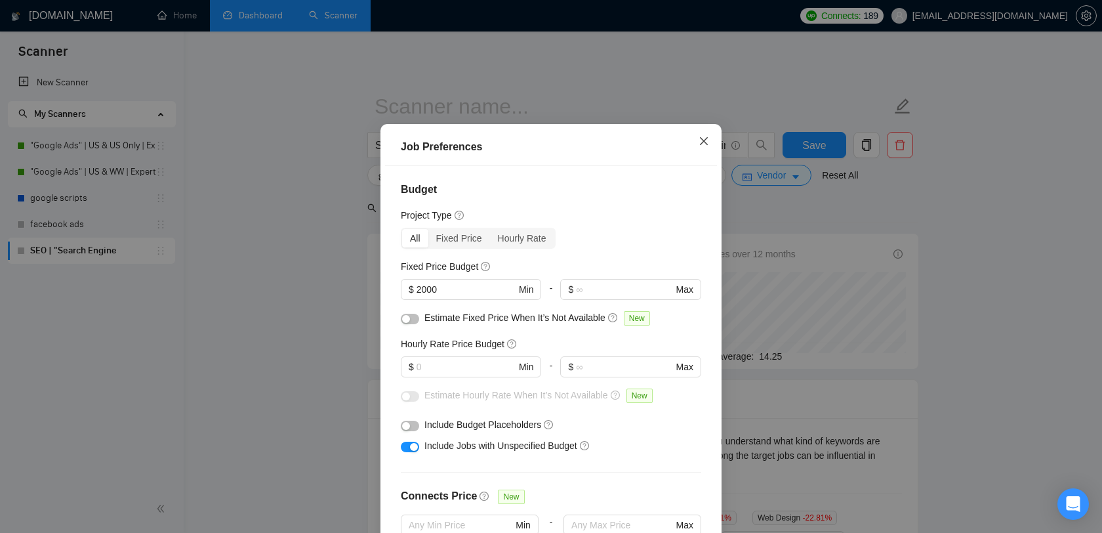
click at [703, 145] on icon "close" at bounding box center [704, 141] width 8 height 8
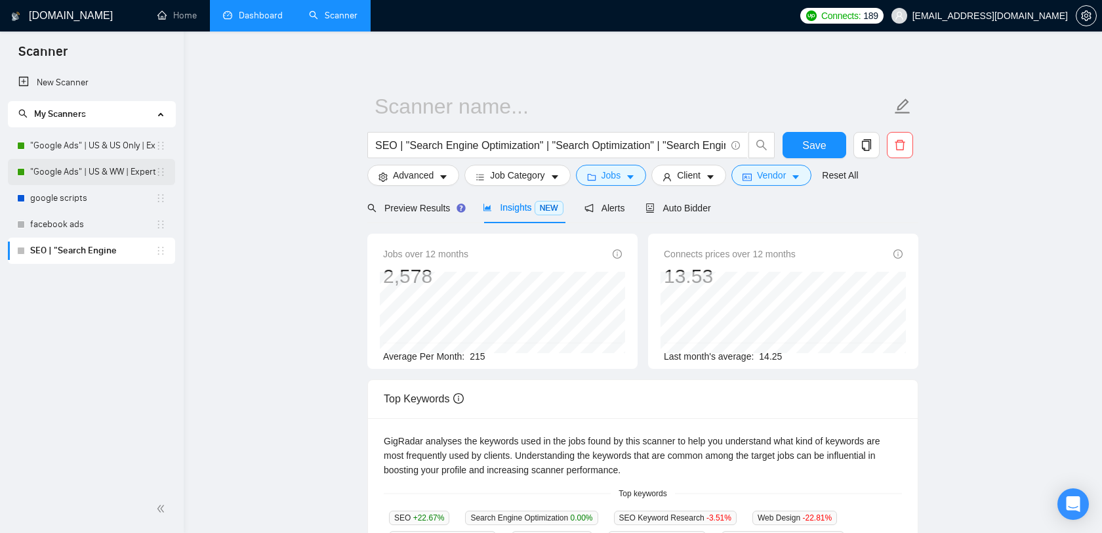
click at [16, 176] on li ""Google Ads" | US & WW | Expert" at bounding box center [91, 172] width 167 height 26
click at [772, 180] on span "Vendor" at bounding box center [771, 175] width 29 height 14
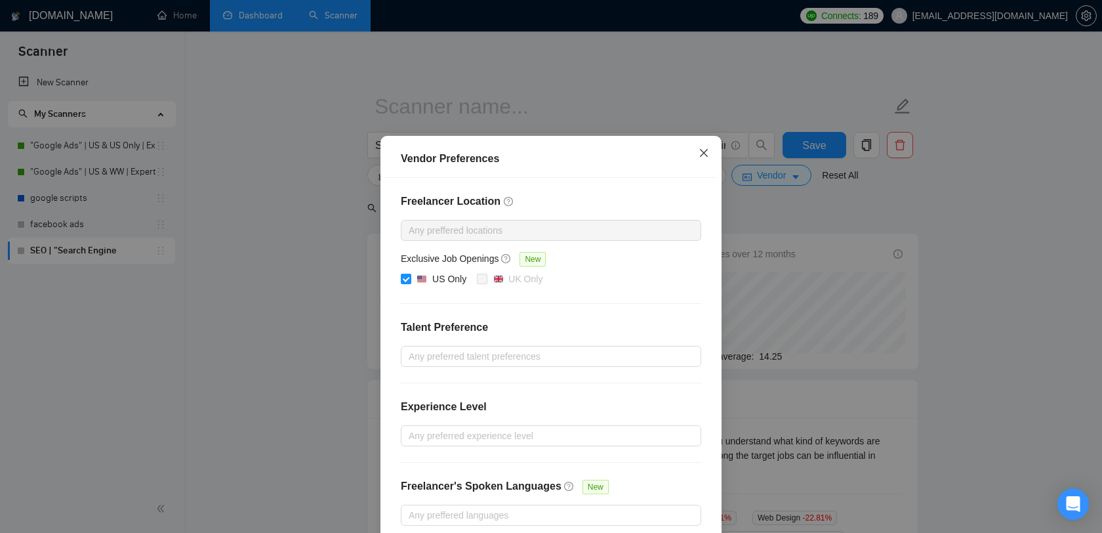
click at [707, 158] on icon "close" at bounding box center [704, 153] width 10 height 10
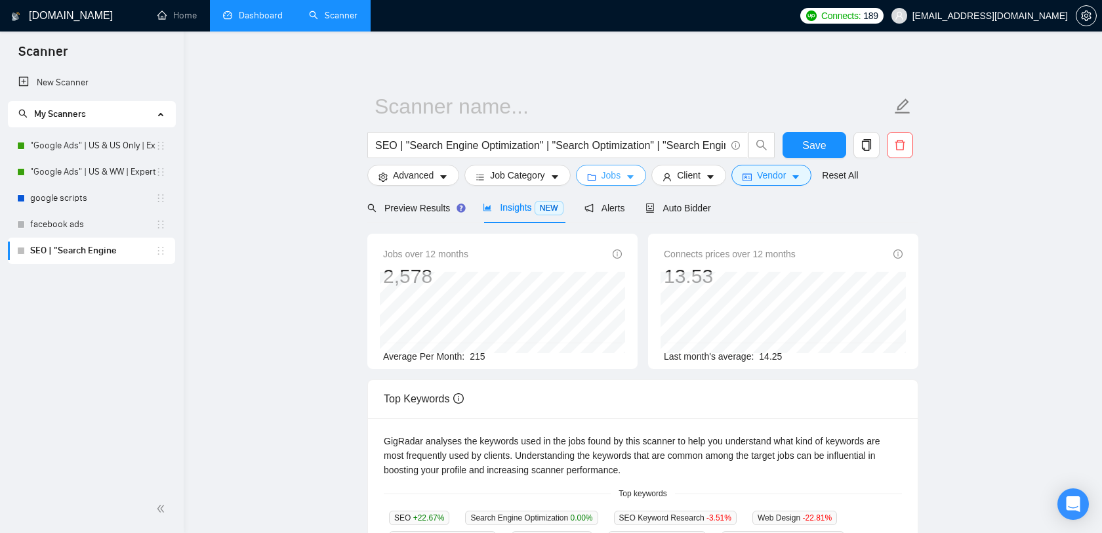
click at [613, 176] on span "Jobs" at bounding box center [612, 175] width 20 height 14
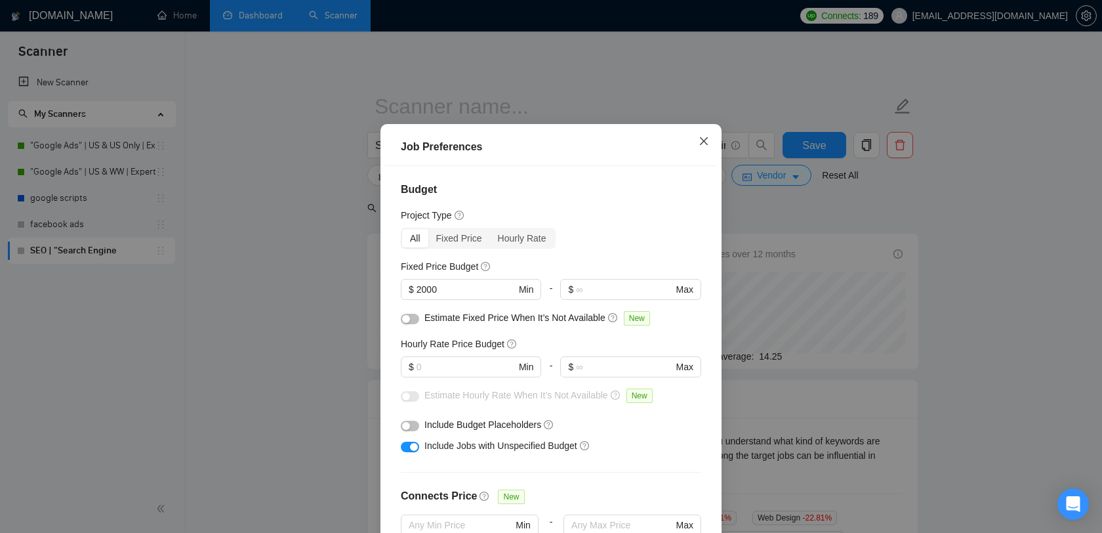
click at [715, 155] on span "Close" at bounding box center [703, 141] width 35 height 35
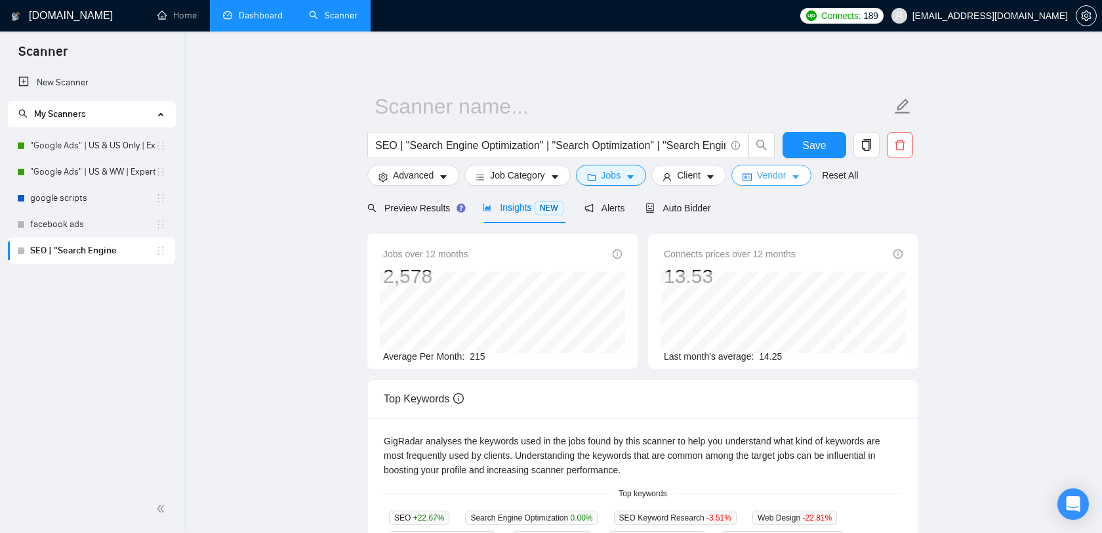
click at [780, 176] on span "Vendor" at bounding box center [771, 175] width 29 height 14
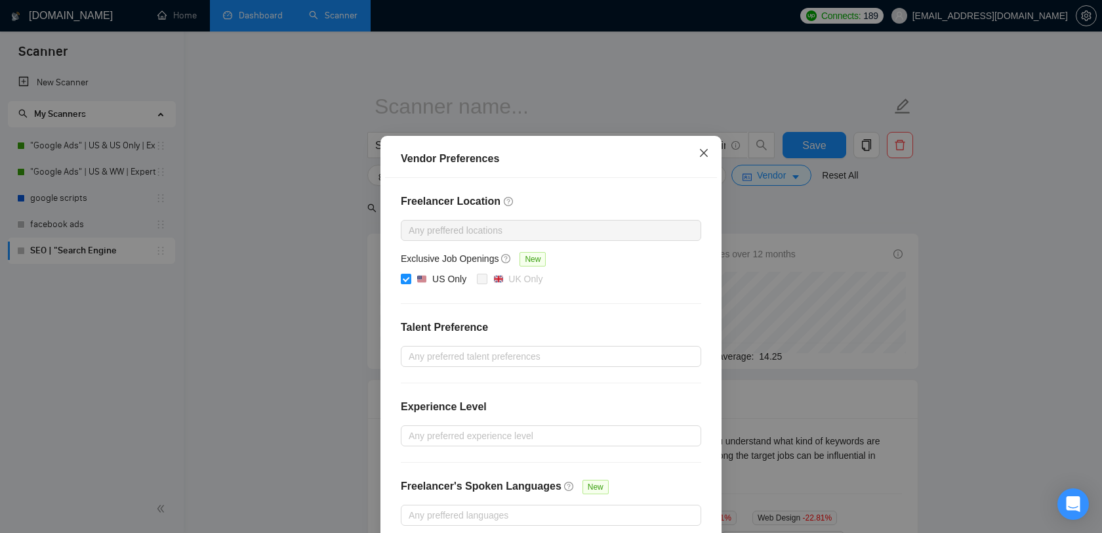
click at [711, 164] on span "Close" at bounding box center [703, 153] width 35 height 35
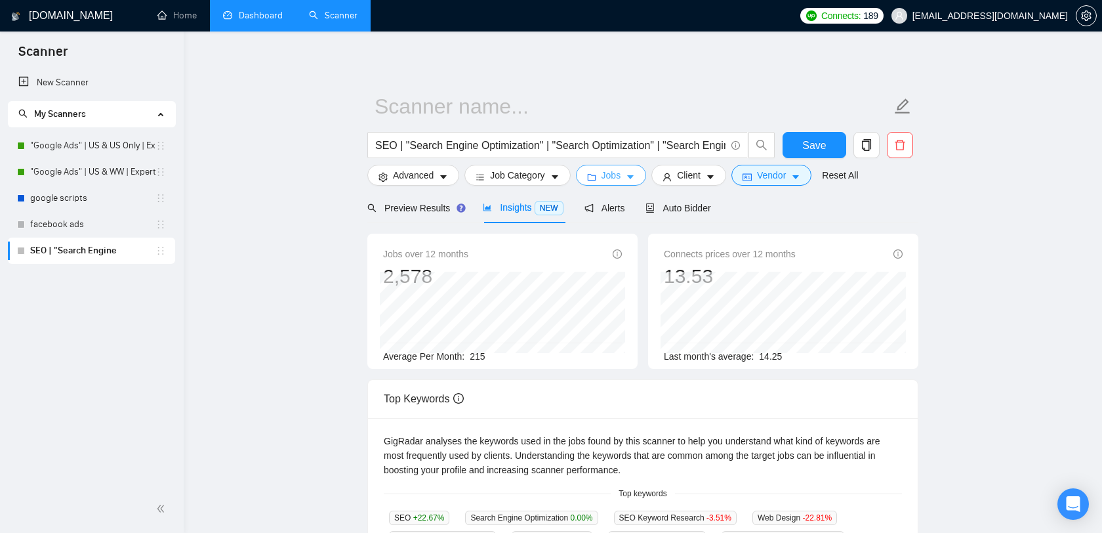
click at [605, 177] on span "Jobs" at bounding box center [612, 175] width 20 height 14
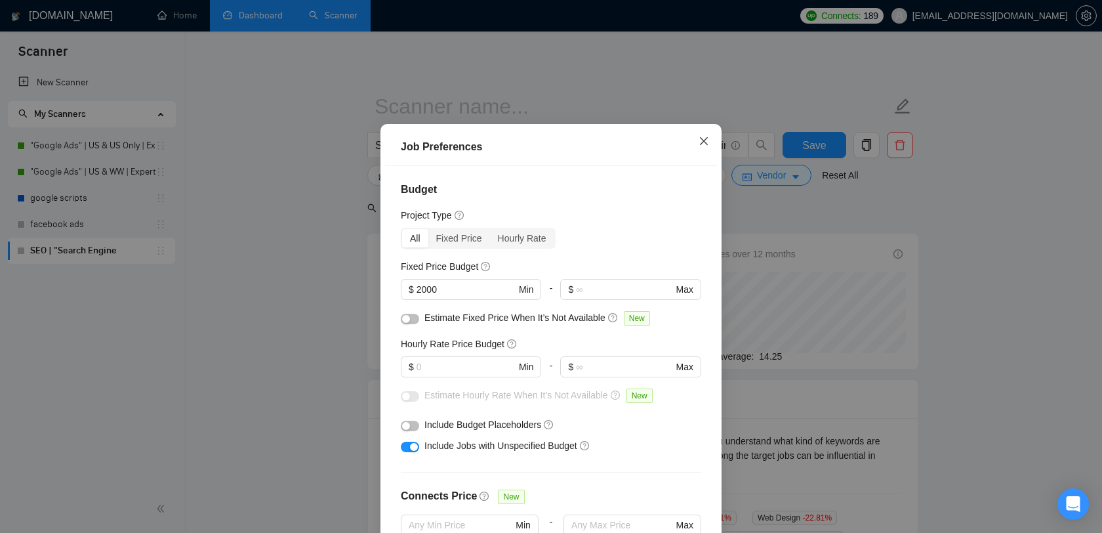
click at [700, 146] on icon "close" at bounding box center [704, 141] width 10 height 10
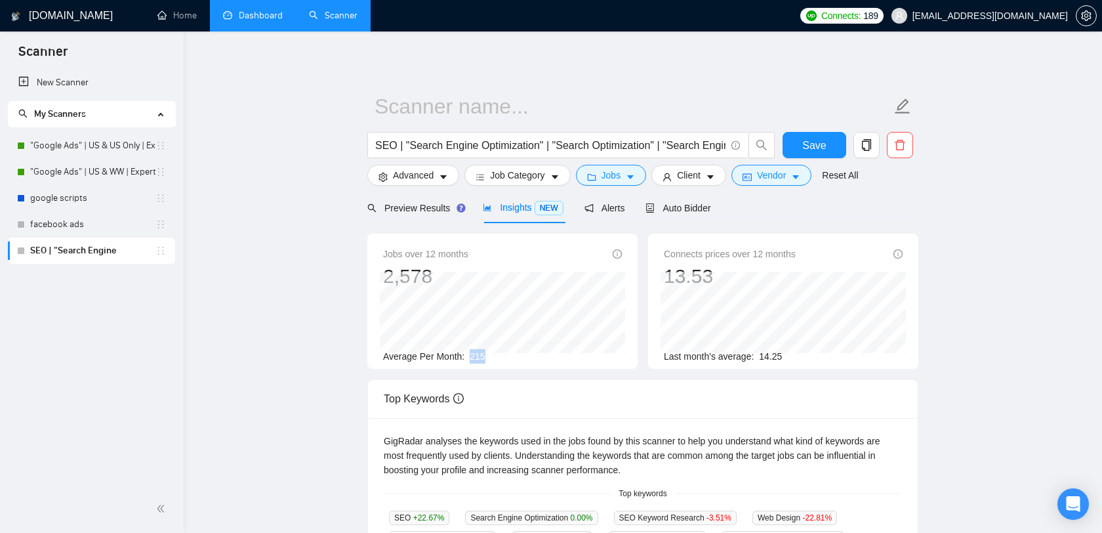
drag, startPoint x: 474, startPoint y: 356, endPoint x: 486, endPoint y: 354, distance: 12.5
click at [485, 354] on span "215" at bounding box center [477, 356] width 15 height 10
click at [512, 356] on div "Average Per Month: 215" at bounding box center [502, 356] width 239 height 14
click at [785, 181] on span "Vendor" at bounding box center [771, 175] width 29 height 14
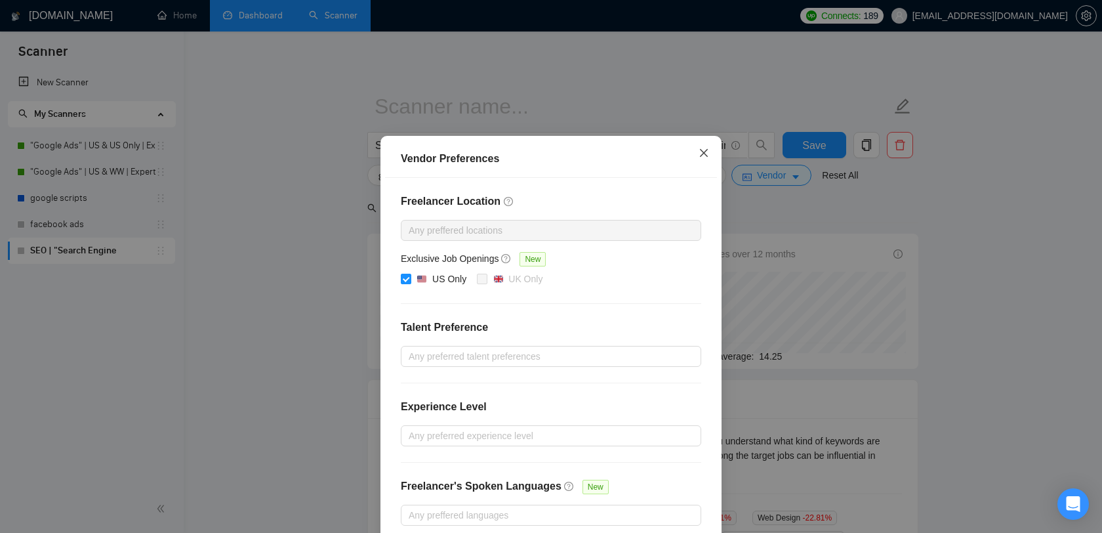
click at [703, 157] on icon "close" at bounding box center [704, 153] width 8 height 8
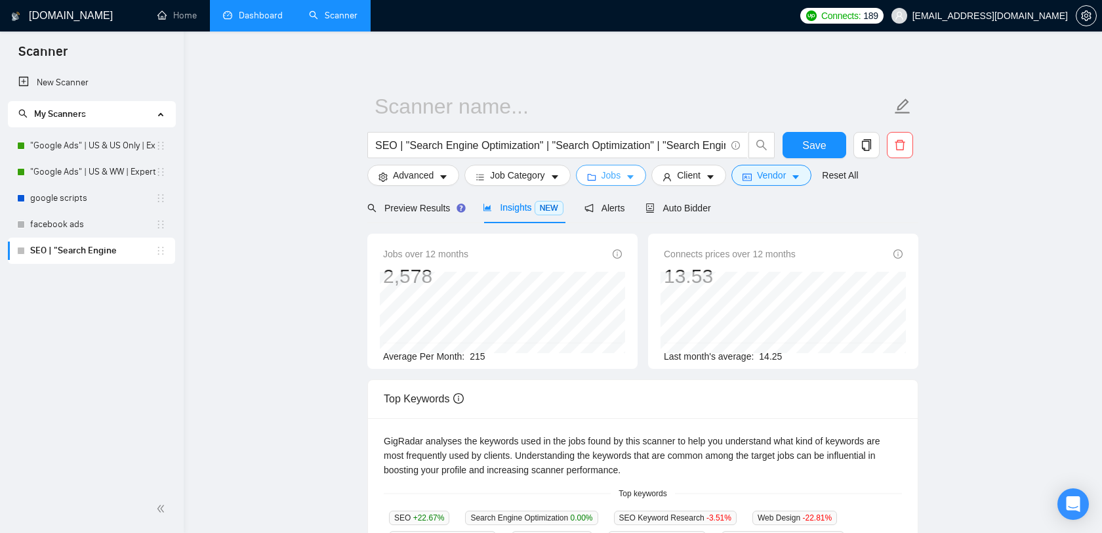
click at [619, 181] on span "Jobs" at bounding box center [612, 175] width 20 height 14
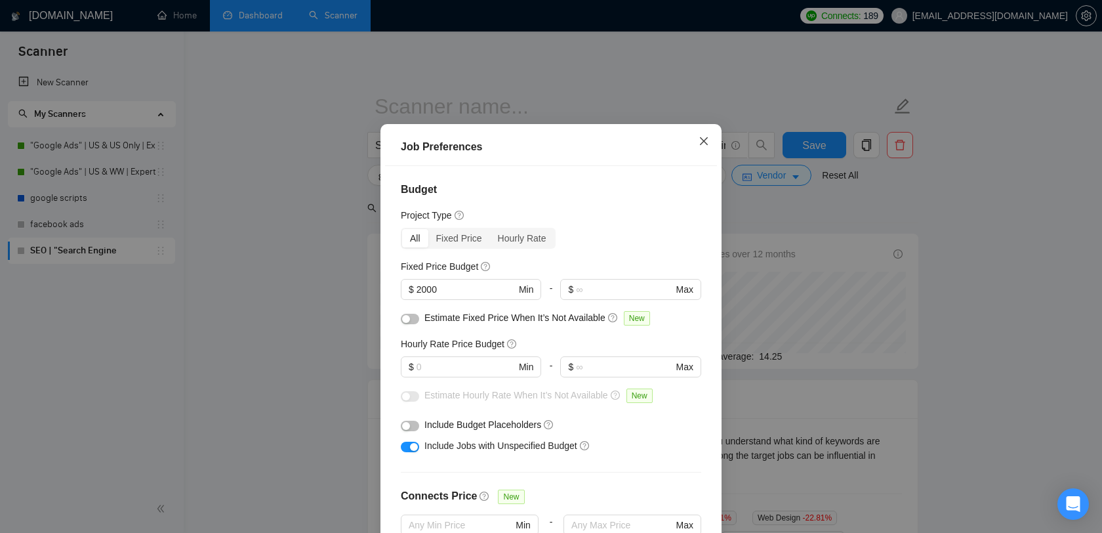
click at [701, 146] on icon "close" at bounding box center [704, 141] width 10 height 10
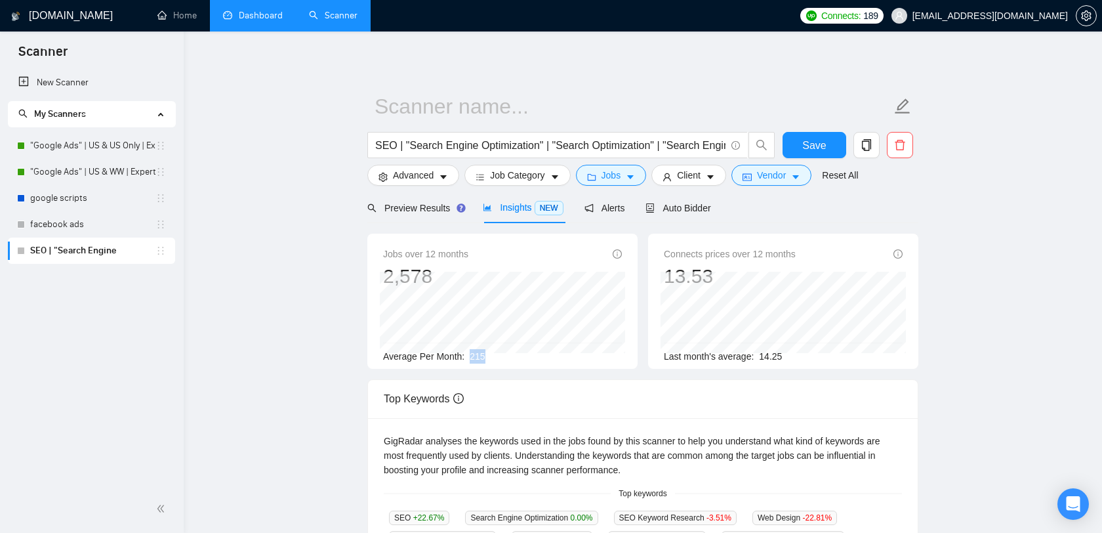
drag, startPoint x: 494, startPoint y: 355, endPoint x: 468, endPoint y: 354, distance: 26.3
click at [468, 354] on div "Average Per Month: 215" at bounding box center [502, 356] width 239 height 14
click at [504, 354] on div "Average Per Month: 215" at bounding box center [502, 356] width 239 height 14
click at [786, 173] on span "Vendor" at bounding box center [771, 175] width 29 height 14
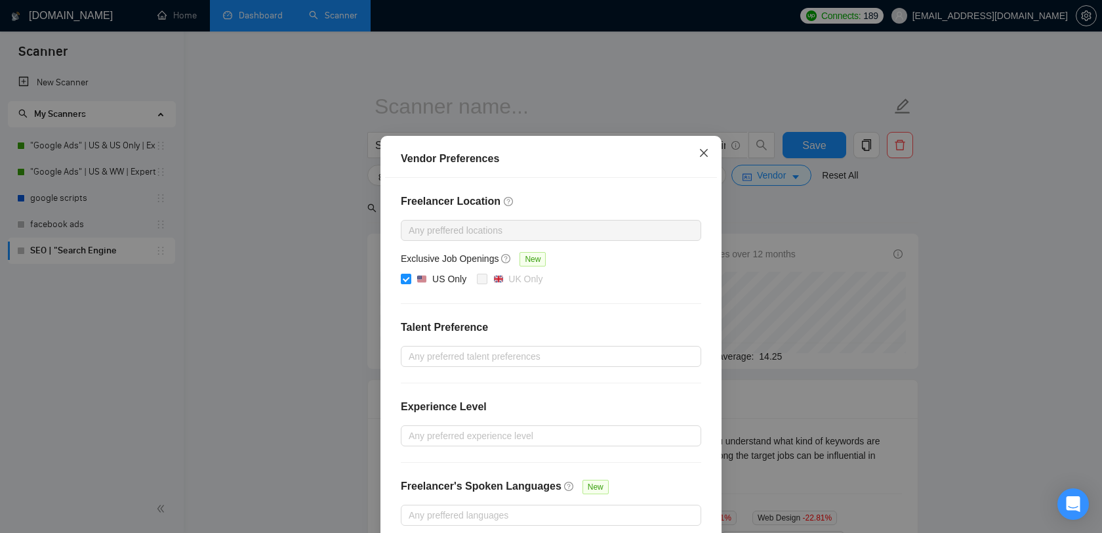
click at [705, 157] on icon "close" at bounding box center [704, 153] width 10 height 10
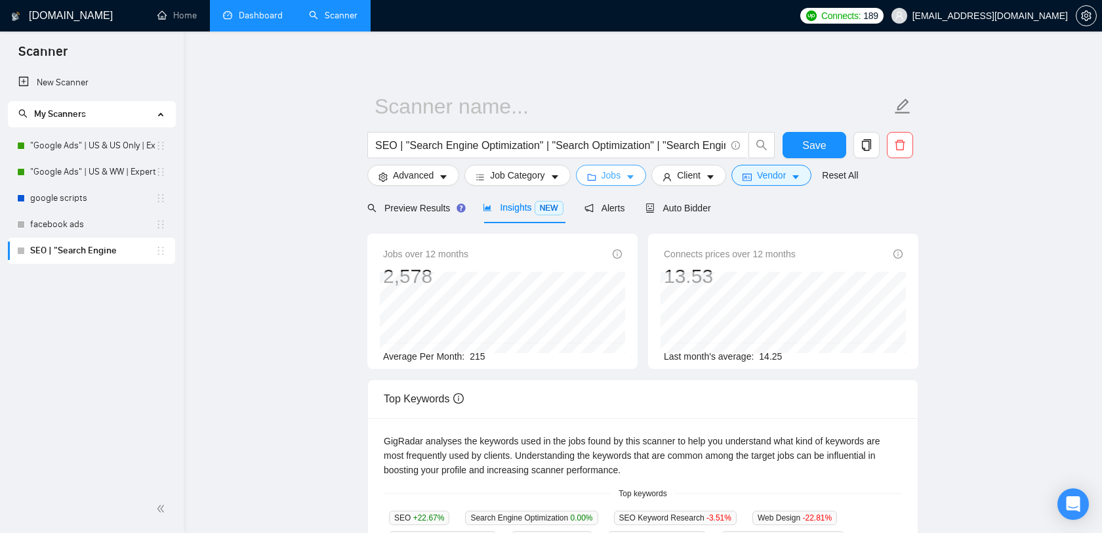
click at [621, 176] on span "Jobs" at bounding box center [612, 175] width 20 height 14
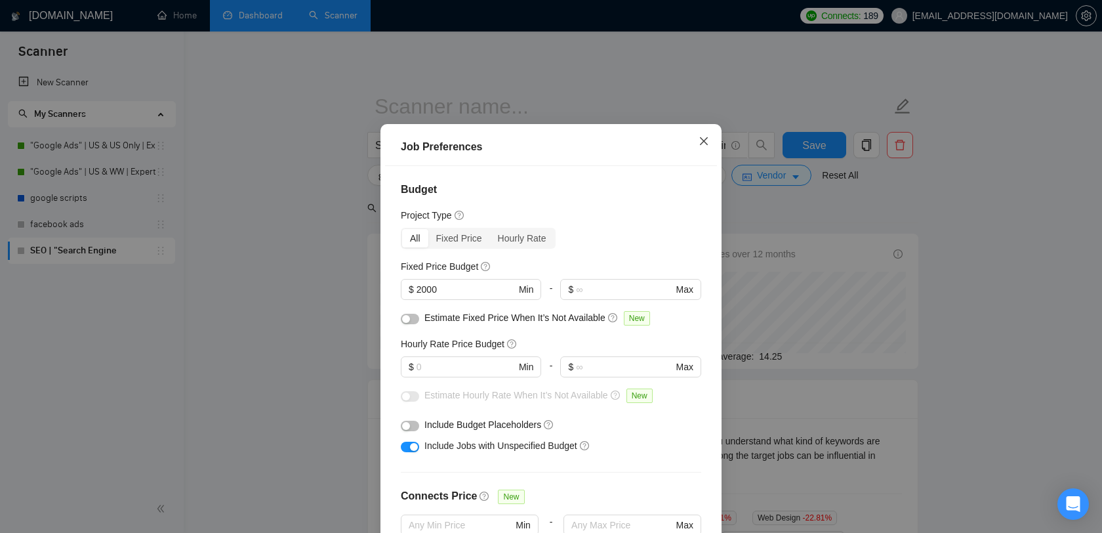
click at [701, 145] on icon "close" at bounding box center [704, 141] width 8 height 8
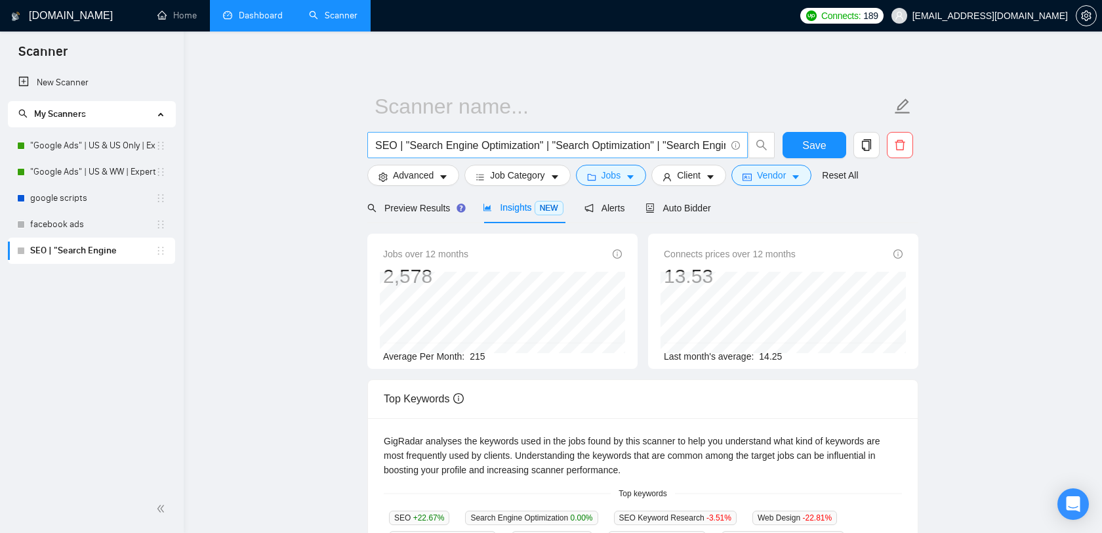
click at [554, 140] on input "SEO | "Search Engine Optimization" | "Search Optimization" | "Search Engine Mar…" at bounding box center [550, 145] width 350 height 16
click at [774, 175] on span "Vendor" at bounding box center [771, 175] width 29 height 14
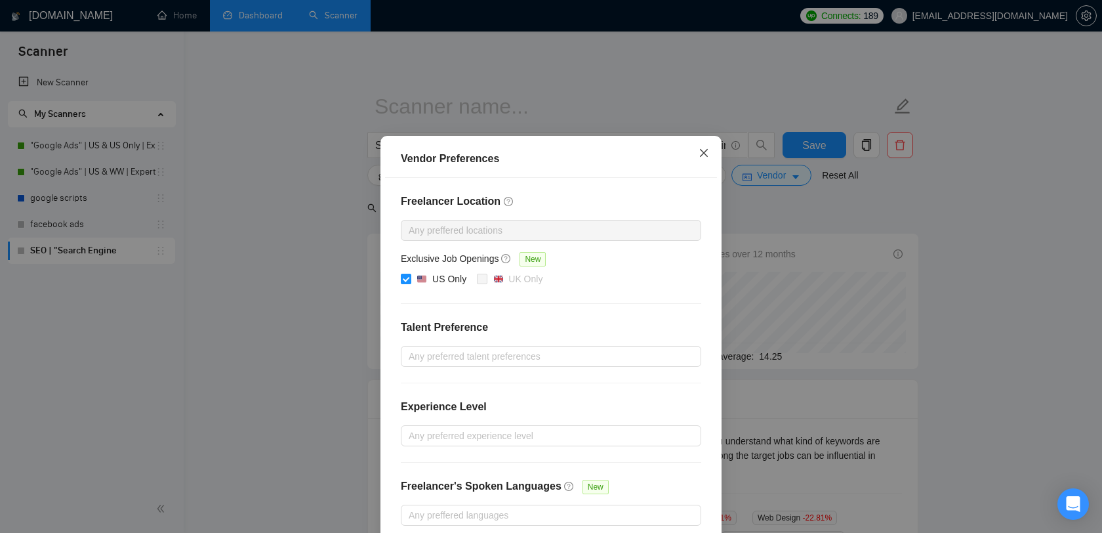
click at [707, 157] on icon "close" at bounding box center [704, 153] width 8 height 8
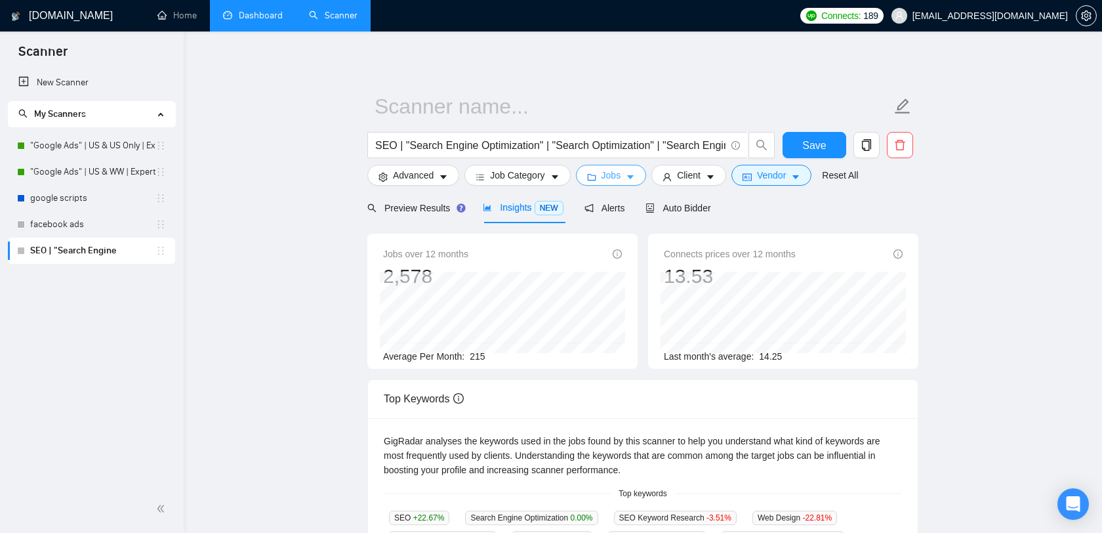
click at [619, 180] on span "Jobs" at bounding box center [612, 175] width 20 height 14
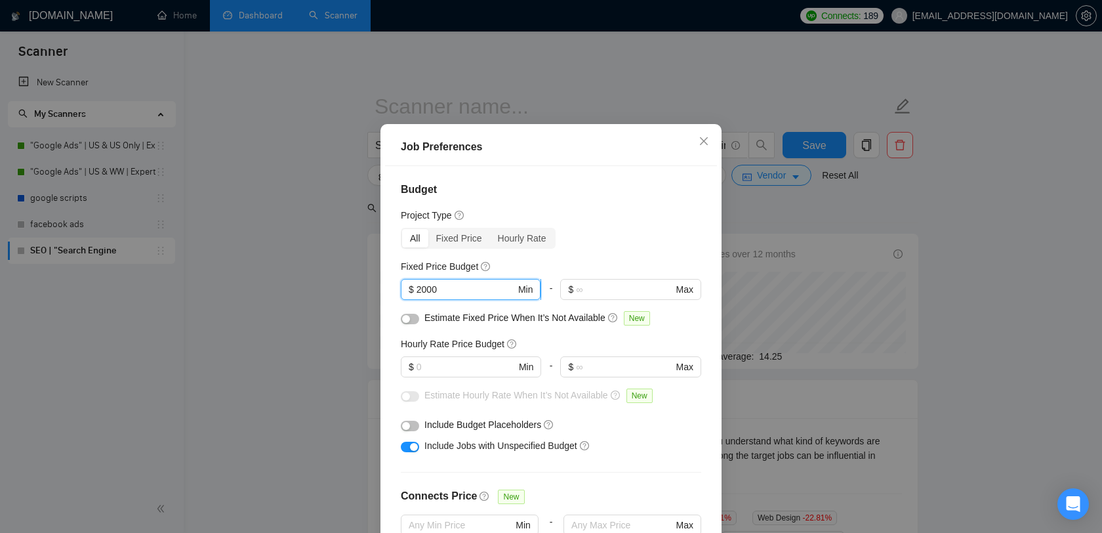
click at [447, 297] on input "2000" at bounding box center [466, 289] width 99 height 14
click at [709, 146] on icon "close" at bounding box center [704, 141] width 10 height 10
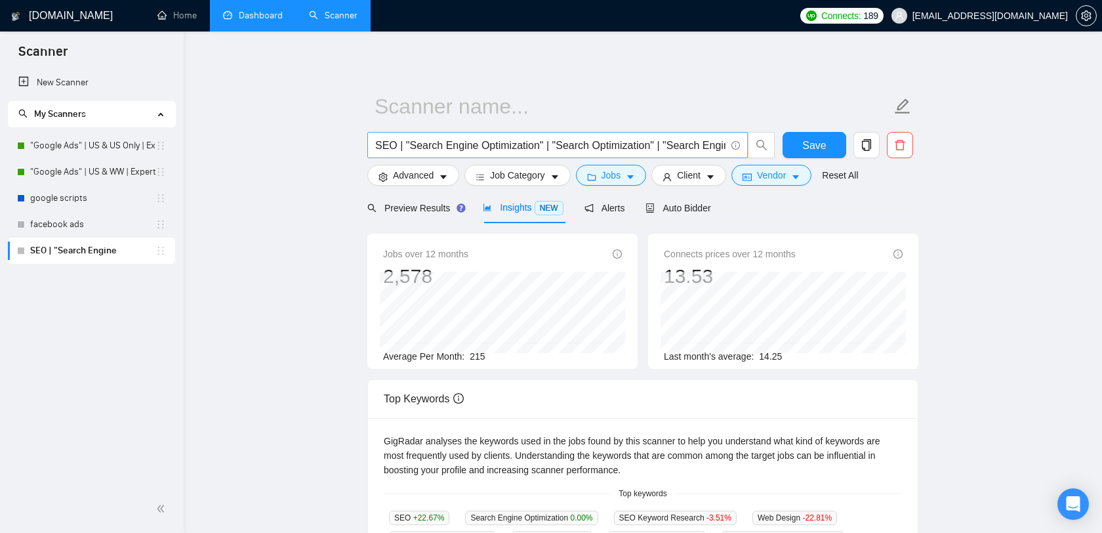
click at [552, 140] on input "SEO | "Search Engine Optimization" | "Search Optimization" | "Search Engine Mar…" at bounding box center [550, 145] width 350 height 16
click at [771, 176] on span "Vendor" at bounding box center [771, 175] width 29 height 14
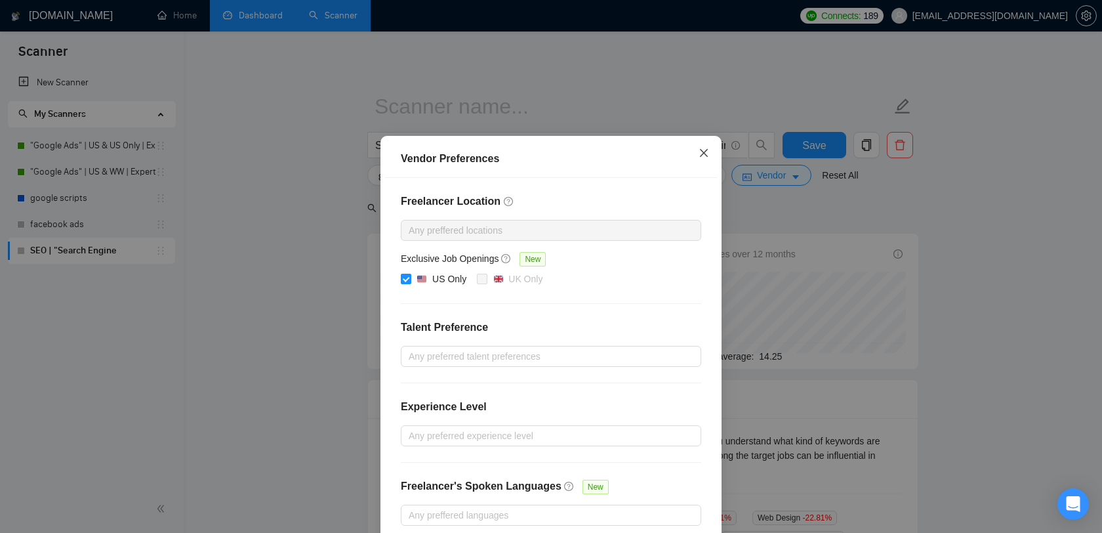
click at [711, 155] on span "Close" at bounding box center [703, 153] width 35 height 35
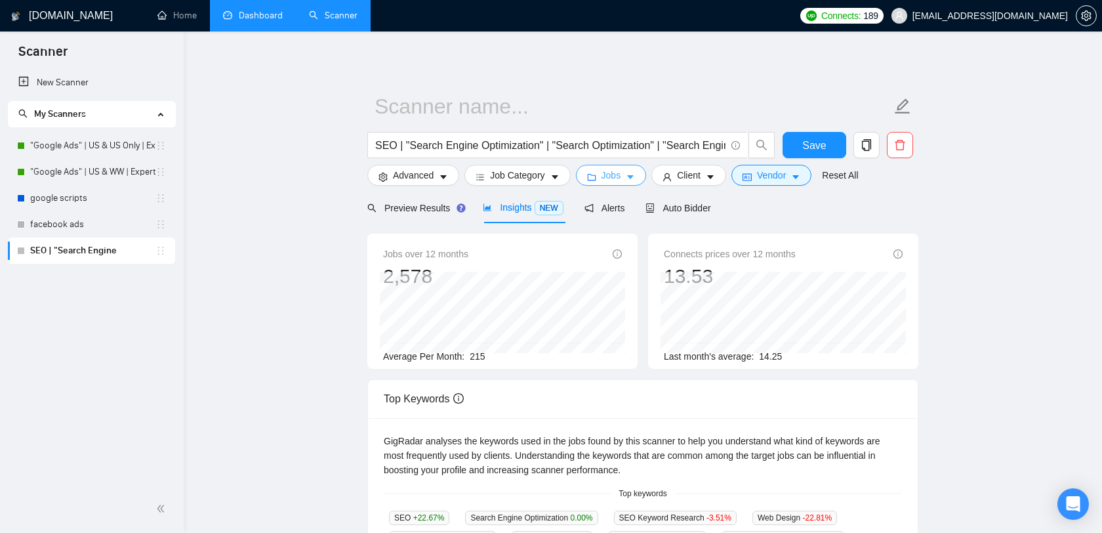
click at [633, 175] on icon "caret-down" at bounding box center [630, 177] width 9 height 9
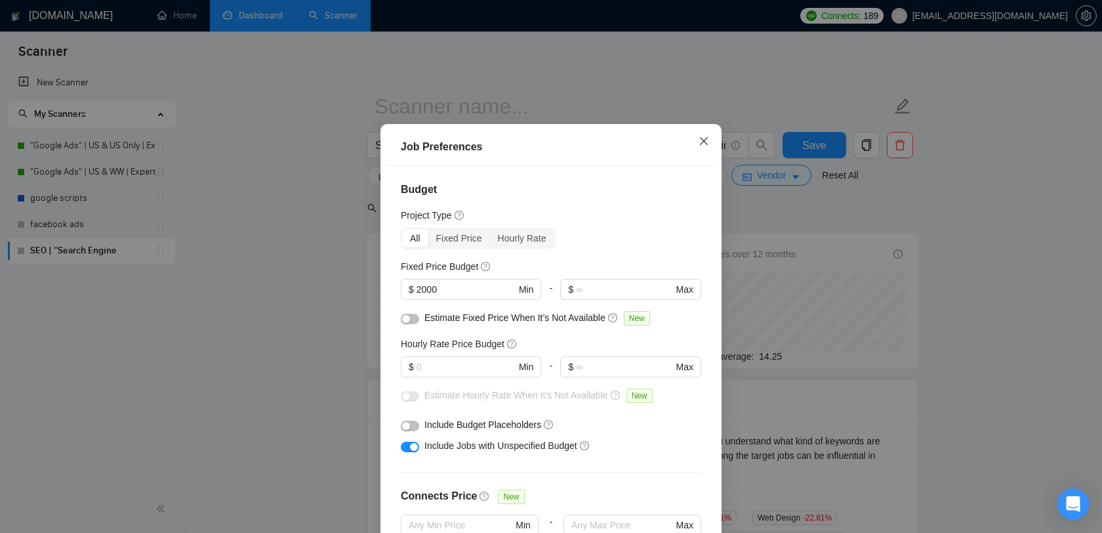
click at [703, 146] on icon "close" at bounding box center [704, 141] width 10 height 10
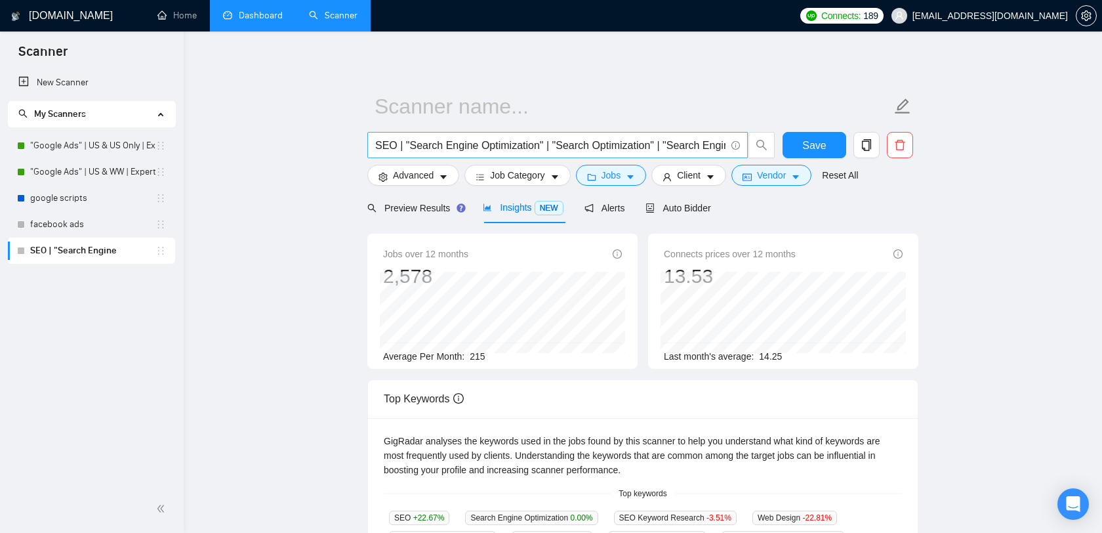
click at [531, 146] on input "SEO | "Search Engine Optimization" | "Search Optimization" | "Search Engine Mar…" at bounding box center [550, 145] width 350 height 16
click at [776, 178] on span "Vendor" at bounding box center [771, 175] width 29 height 14
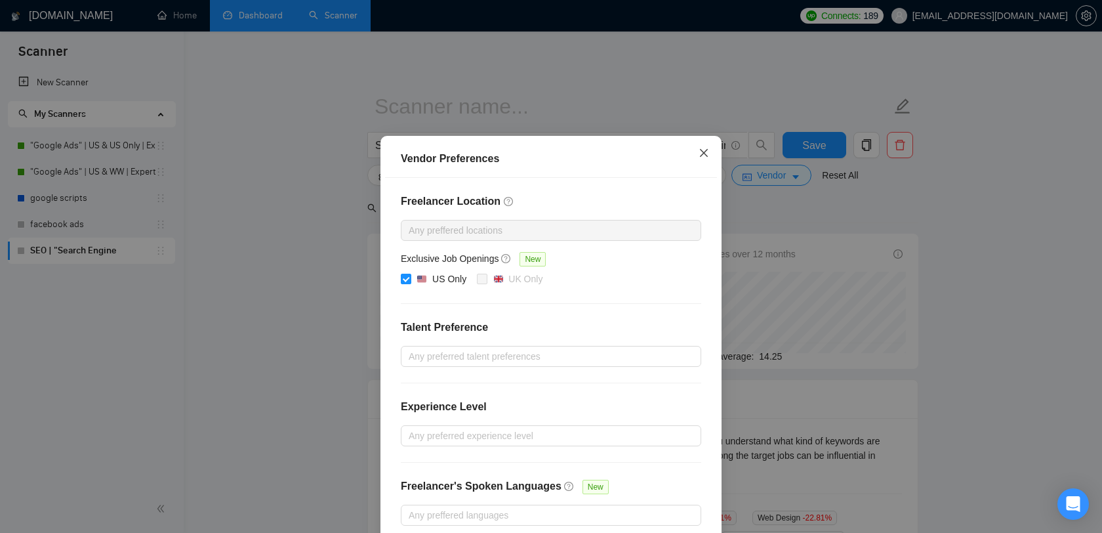
click at [711, 152] on span "Close" at bounding box center [703, 153] width 35 height 35
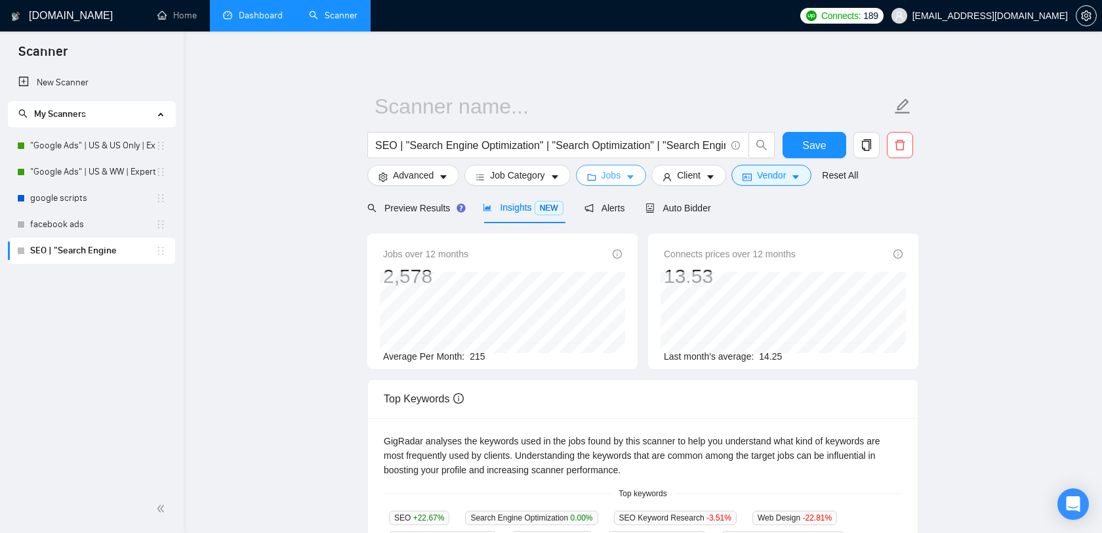
click at [617, 175] on span "Jobs" at bounding box center [612, 175] width 20 height 14
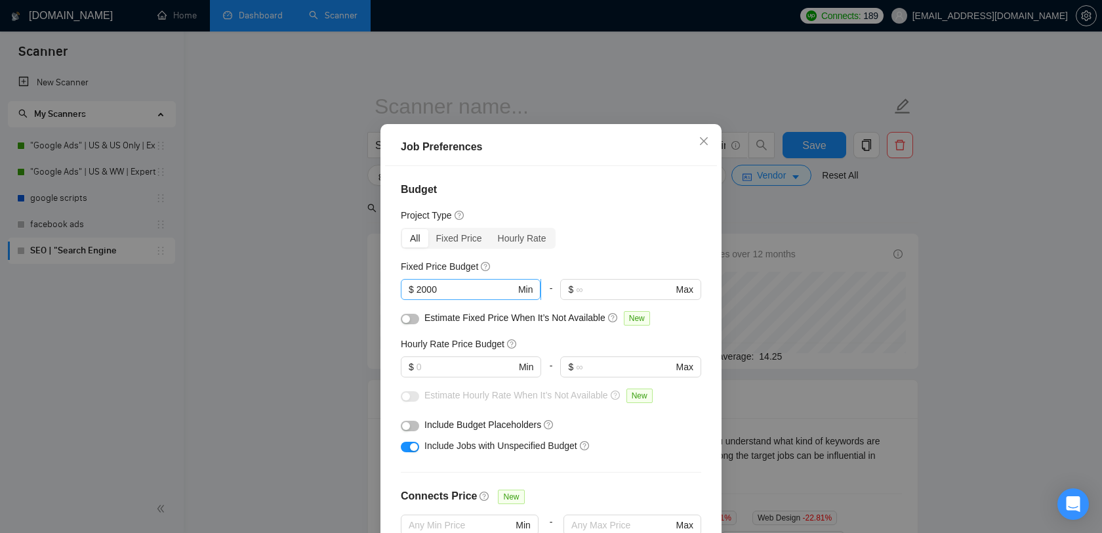
click at [460, 299] on span "$ 2000 Min" at bounding box center [471, 289] width 140 height 21
click at [702, 146] on icon "close" at bounding box center [704, 141] width 10 height 10
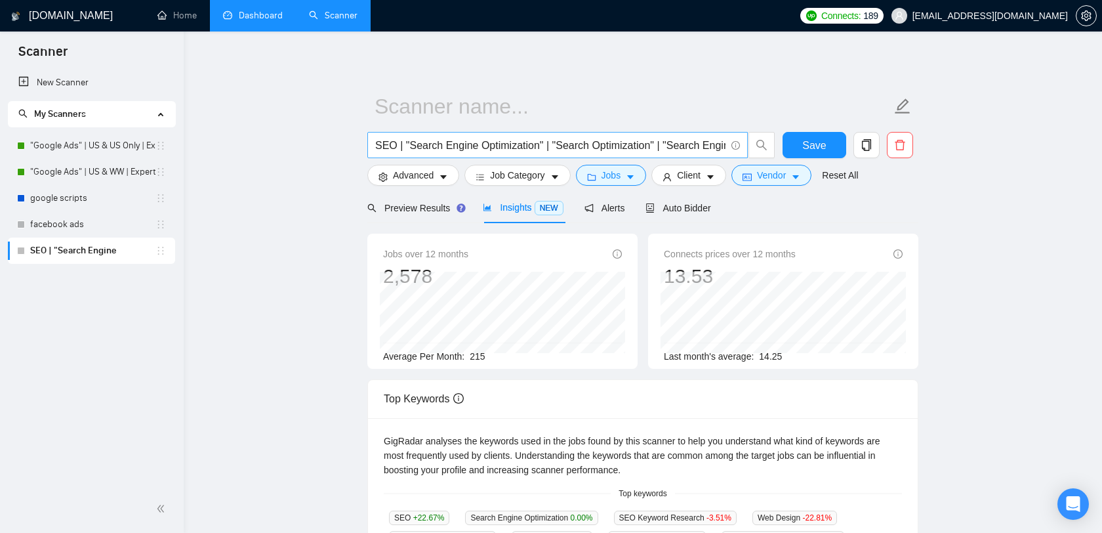
click at [544, 144] on input "SEO | "Search Engine Optimization" | "Search Optimization" | "Search Engine Mar…" at bounding box center [550, 145] width 350 height 16
drag, startPoint x: 554, startPoint y: 146, endPoint x: 427, endPoint y: 146, distance: 127.3
click at [427, 146] on input "SEO | "Search Engine Optimization" | "Search Optimization" | "Search Engine Mar…" at bounding box center [550, 145] width 350 height 16
click at [786, 178] on span "Vendor" at bounding box center [771, 175] width 29 height 14
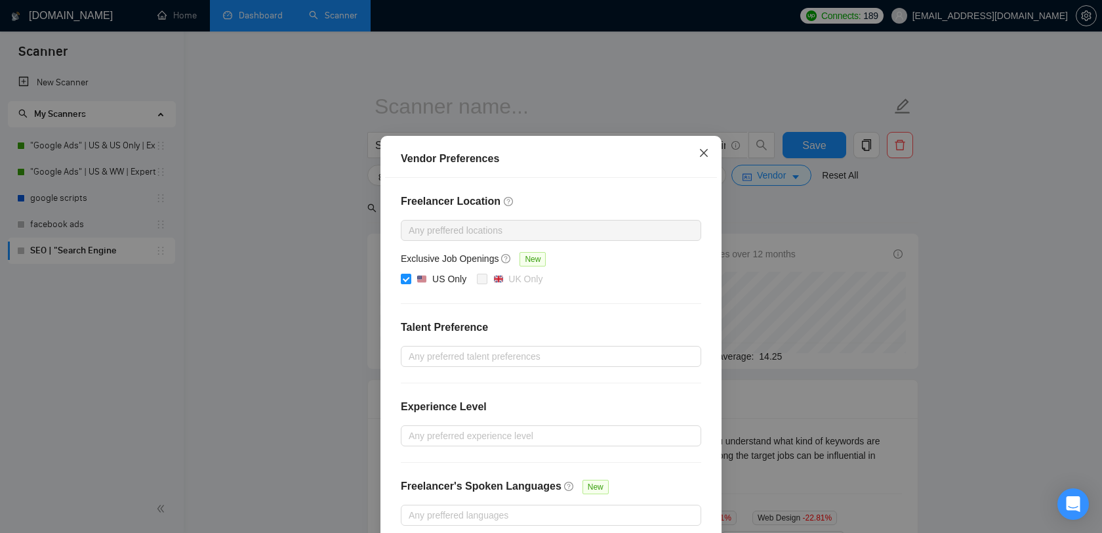
click at [706, 157] on icon "close" at bounding box center [704, 153] width 8 height 8
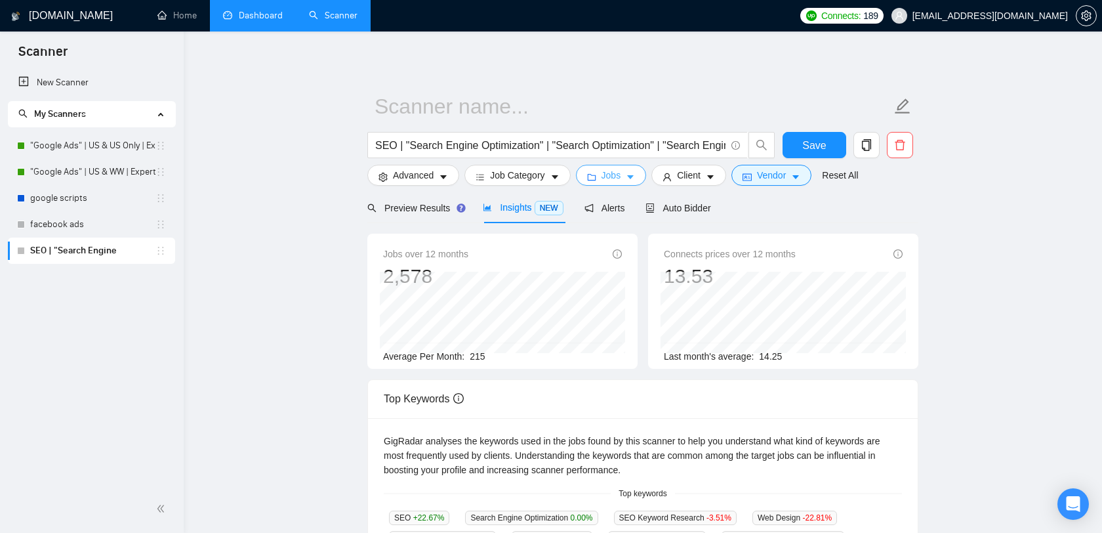
click at [612, 182] on span "Jobs" at bounding box center [612, 175] width 20 height 14
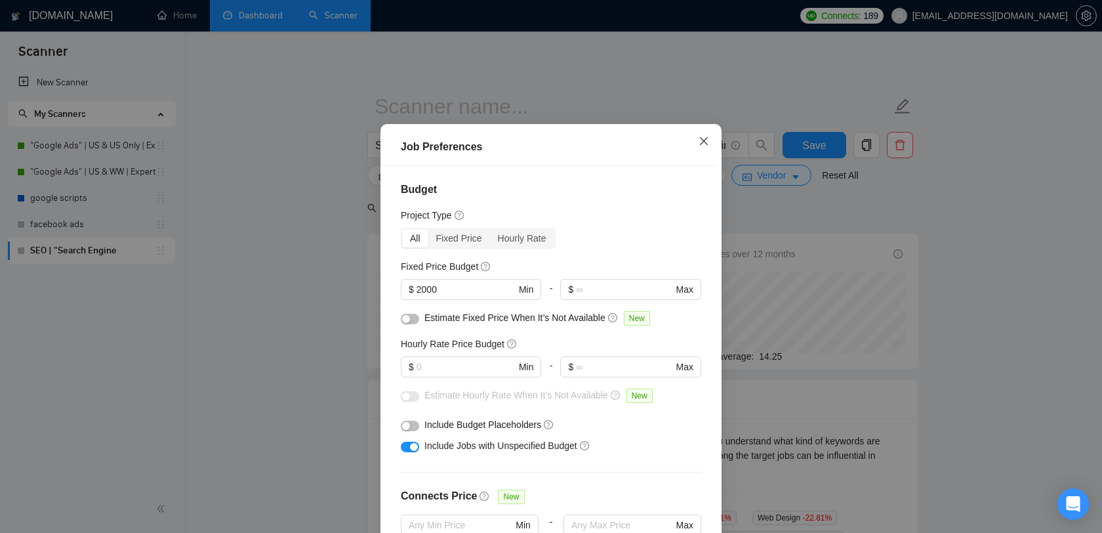
click at [704, 146] on icon "close" at bounding box center [704, 141] width 10 height 10
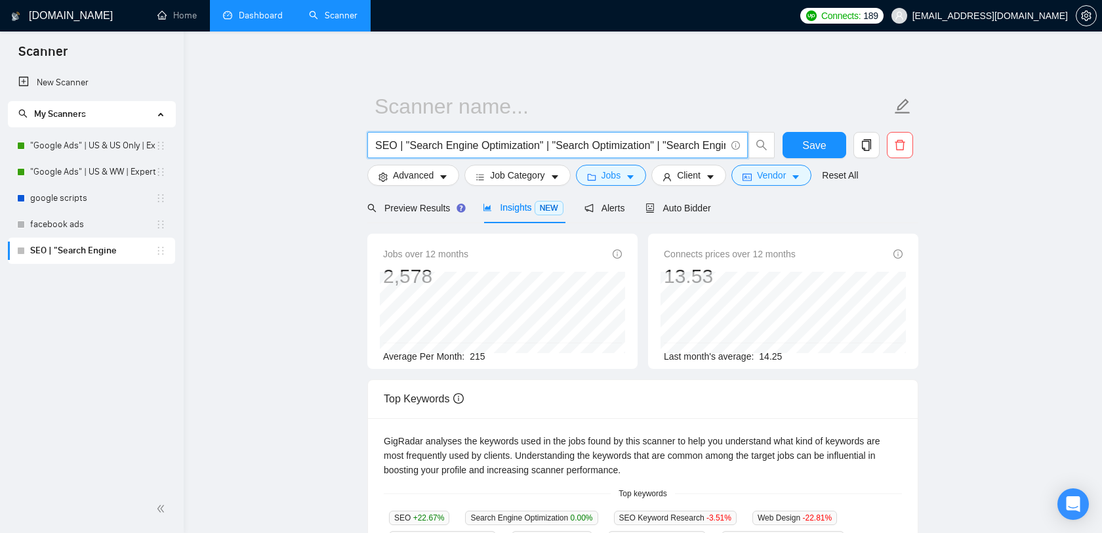
click at [676, 148] on input "SEO | "Search Engine Optimization" | "Search Optimization" | "Search Engine Mar…" at bounding box center [550, 145] width 350 height 16
click at [768, 178] on span "Vendor" at bounding box center [771, 175] width 29 height 14
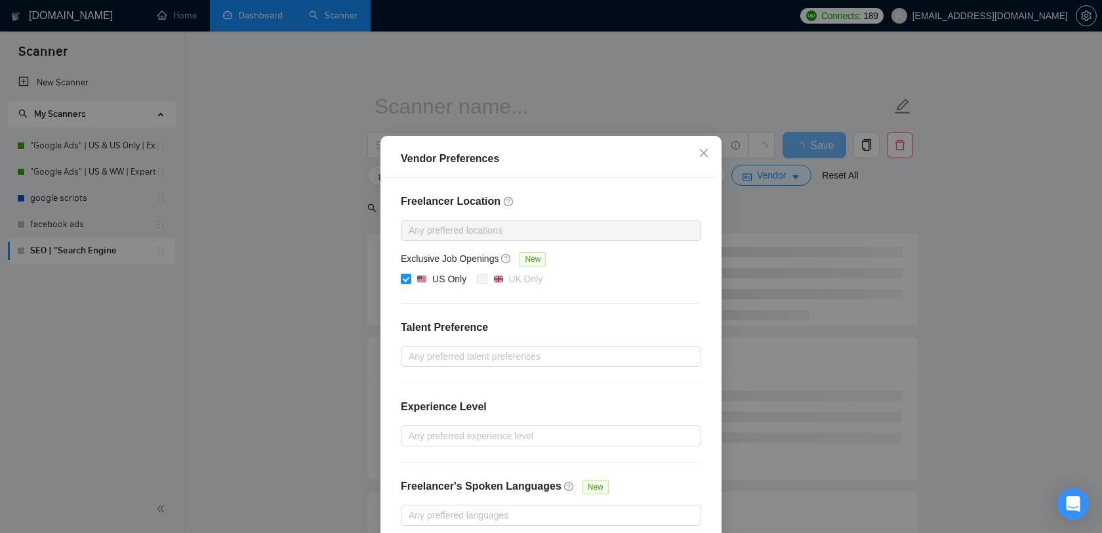
click at [409, 283] on input "US Only" at bounding box center [405, 278] width 9 height 9
checkbox input "false"
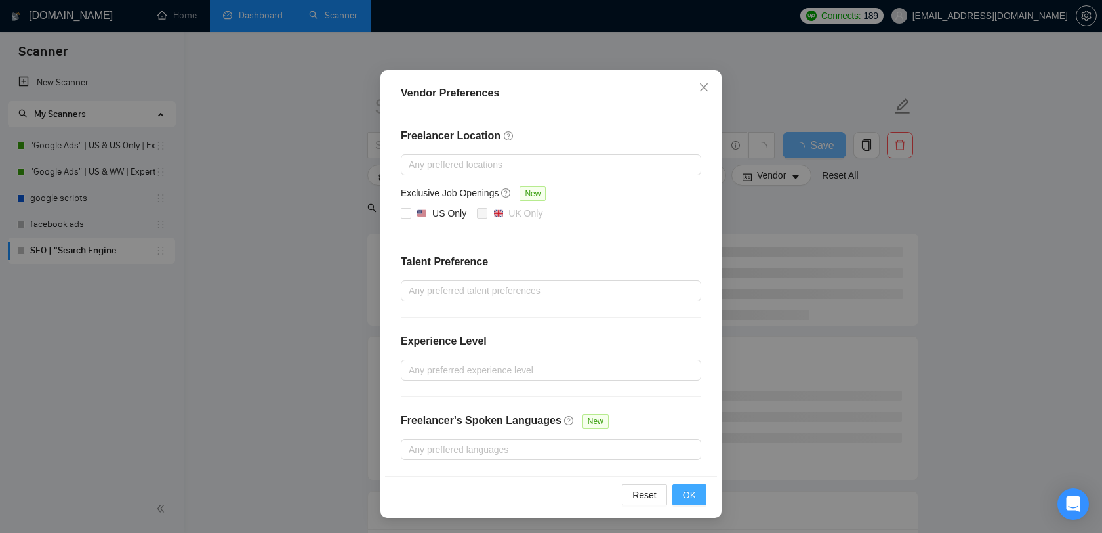
click at [687, 497] on span "OK" at bounding box center [689, 495] width 13 height 14
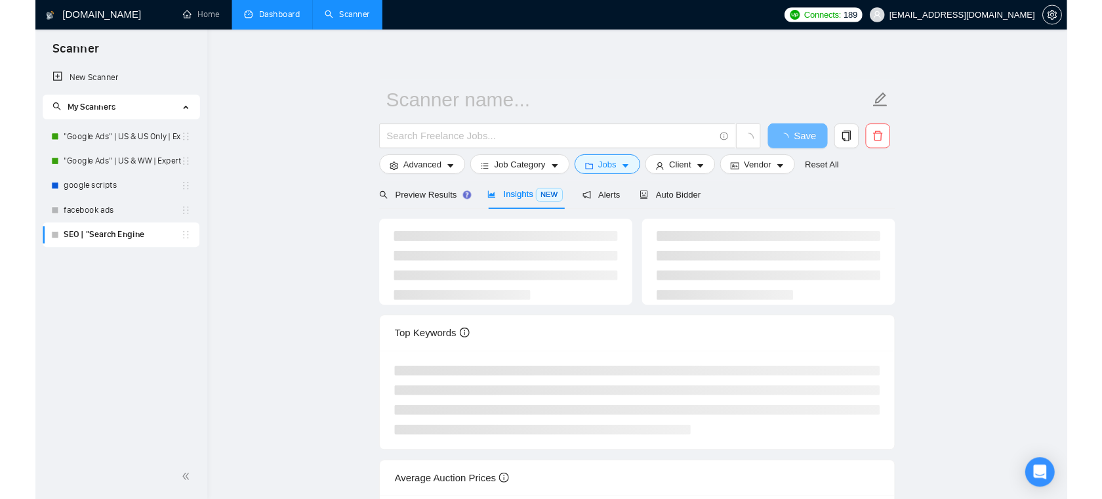
scroll to position [9, 0]
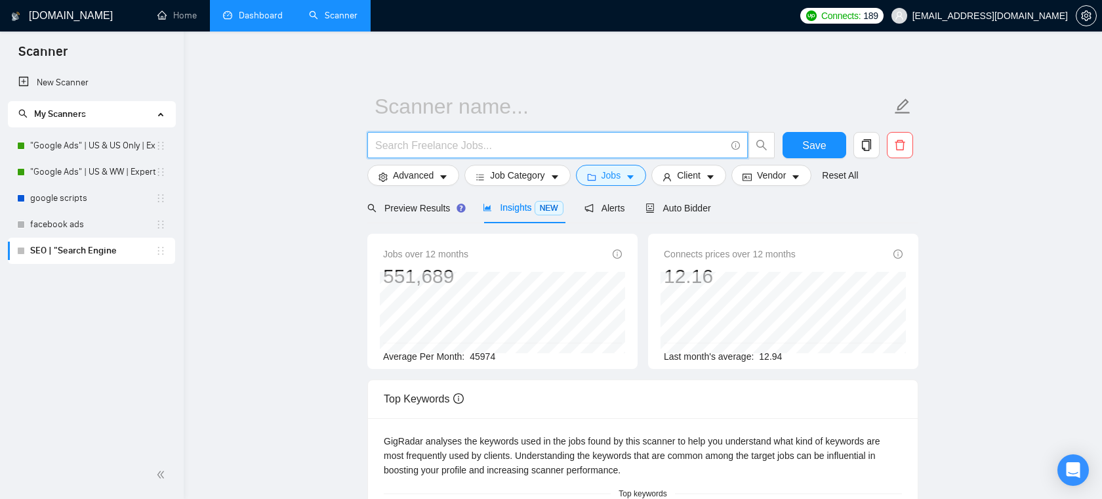
click at [501, 145] on input "text" at bounding box center [550, 145] width 350 height 16
paste input "(design*) | (redesign*) | "re design" | "re - design""
type input "(design*) | (redesign*) | "re design" | "re - design""
click at [825, 140] on span "Save" at bounding box center [814, 145] width 24 height 16
type input "My Scanner"
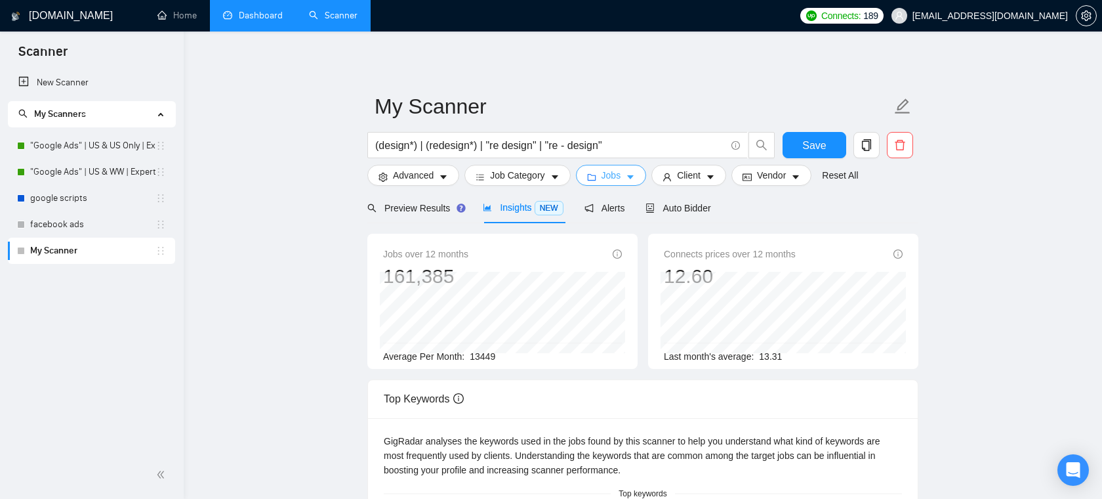
click at [596, 179] on icon "folder" at bounding box center [591, 177] width 9 height 9
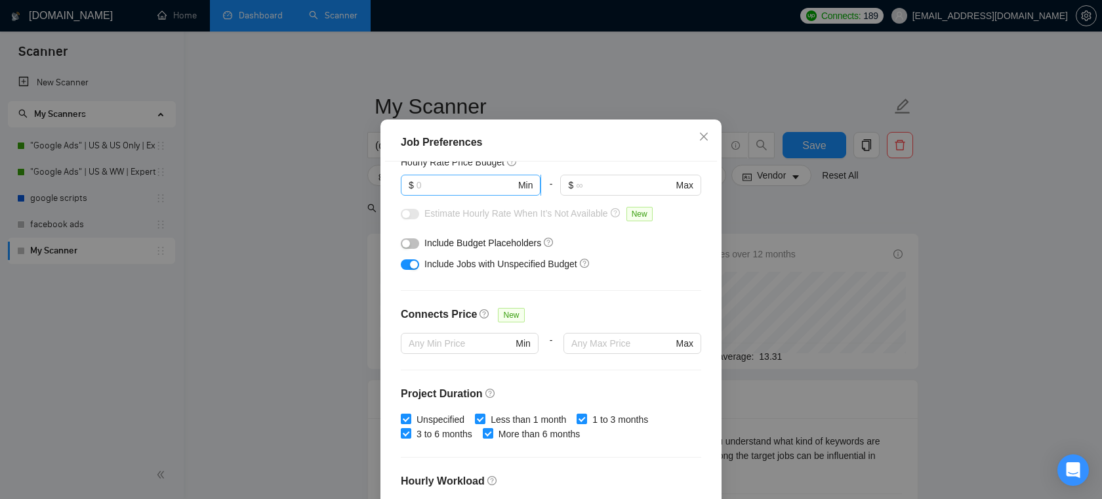
scroll to position [290, 0]
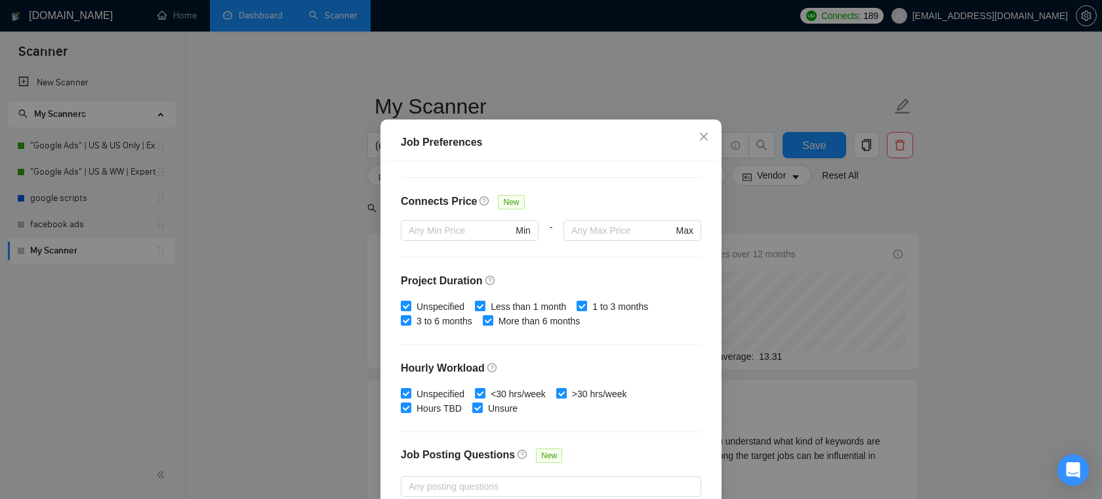
click at [482, 310] on input "Less than 1 month" at bounding box center [479, 305] width 9 height 9
checkbox input "false"
click at [586, 310] on input "1 to 3 months" at bounding box center [581, 305] width 9 height 9
checkbox input "false"
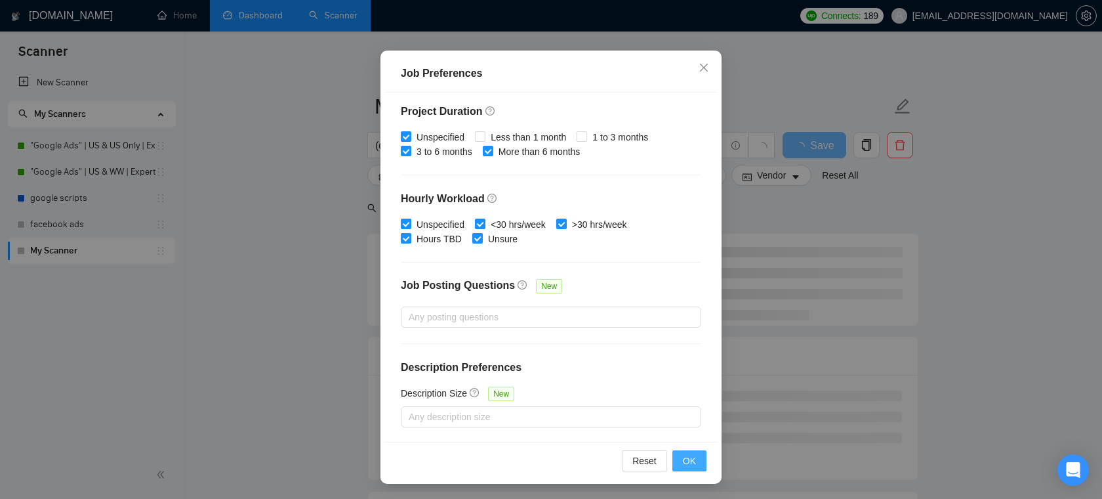
click at [685, 455] on span "OK" at bounding box center [689, 460] width 13 height 14
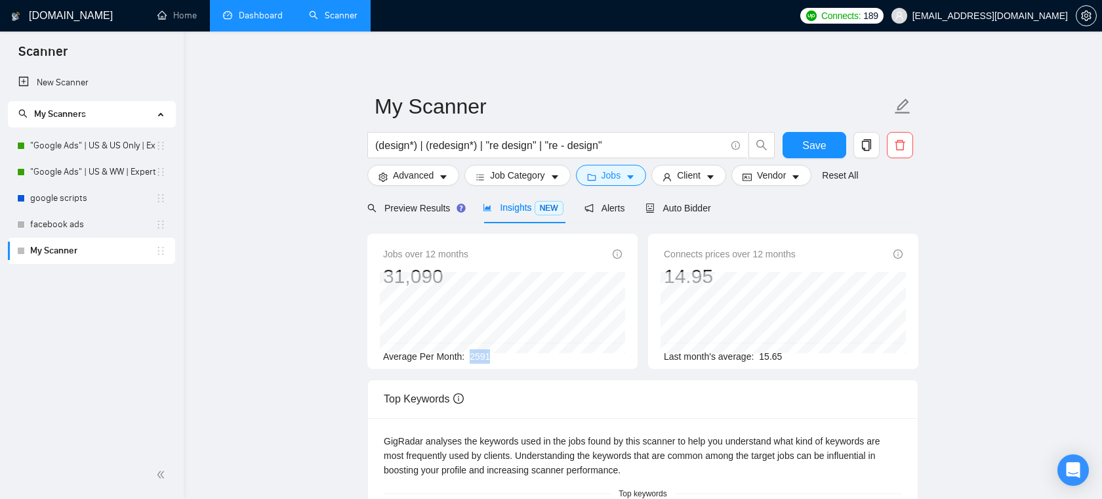
drag, startPoint x: 471, startPoint y: 357, endPoint x: 497, endPoint y: 357, distance: 25.6
click at [497, 357] on div "Average Per Month: 2591" at bounding box center [502, 356] width 239 height 14
click at [527, 352] on div "Average Per Month: 2591" at bounding box center [502, 356] width 239 height 14
click at [709, 176] on button "Client" at bounding box center [689, 175] width 75 height 21
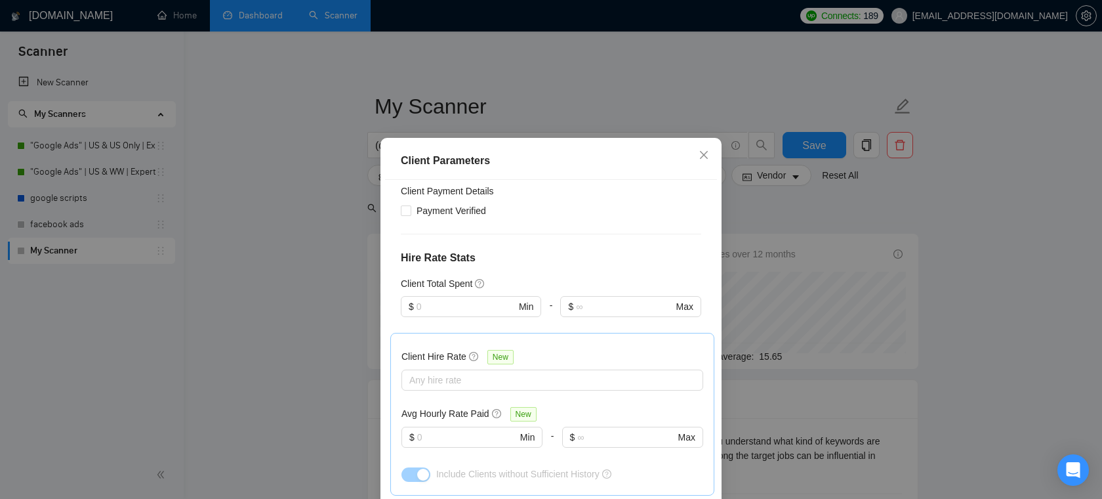
scroll to position [293, 0]
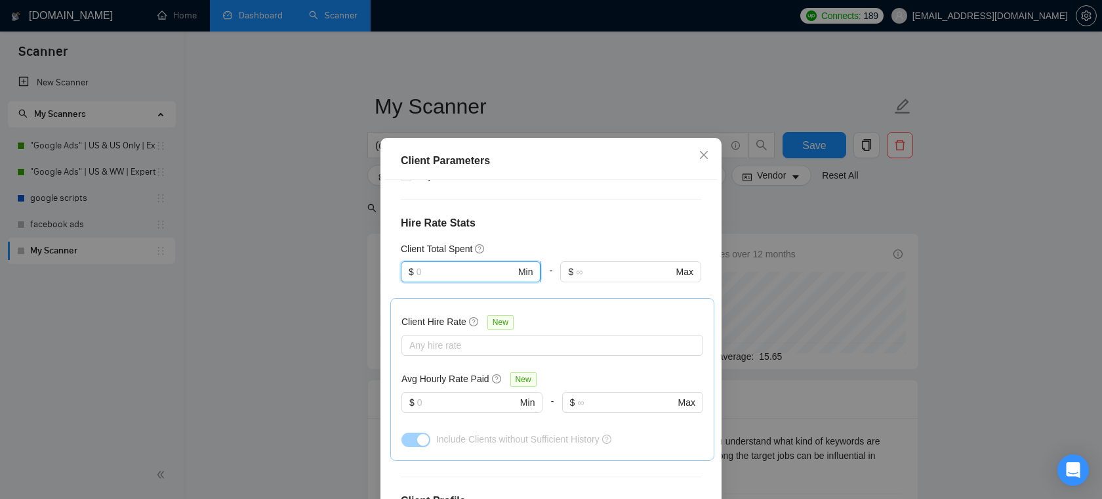
click at [465, 274] on input "text" at bounding box center [466, 271] width 99 height 14
click at [446, 354] on div "$10,000" at bounding box center [471, 360] width 125 height 14
type input "10000"
click at [452, 347] on div at bounding box center [546, 345] width 282 height 16
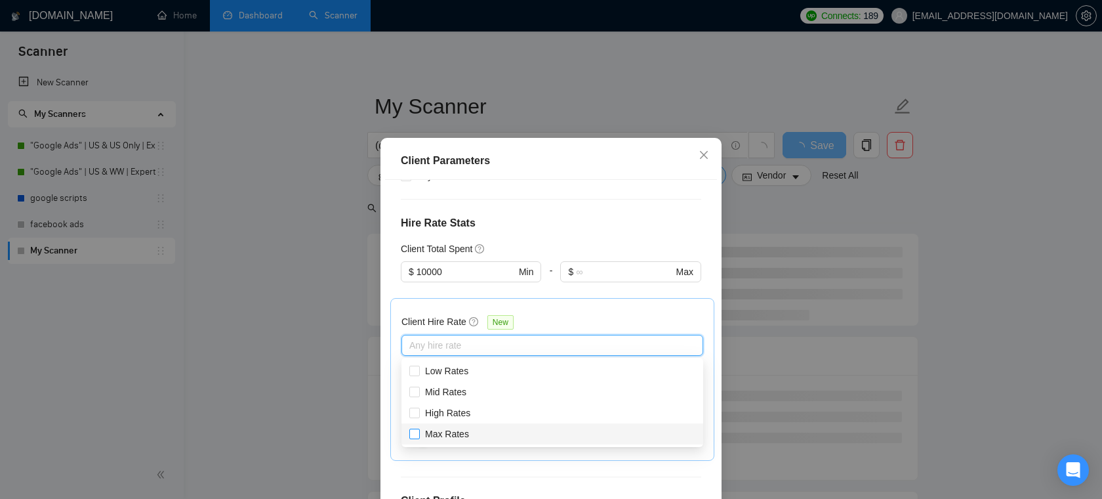
click at [444, 426] on div "Max Rates" at bounding box center [553, 433] width 302 height 21
checkbox input "true"
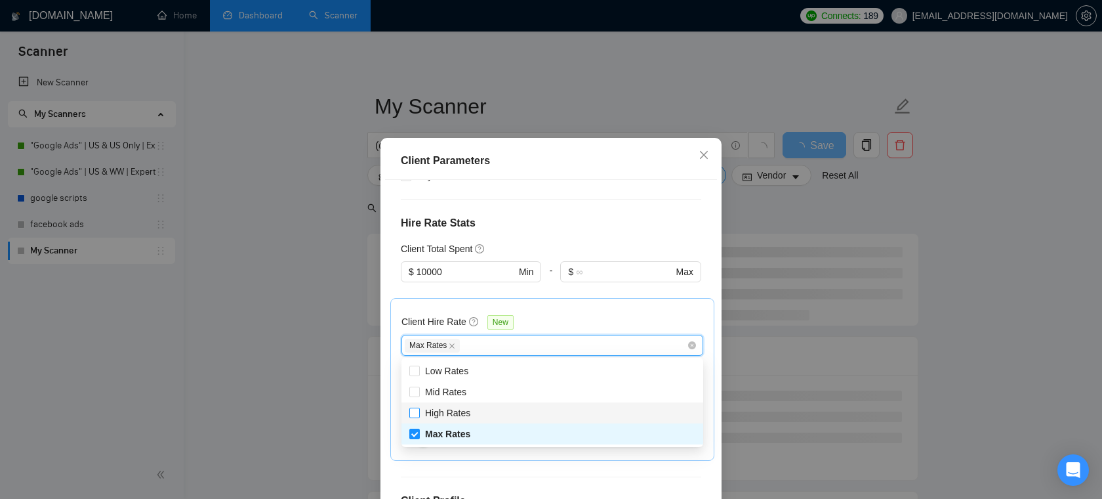
click at [449, 412] on span "High Rates" at bounding box center [447, 412] width 45 height 10
click at [419, 412] on input "High Rates" at bounding box center [413, 411] width 9 height 9
checkbox input "true"
click at [621, 461] on div "Client Location Include Client Countries Select Exclude Client Countries Select…" at bounding box center [551, 354] width 332 height 349
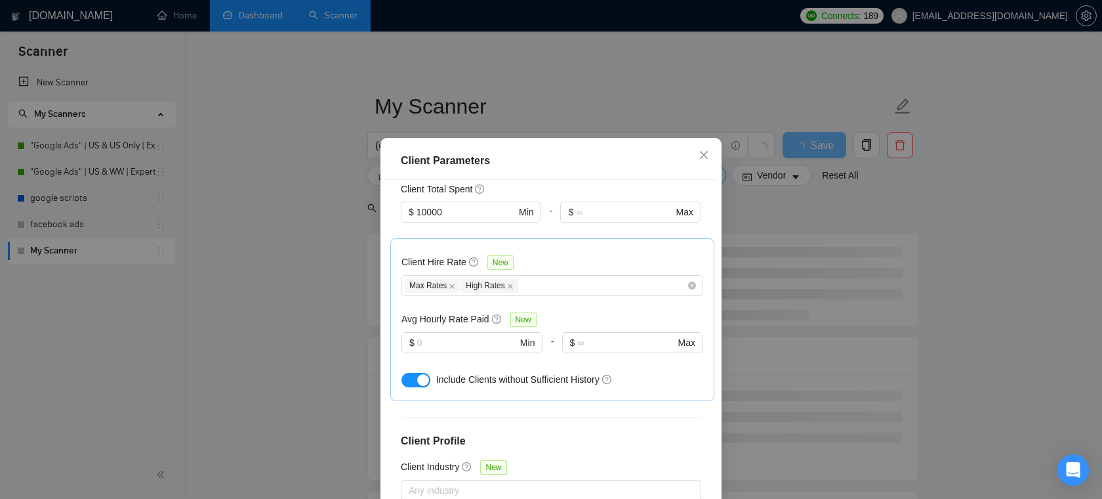
scroll to position [468, 0]
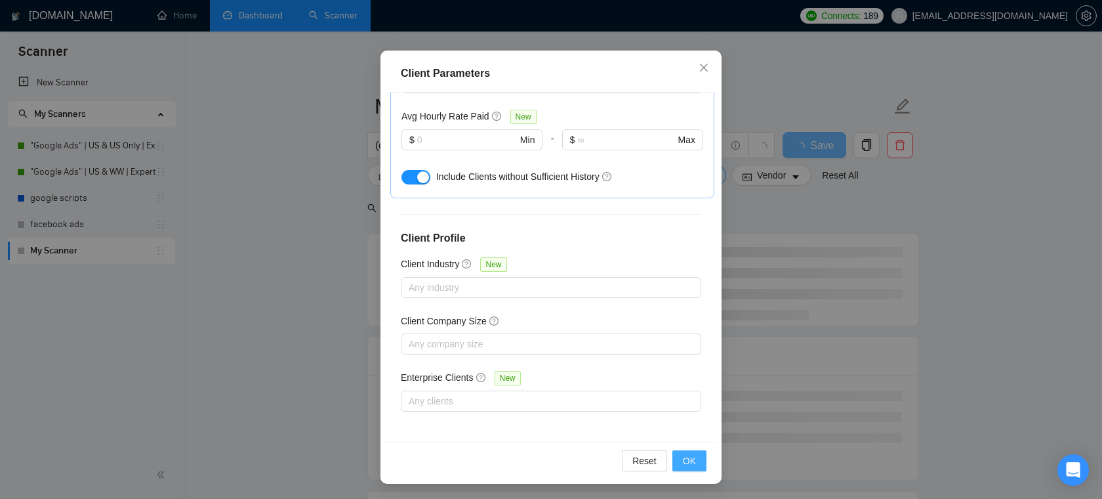
click at [680, 460] on button "OK" at bounding box center [690, 460] width 34 height 21
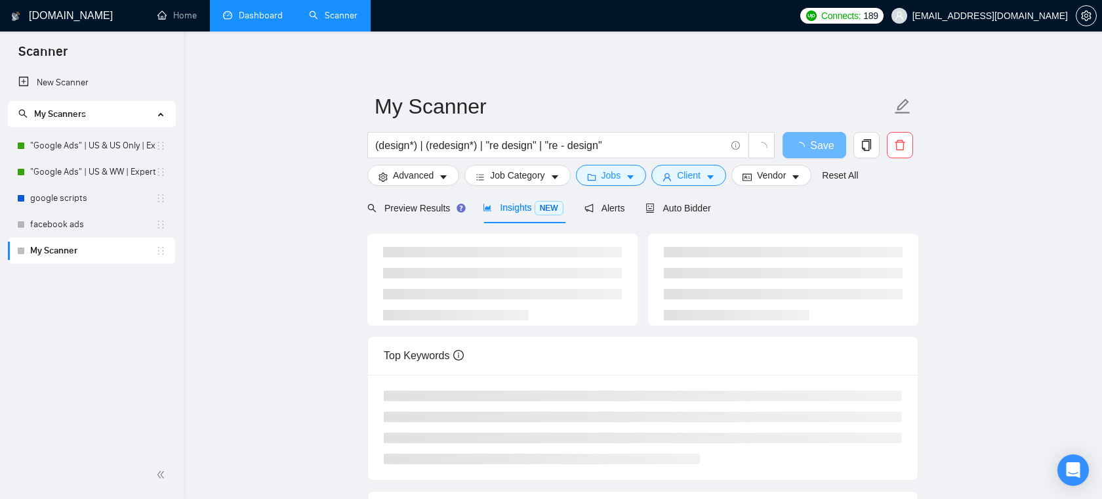
scroll to position [29, 0]
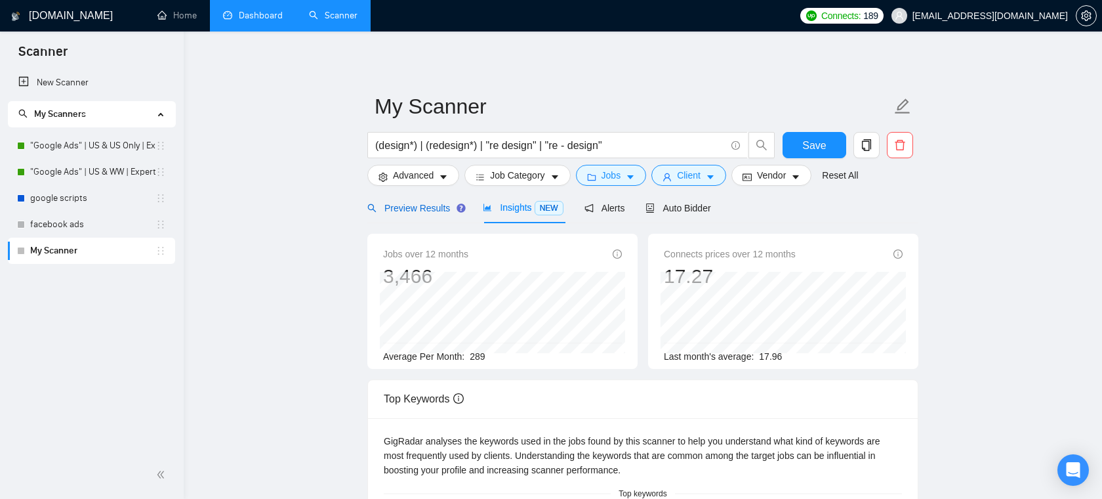
click at [445, 209] on span "Preview Results" at bounding box center [414, 208] width 94 height 10
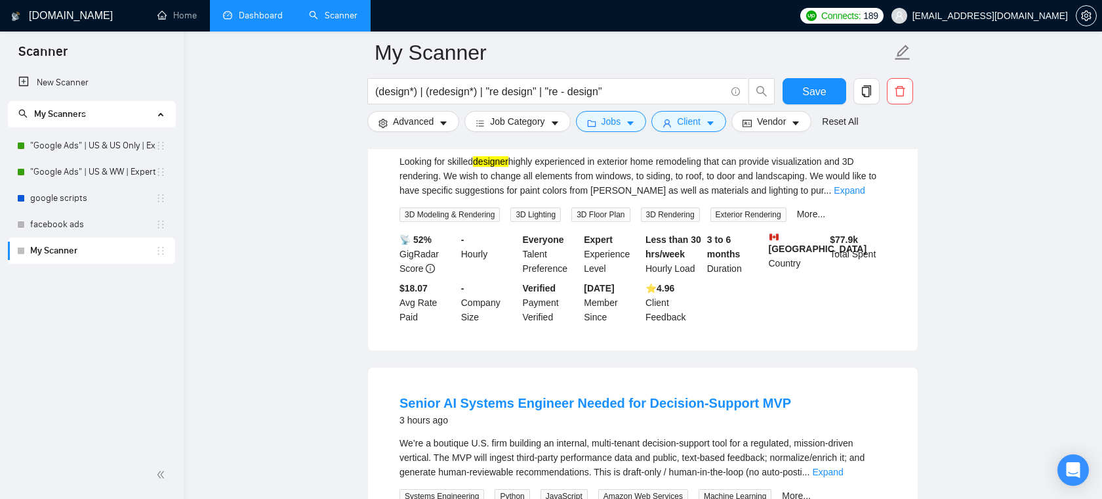
scroll to position [197, 0]
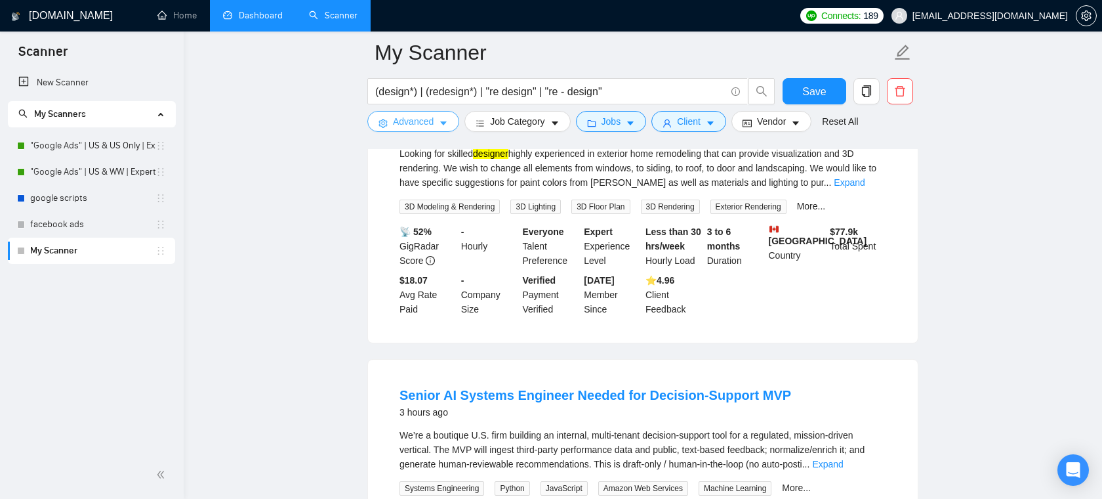
click at [433, 123] on span "Advanced" at bounding box center [413, 121] width 41 height 14
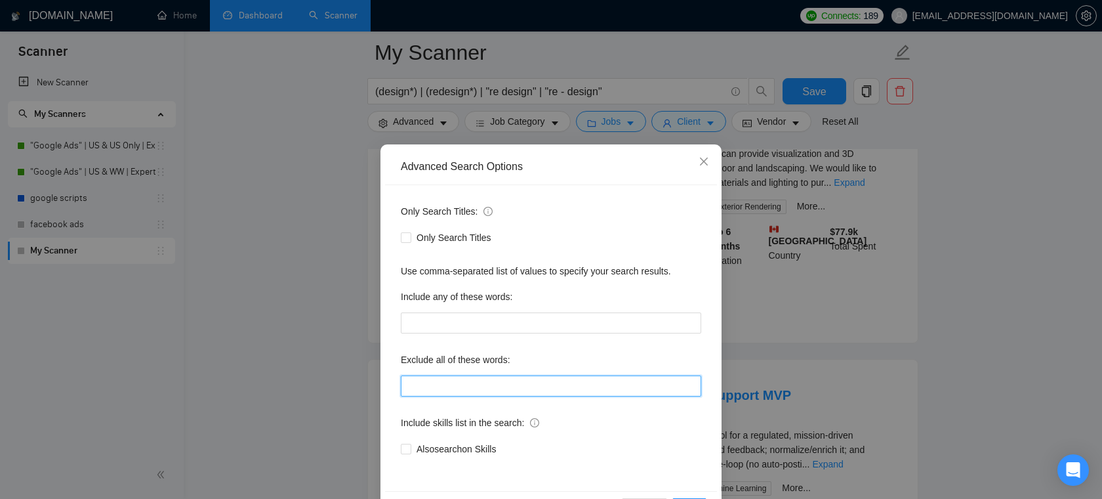
click at [476, 383] on input "text" at bounding box center [551, 385] width 301 height 21
click at [706, 161] on icon "close" at bounding box center [704, 161] width 10 height 10
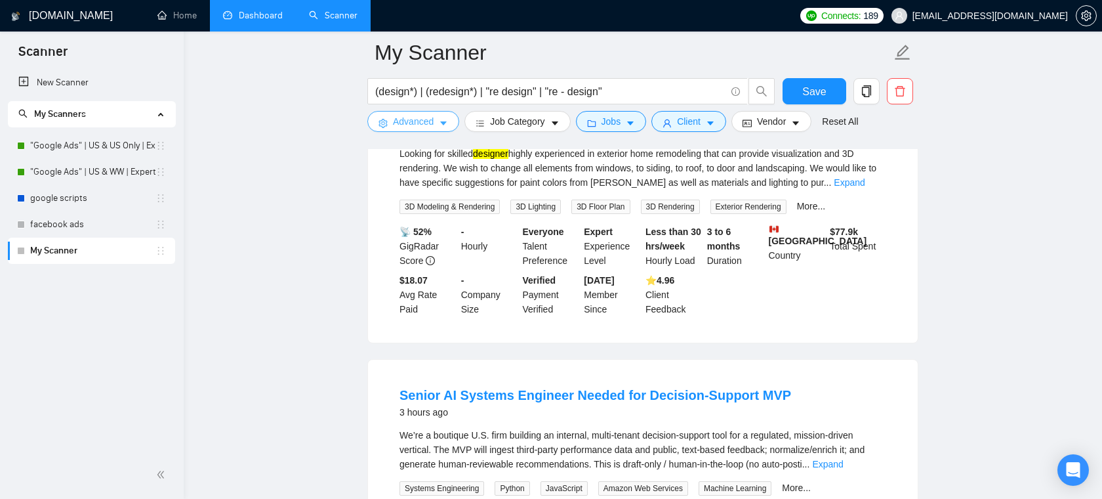
scroll to position [0, 0]
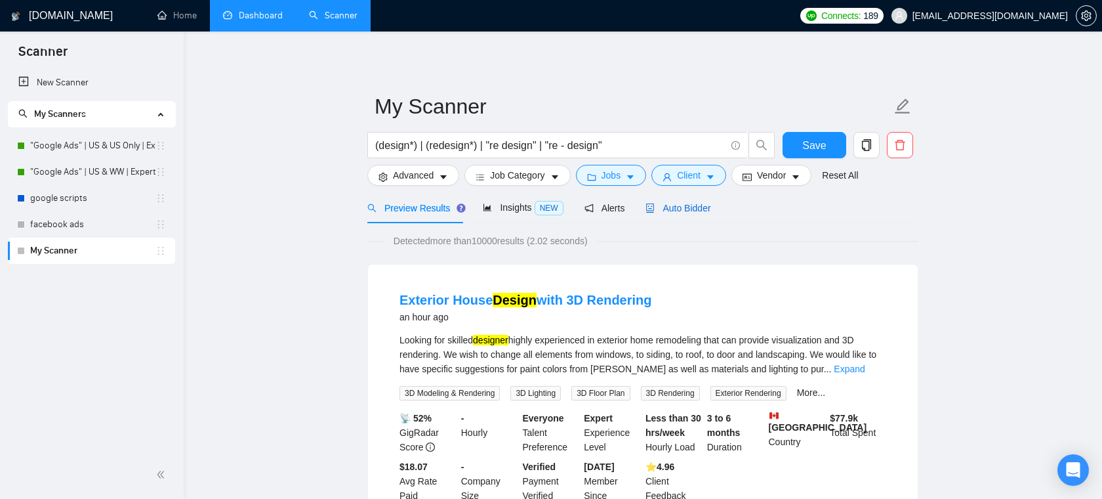
click at [688, 215] on div "Auto Bidder" at bounding box center [678, 208] width 65 height 14
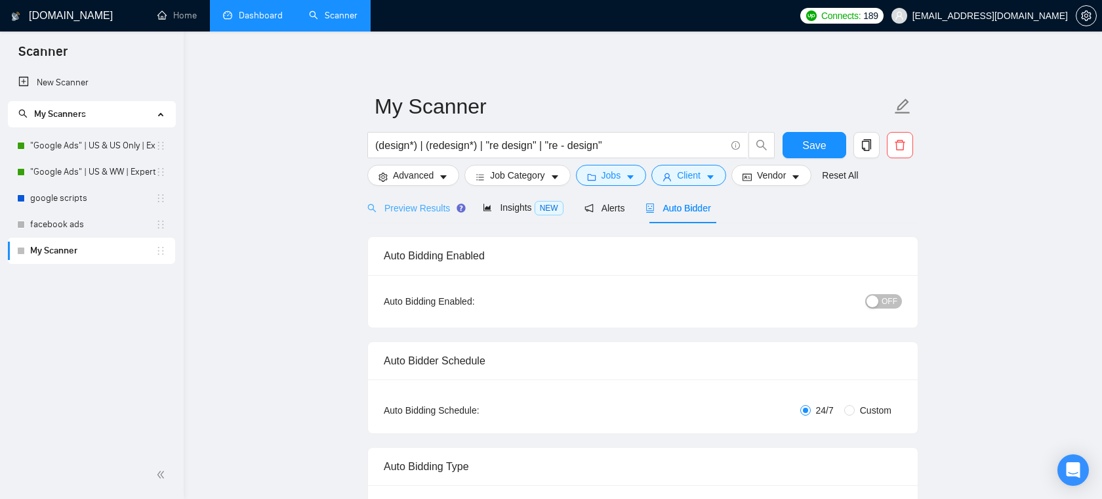
click at [411, 218] on div "Preview Results" at bounding box center [414, 207] width 94 height 31
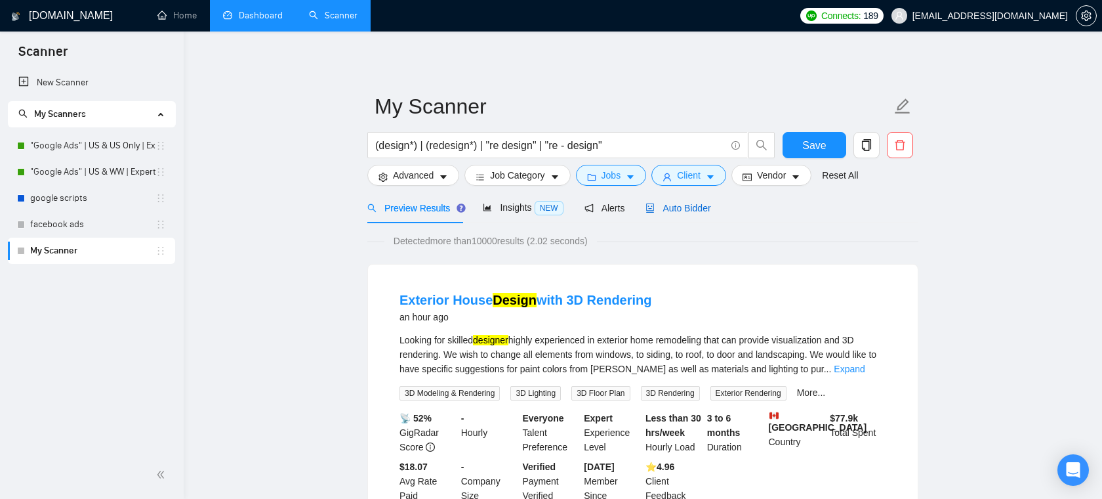
click at [683, 209] on span "Auto Bidder" at bounding box center [678, 208] width 65 height 10
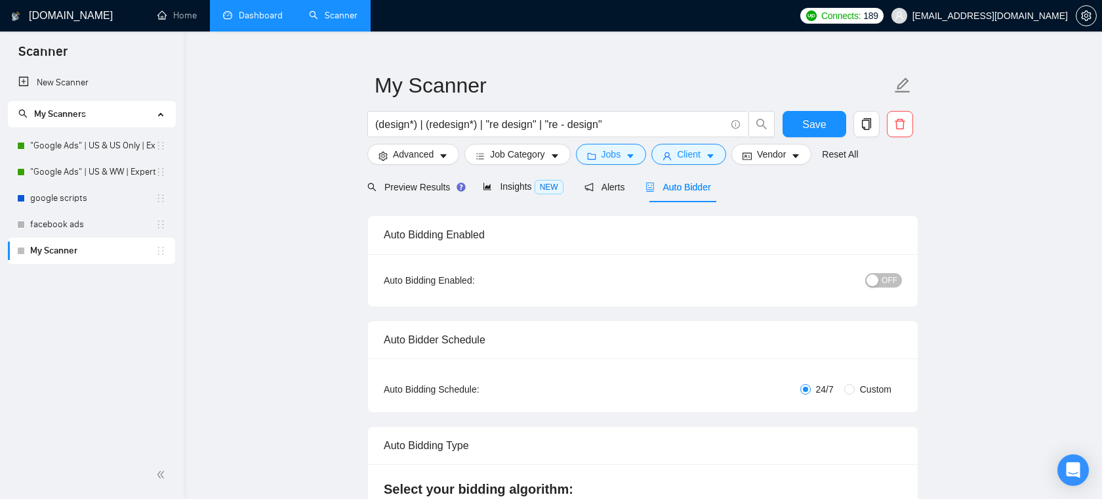
scroll to position [20, 0]
click at [411, 117] on span "(design*) | (redesign*) | "re design" | "re - design"" at bounding box center [557, 125] width 381 height 26
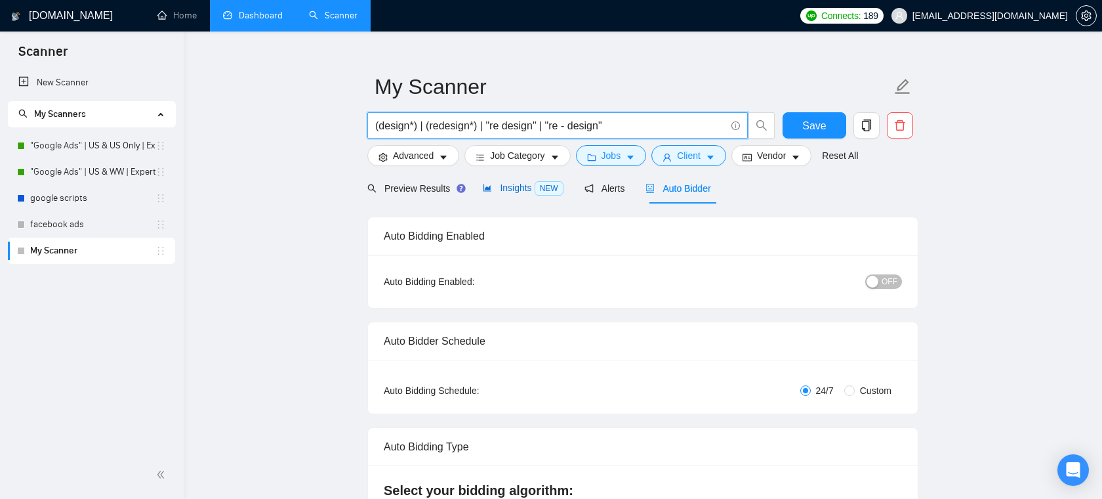
click at [517, 188] on span "Insights NEW" at bounding box center [523, 187] width 80 height 10
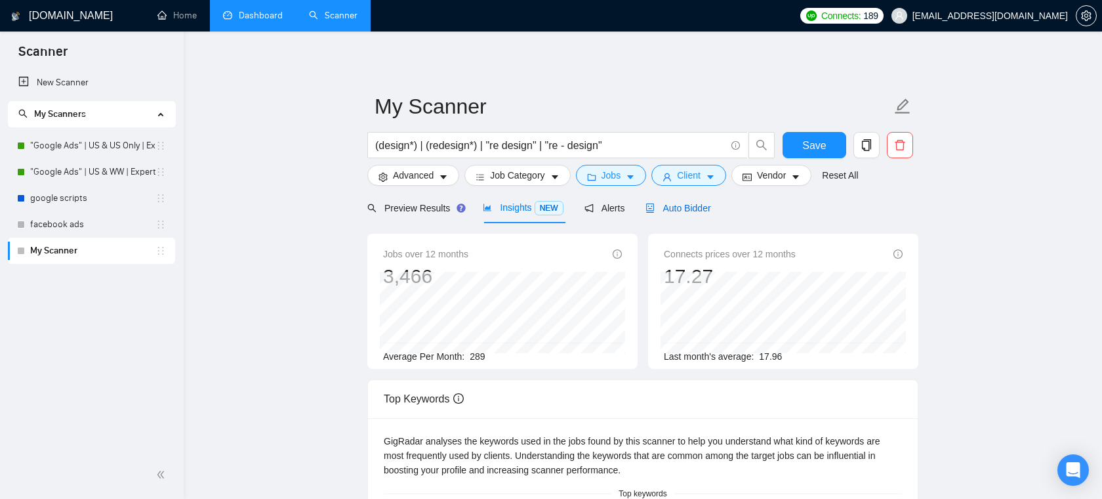
click at [694, 203] on span "Auto Bidder" at bounding box center [678, 208] width 65 height 10
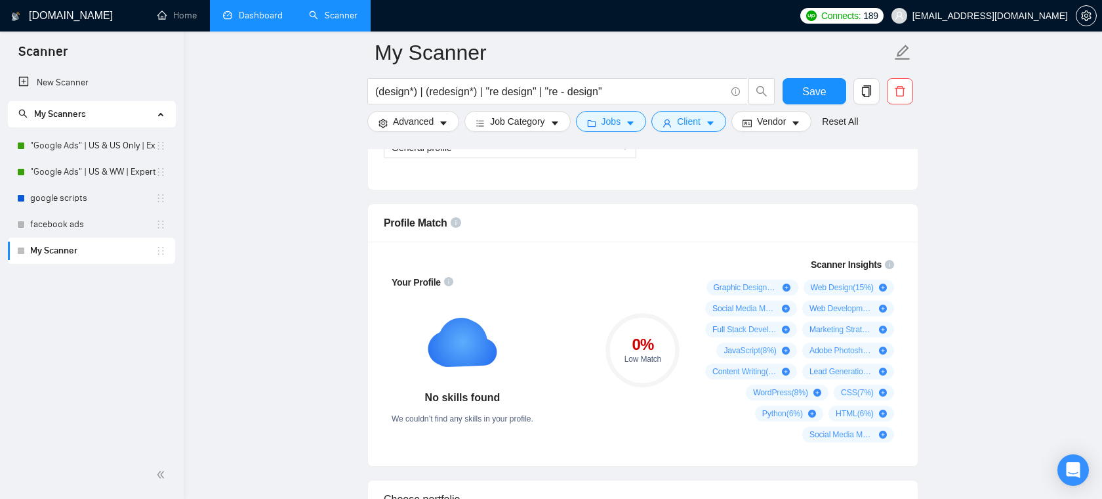
scroll to position [659, 0]
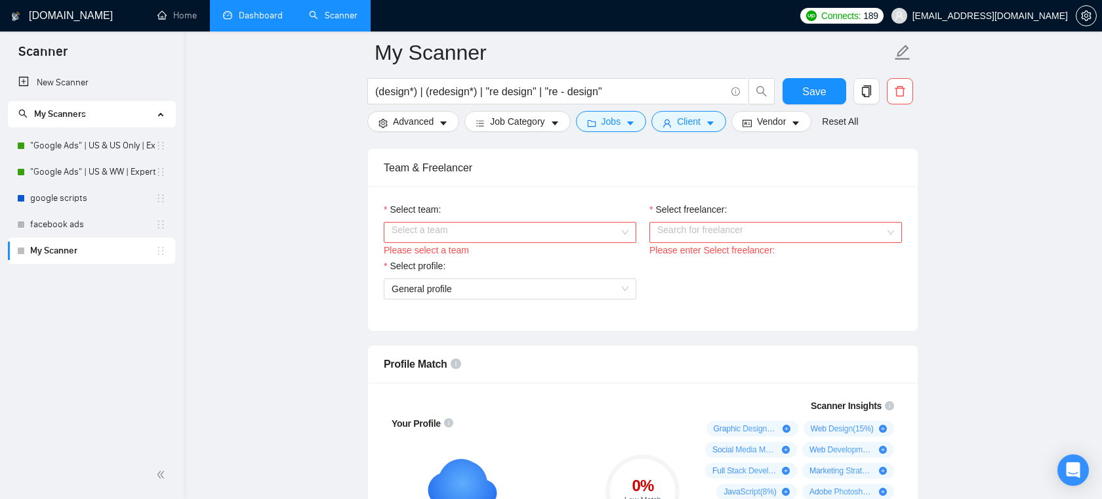
click at [515, 228] on input "Select team:" at bounding box center [506, 232] width 228 height 20
click at [484, 262] on div "Pixelocity" at bounding box center [510, 258] width 237 height 14
click at [709, 225] on input "Select freelancer:" at bounding box center [771, 232] width 228 height 20
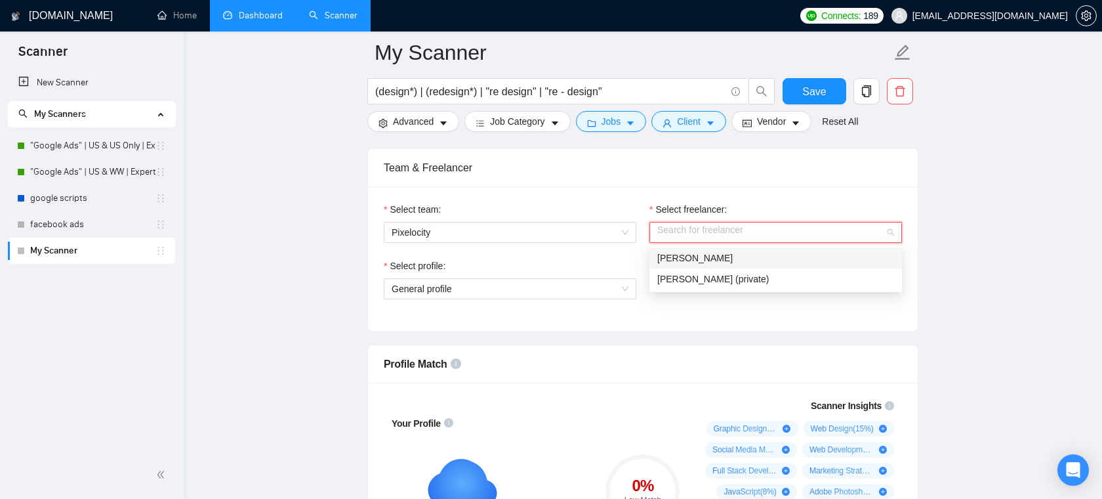
click at [698, 256] on span "[PERSON_NAME]" at bounding box center [694, 258] width 75 height 10
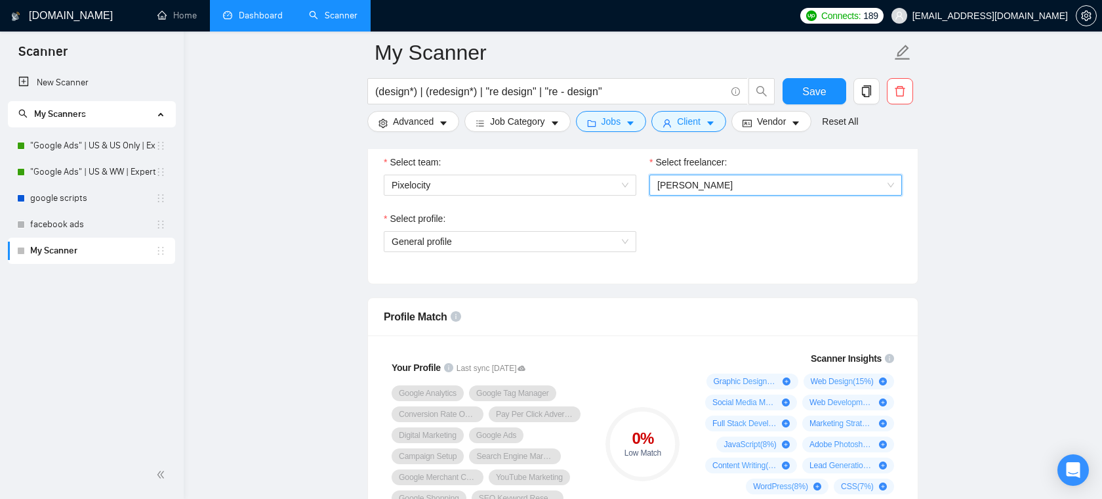
scroll to position [732, 0]
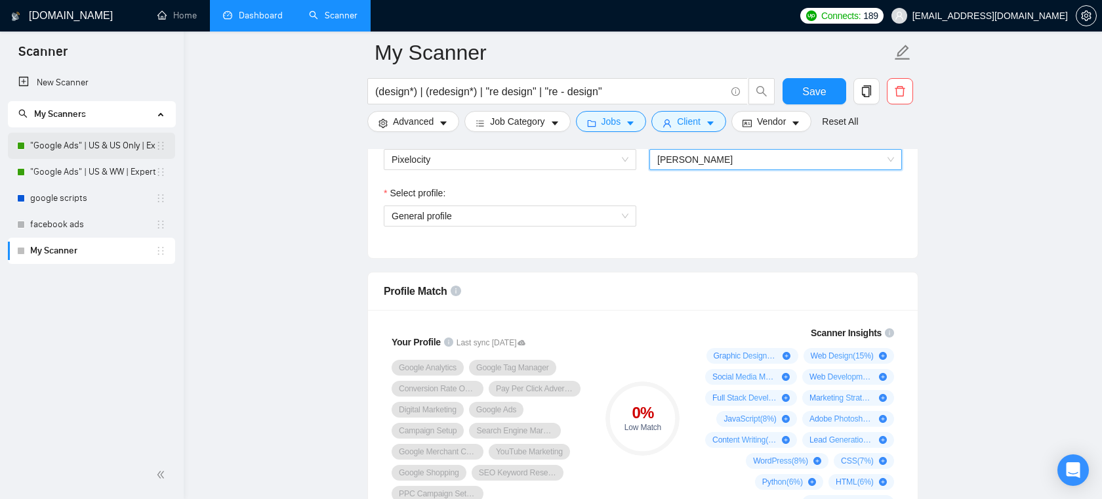
click at [102, 149] on link ""Google Ads" | US & US Only | Expert" at bounding box center [92, 146] width 125 height 26
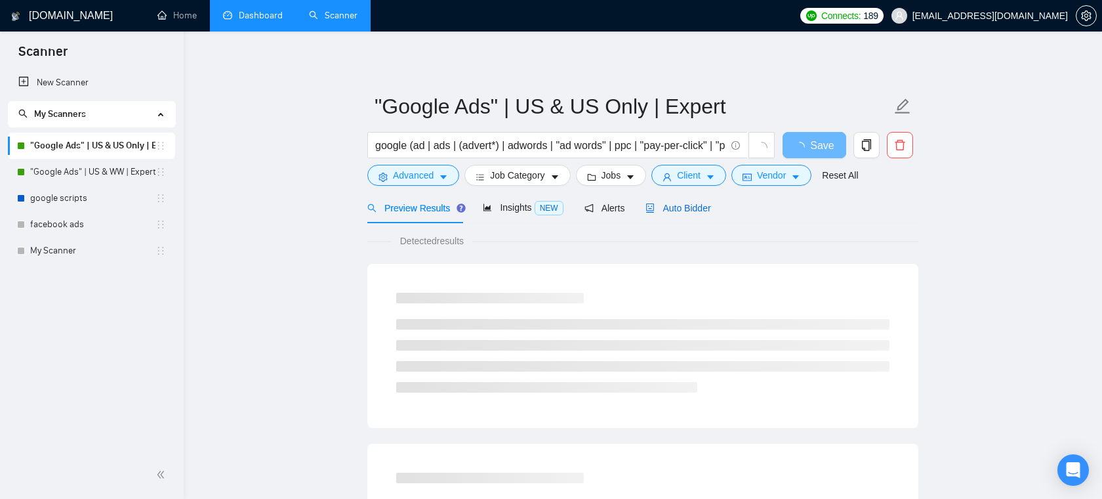
click at [692, 213] on span "Auto Bidder" at bounding box center [678, 208] width 65 height 10
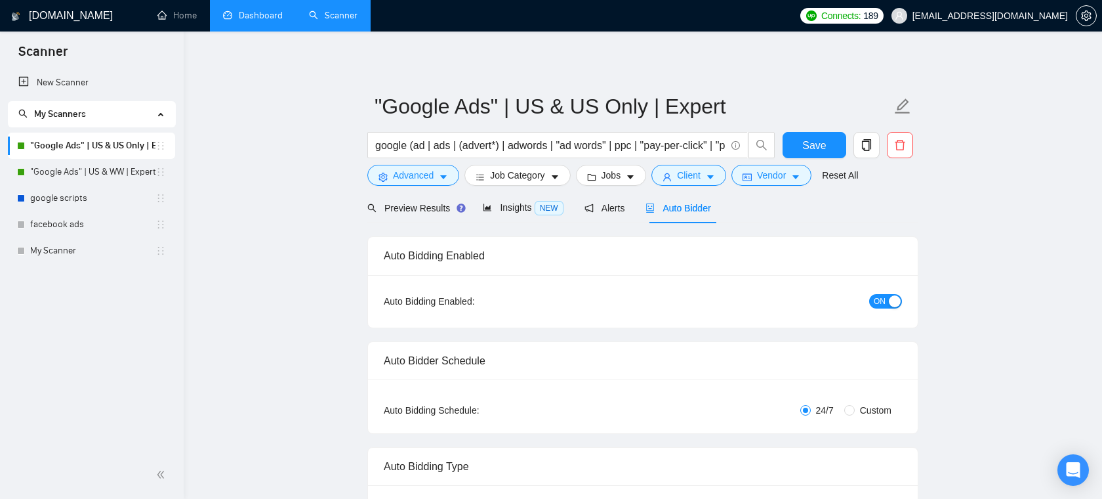
click at [239, 21] on link "Dashboard" at bounding box center [253, 15] width 60 height 11
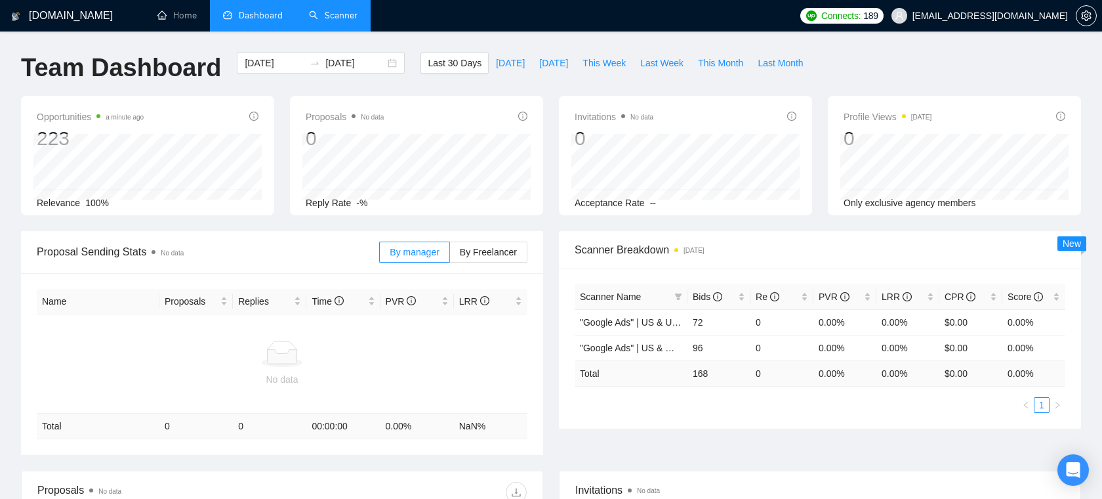
click at [345, 10] on link "Scanner" at bounding box center [333, 15] width 49 height 11
